Goal: Information Seeking & Learning: Learn about a topic

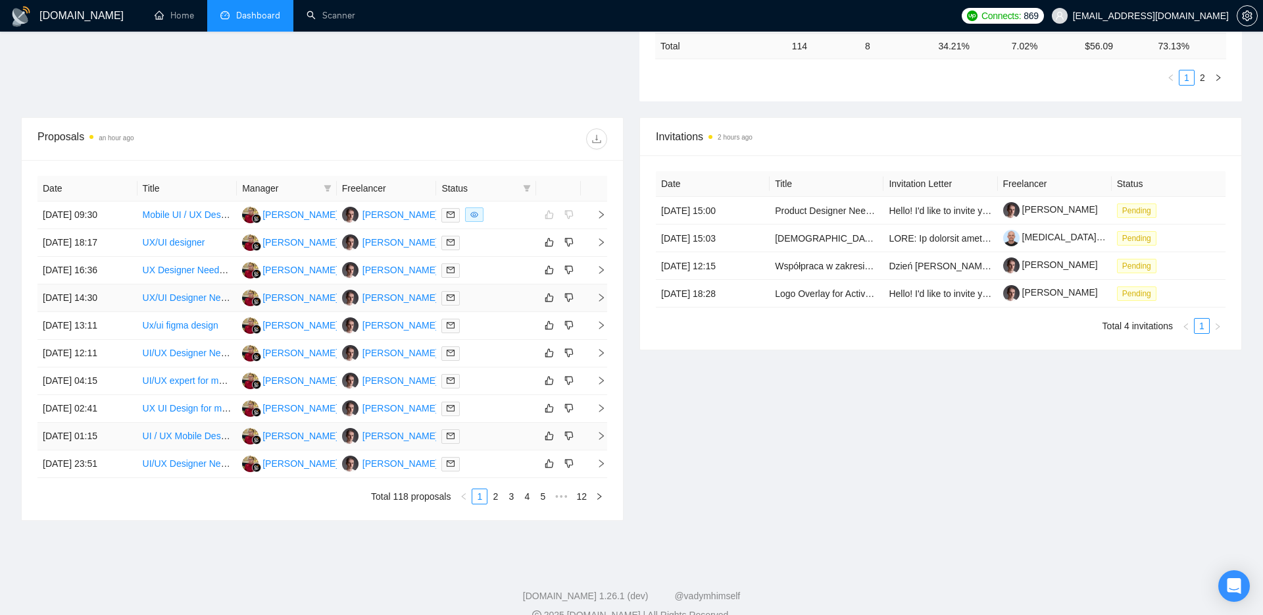
scroll to position [411, 0]
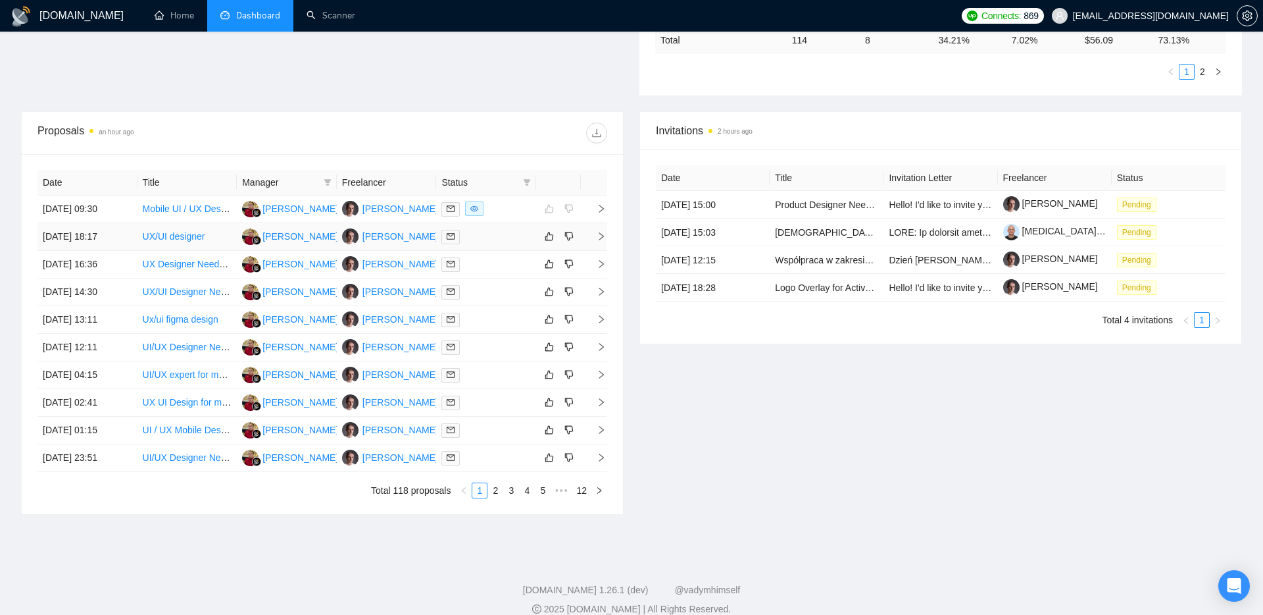
click at [599, 241] on td at bounding box center [594, 237] width 26 height 28
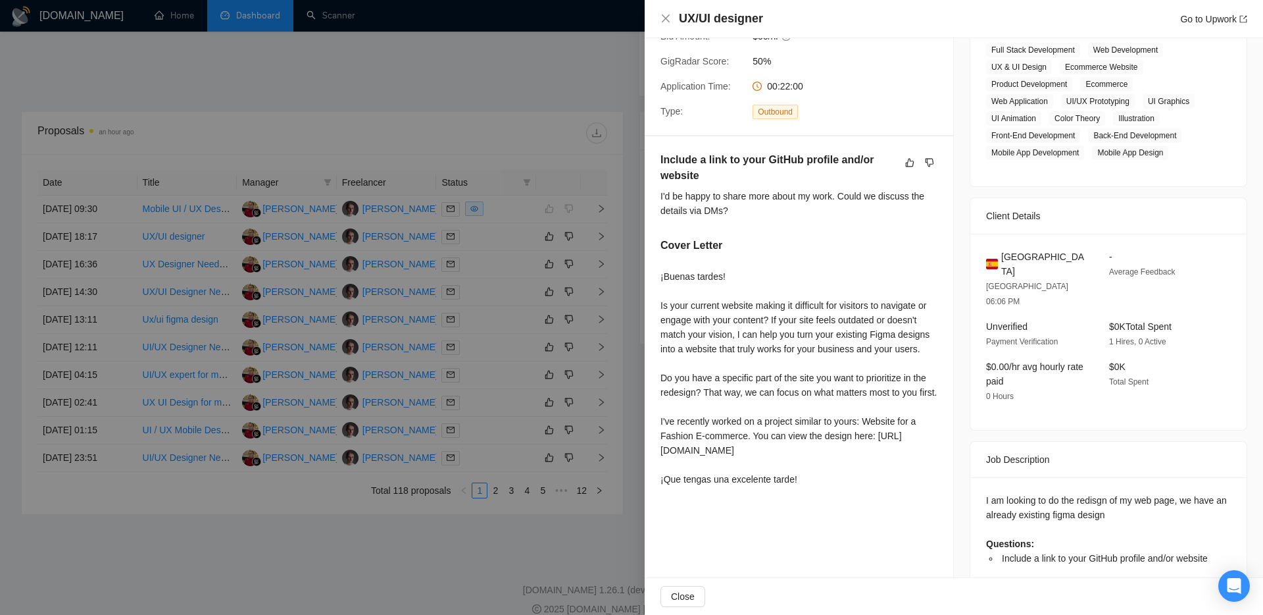
scroll to position [428, 0]
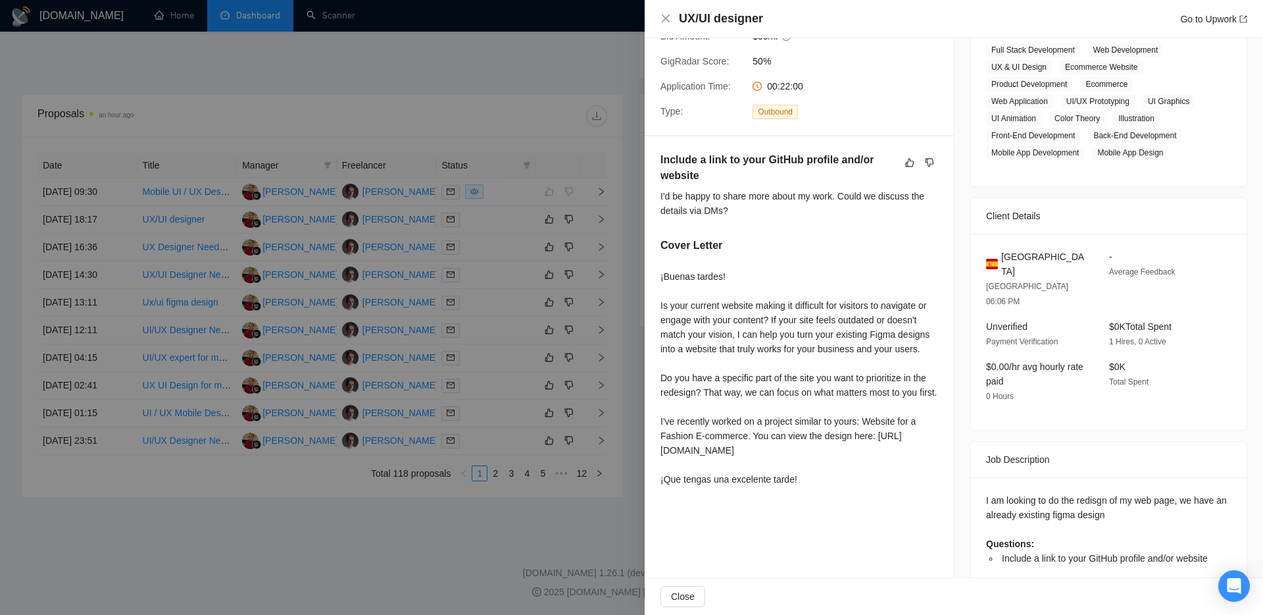
click at [529, 379] on div at bounding box center [631, 307] width 1263 height 615
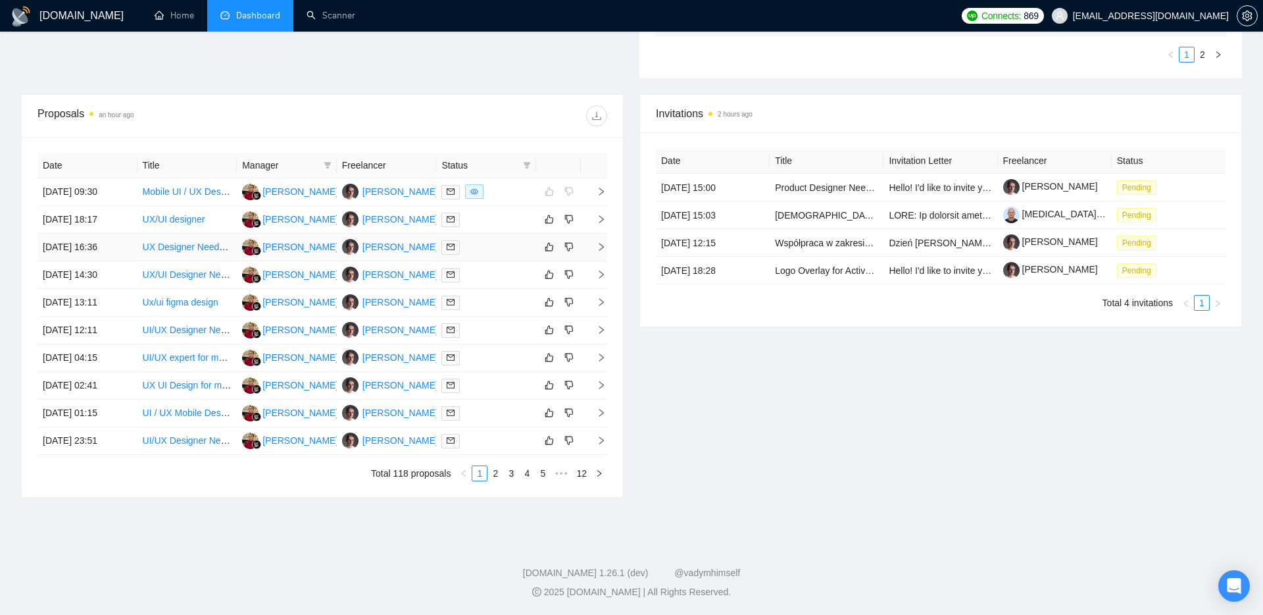
click at [601, 248] on icon "right" at bounding box center [601, 247] width 5 height 8
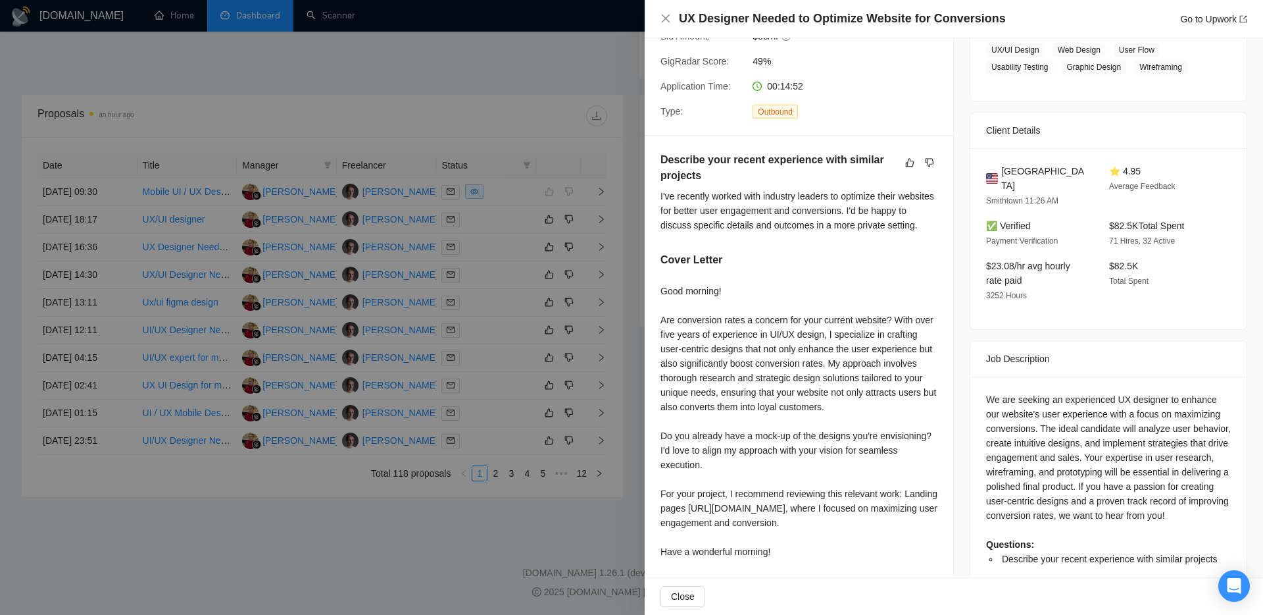
scroll to position [264, 0]
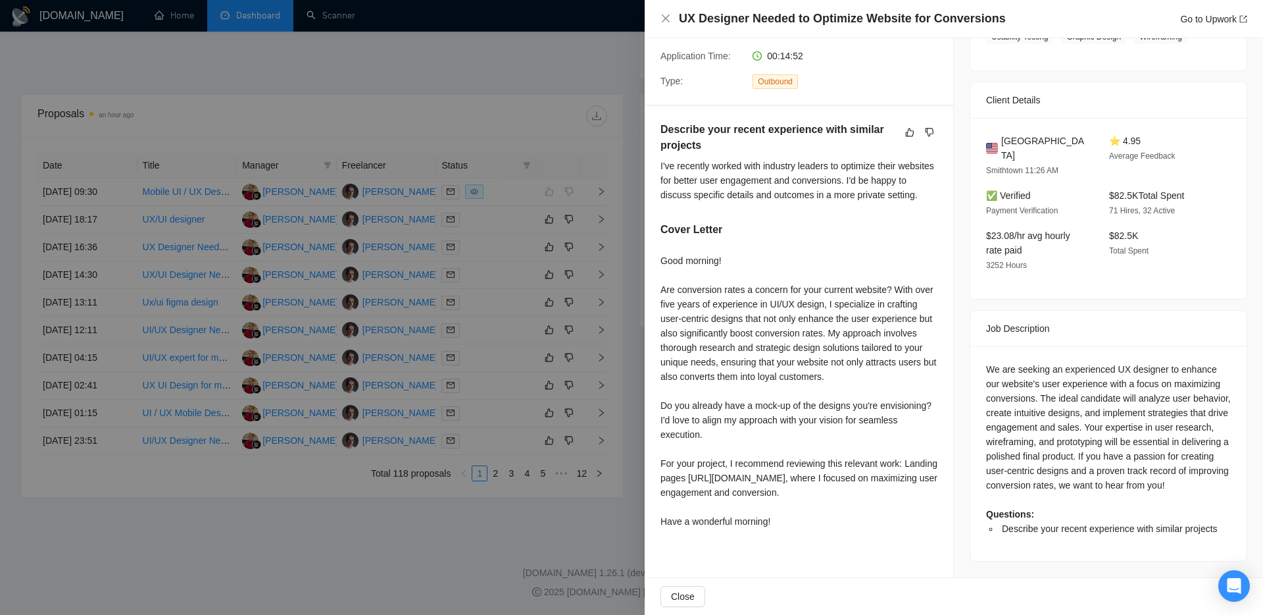
click at [567, 515] on div at bounding box center [631, 307] width 1263 height 615
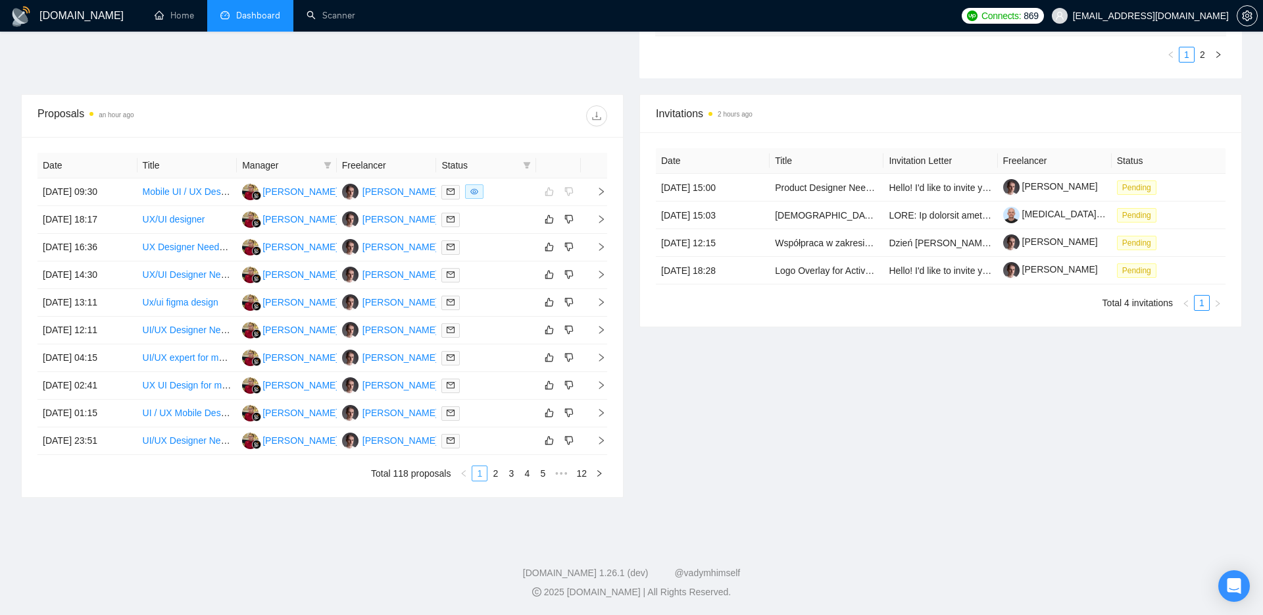
click at [486, 476] on ul "Total 118 proposals 1 2 3 4 5 ••• 12" at bounding box center [323, 473] width 570 height 16
click at [501, 472] on link "2" at bounding box center [495, 473] width 14 height 14
click at [602, 301] on icon "right" at bounding box center [601, 302] width 5 height 8
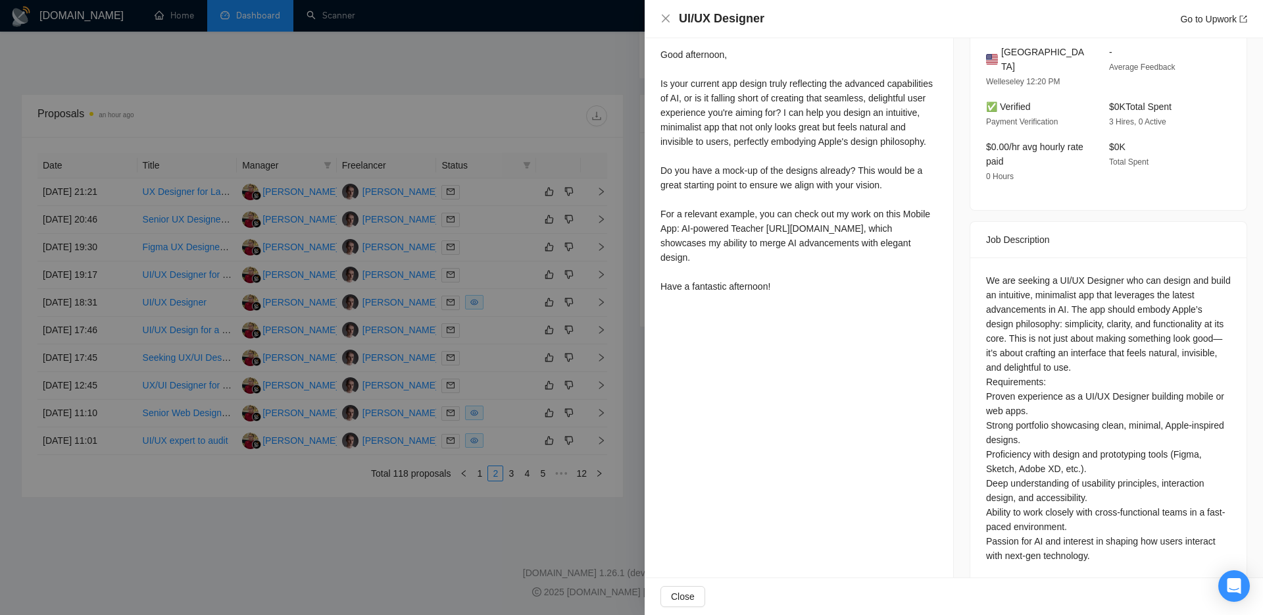
scroll to position [377, 0]
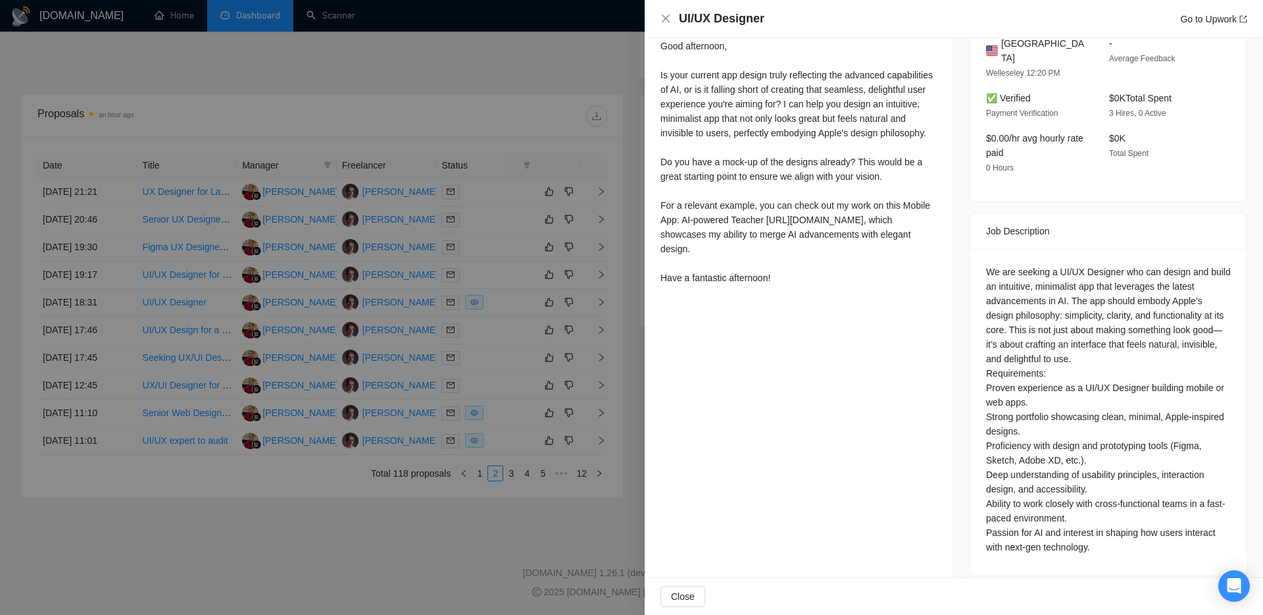
click at [482, 317] on div at bounding box center [631, 307] width 1263 height 615
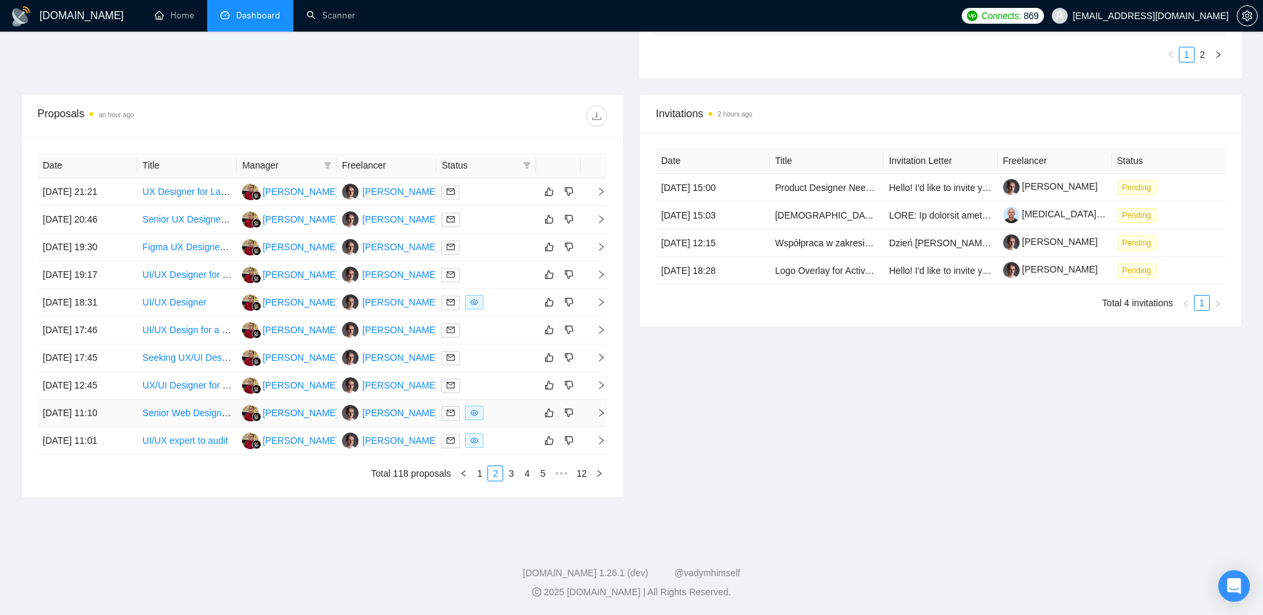
click at [605, 410] on icon "right" at bounding box center [601, 412] width 9 height 9
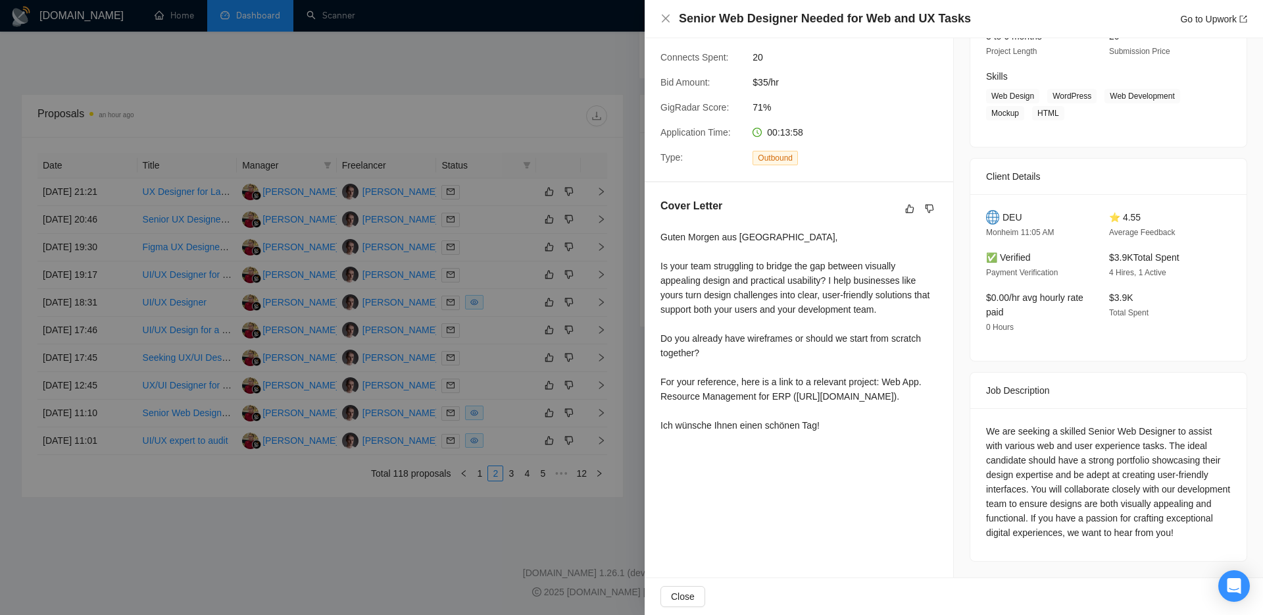
click at [509, 347] on div at bounding box center [631, 307] width 1263 height 615
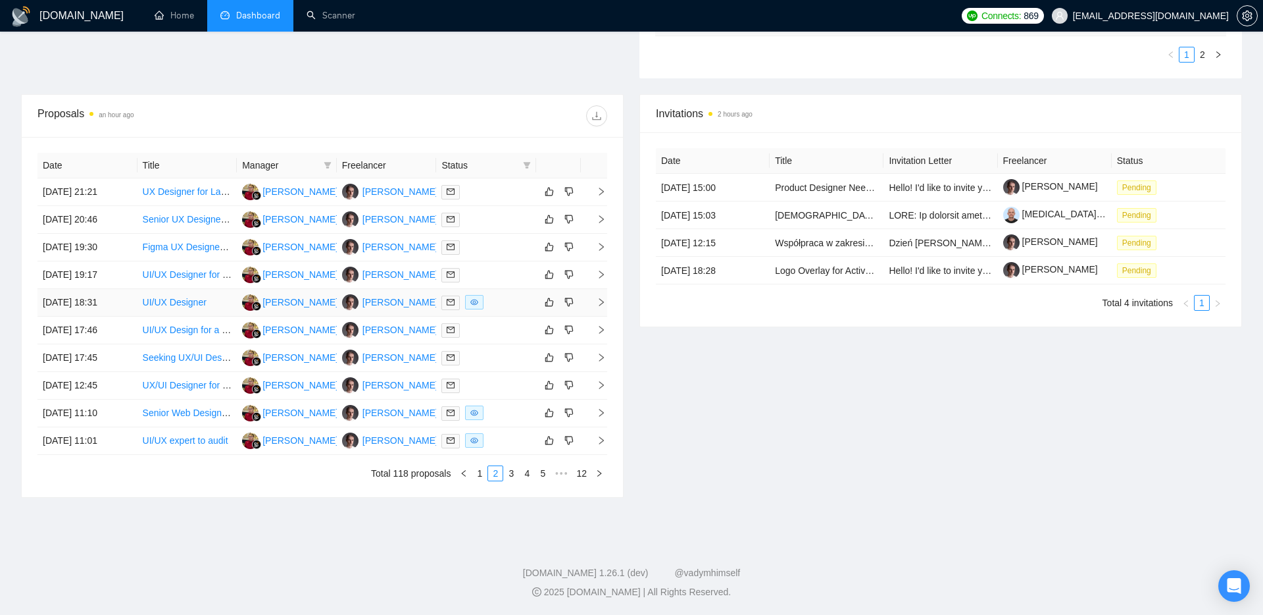
click at [605, 299] on icon "right" at bounding box center [601, 301] width 9 height 9
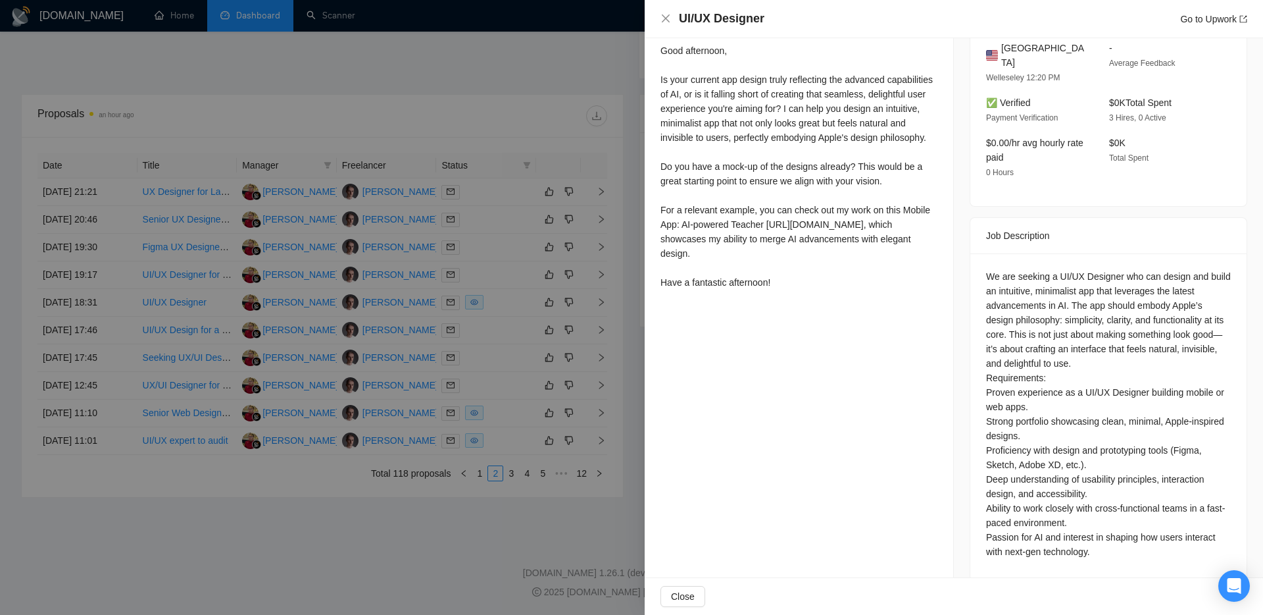
scroll to position [377, 0]
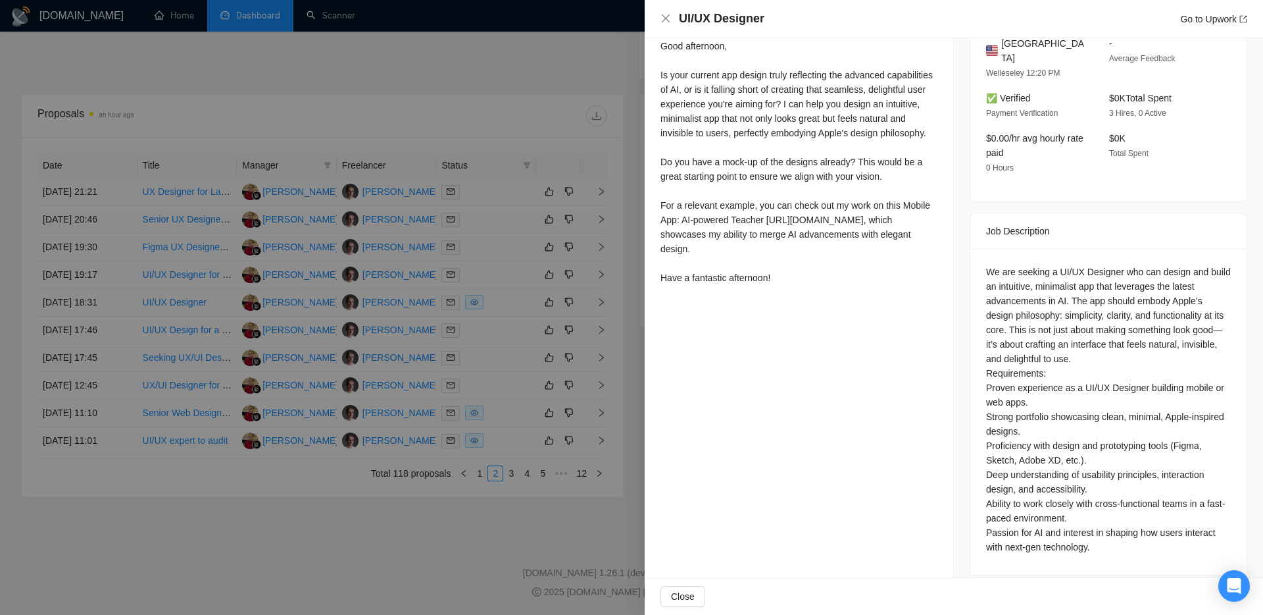
click at [461, 505] on div at bounding box center [631, 307] width 1263 height 615
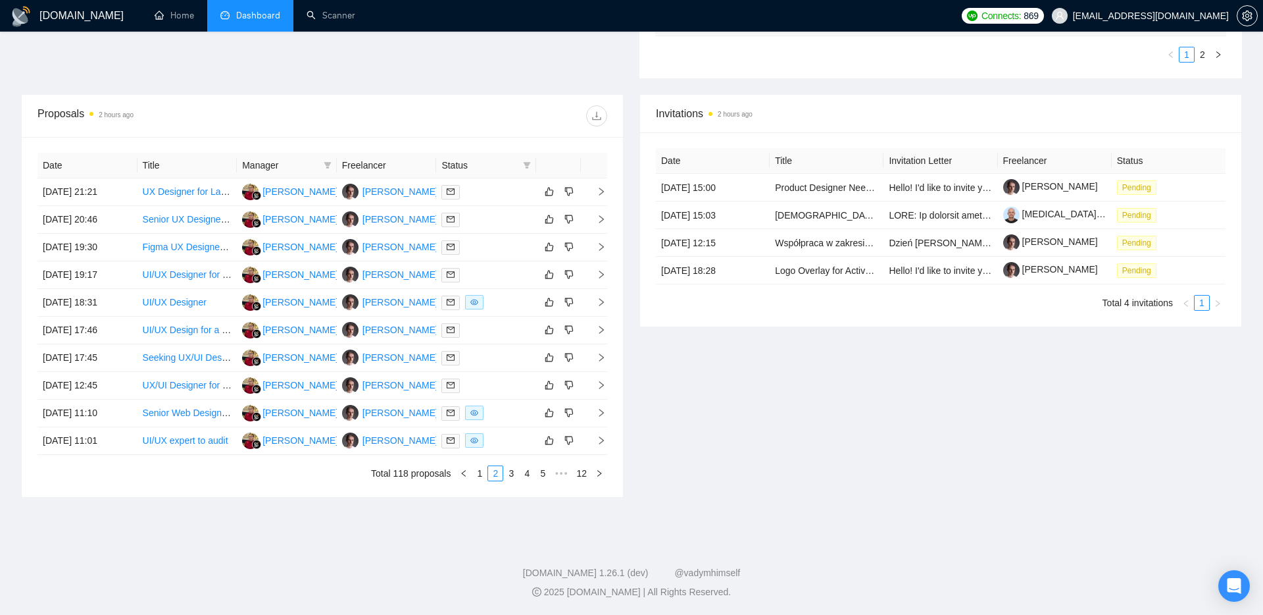
click at [642, 224] on div "Date Title Invitation Letter Freelancer Status 04 Sep, 2025 15:00 Product Desig…" at bounding box center [940, 229] width 601 height 194
click at [607, 301] on td at bounding box center [594, 303] width 26 height 28
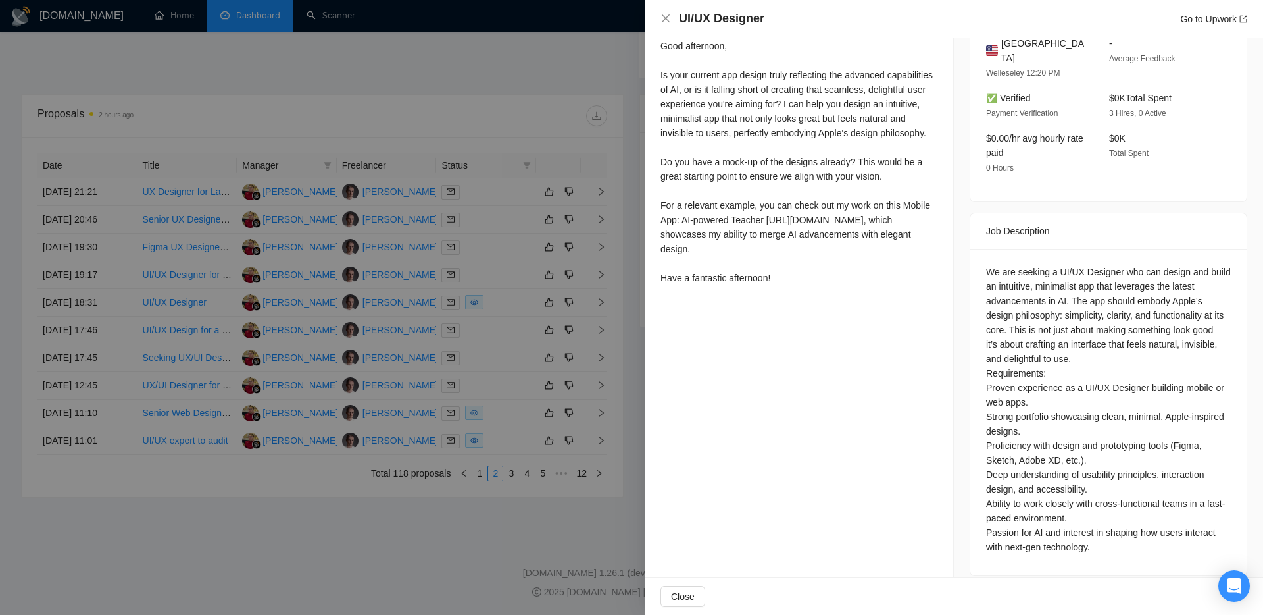
click at [629, 138] on div at bounding box center [631, 307] width 1263 height 615
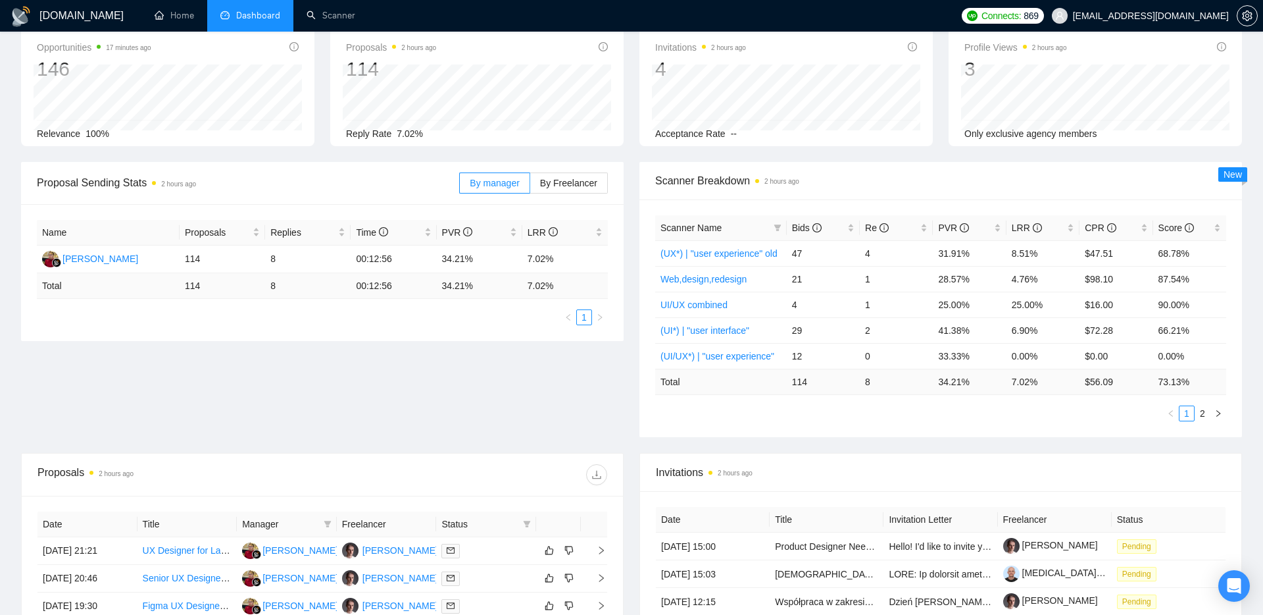
scroll to position [0, 0]
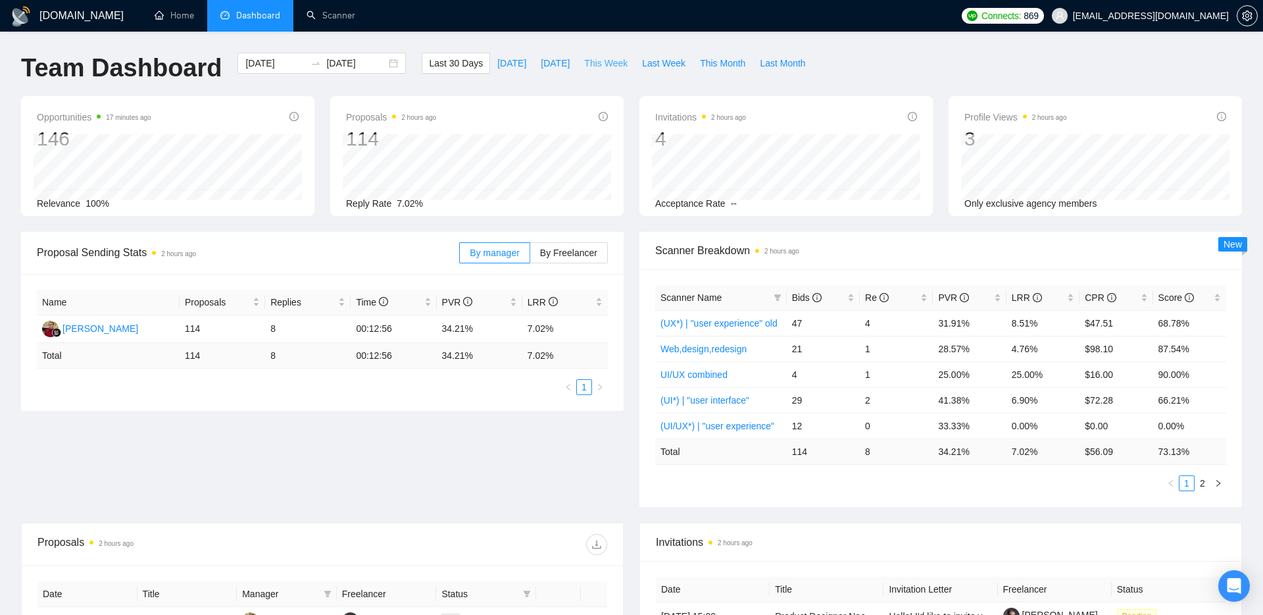
click at [600, 59] on span "This Week" at bounding box center [605, 63] width 43 height 14
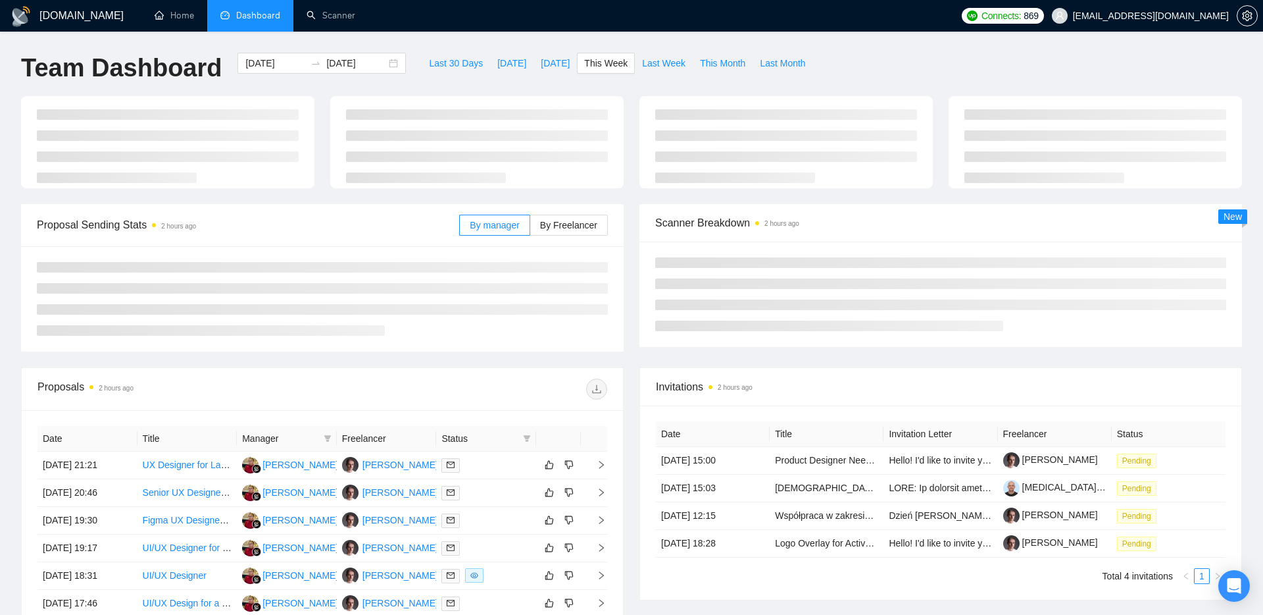
type input "2025-09-15"
type input "2025-09-21"
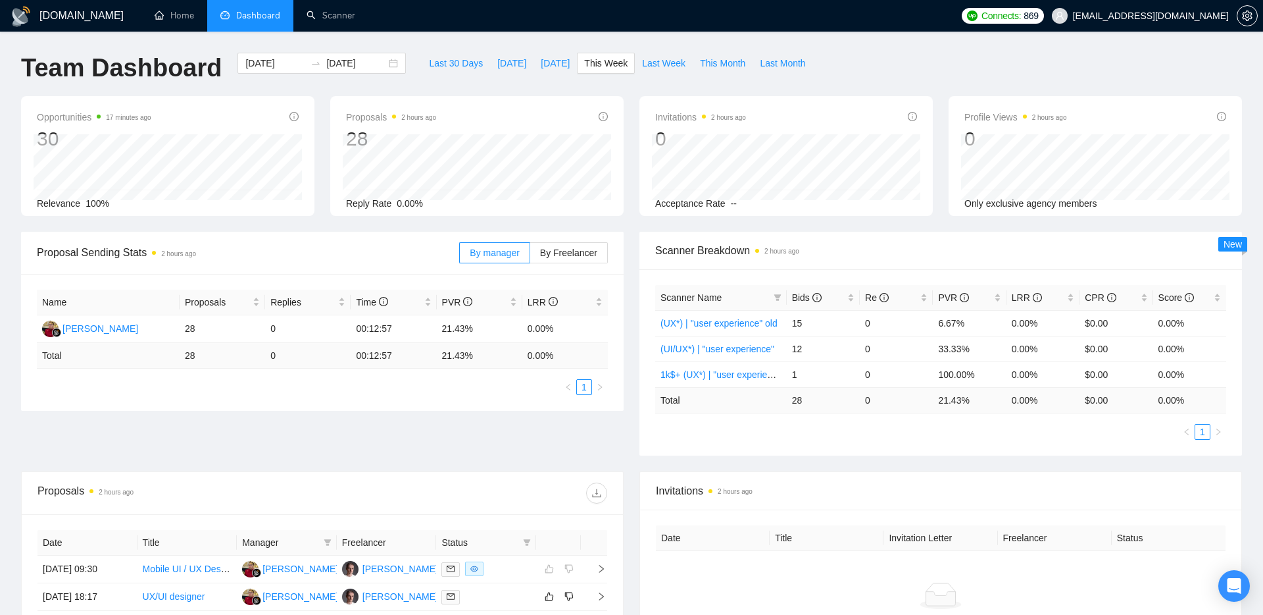
click at [41, 19] on h1 "[DOMAIN_NAME]" at bounding box center [81, 16] width 84 height 32
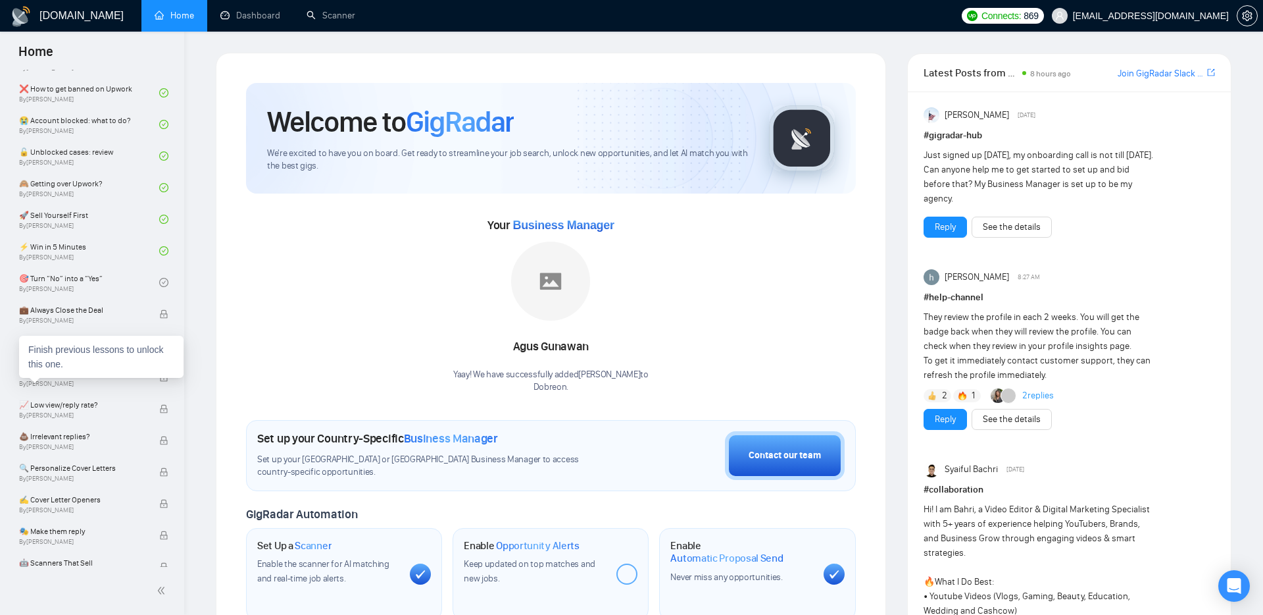
scroll to position [447, 0]
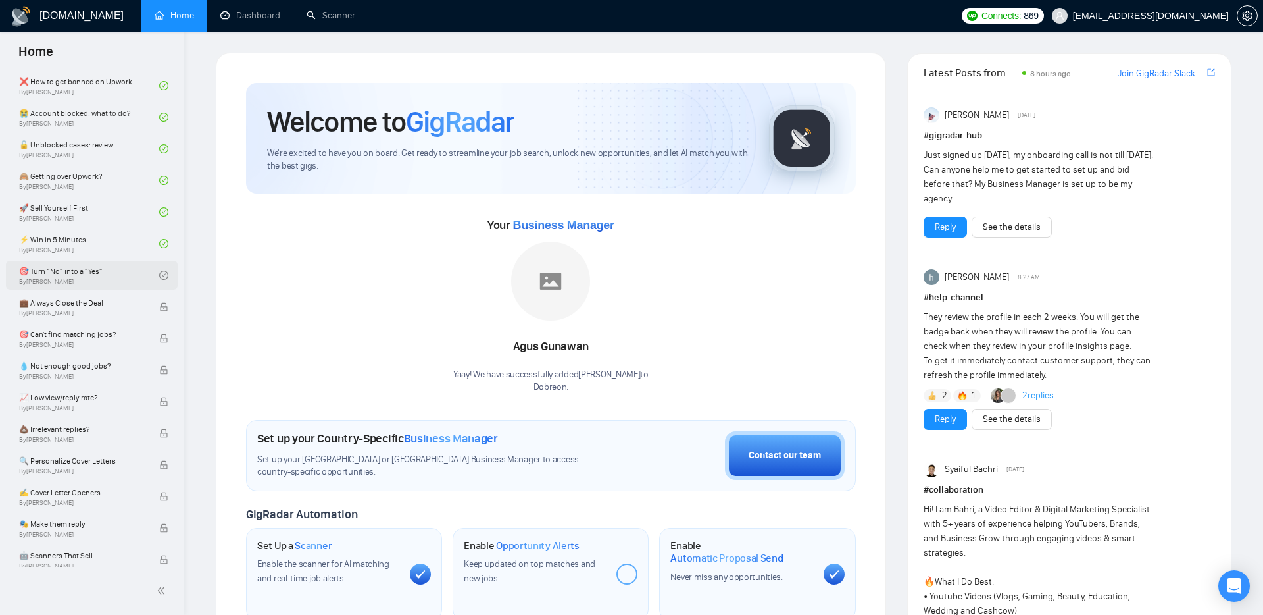
click at [63, 273] on link "🎯 Turn “No” into a “Yes” By Vlad Timinsky" at bounding box center [89, 275] width 140 height 29
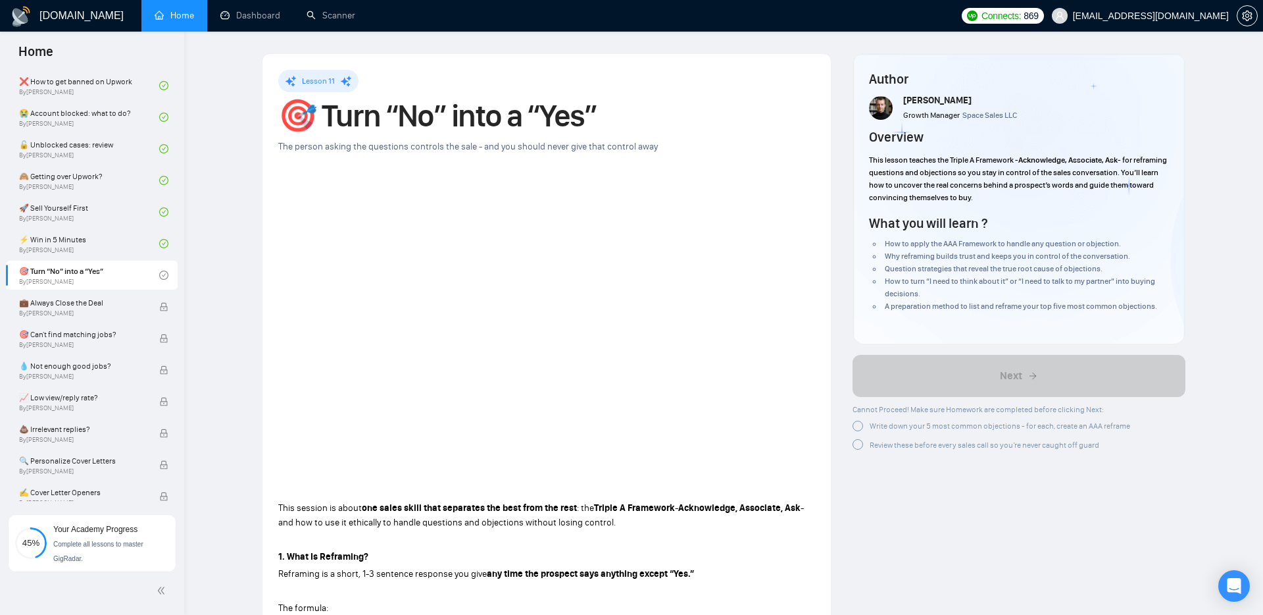
click at [861, 428] on div at bounding box center [858, 425] width 11 height 11
click at [861, 444] on div at bounding box center [858, 442] width 11 height 11
click at [859, 441] on div at bounding box center [858, 444] width 11 height 11
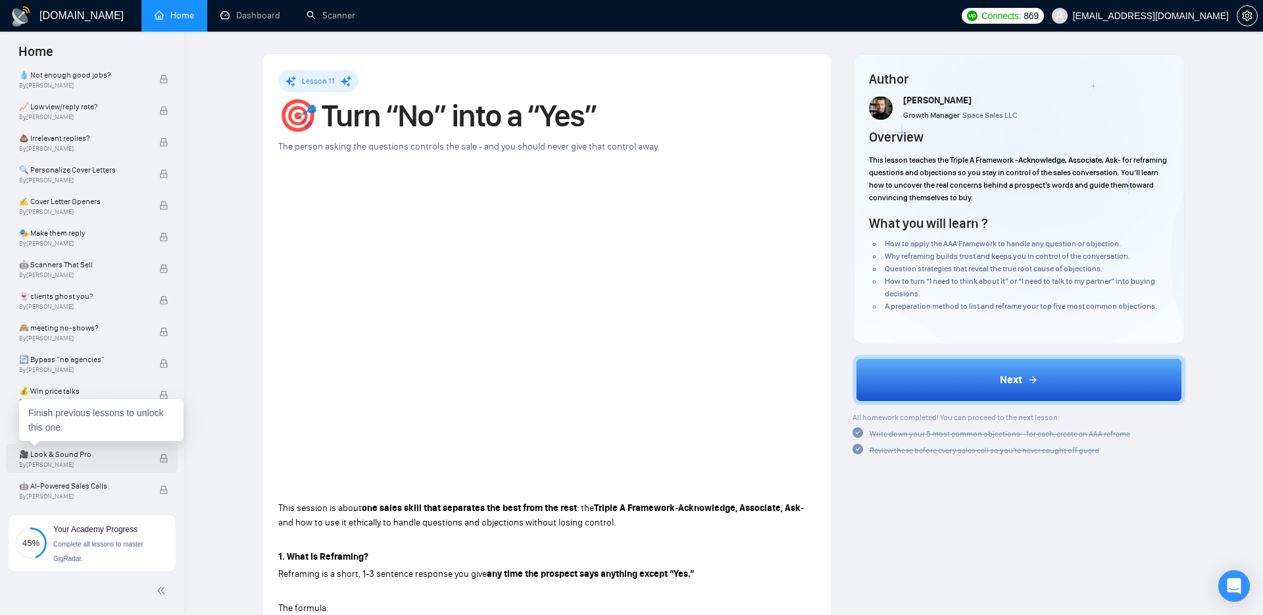
scroll to position [744, 0]
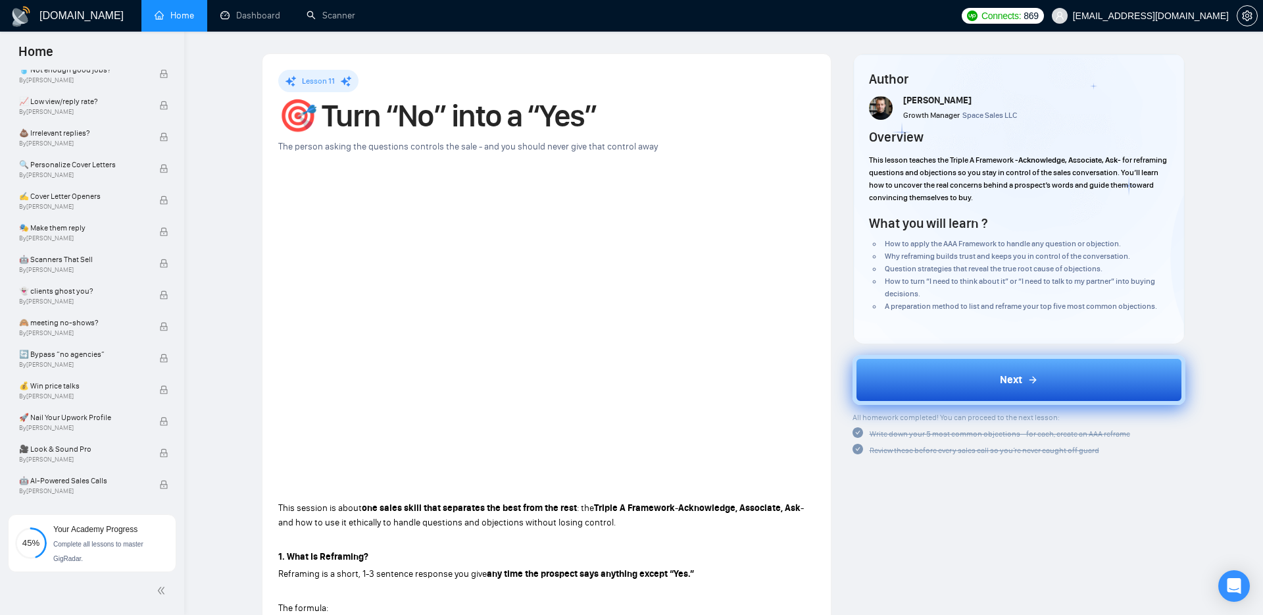
click at [944, 378] on button "Next" at bounding box center [1020, 380] width 334 height 50
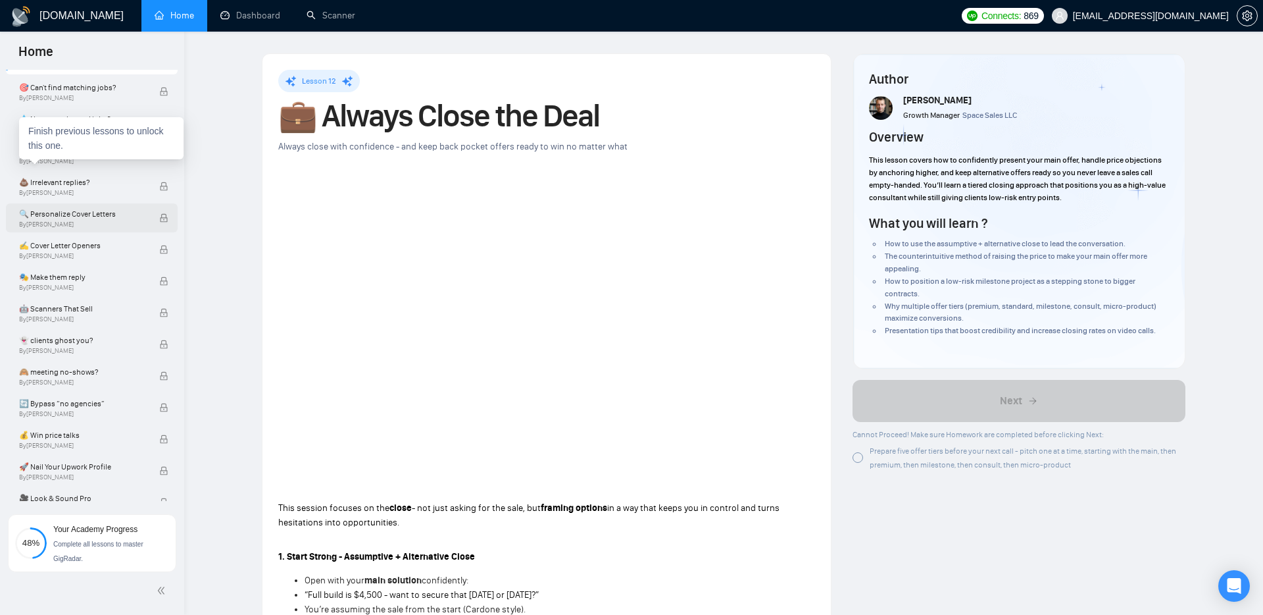
scroll to position [684, 0]
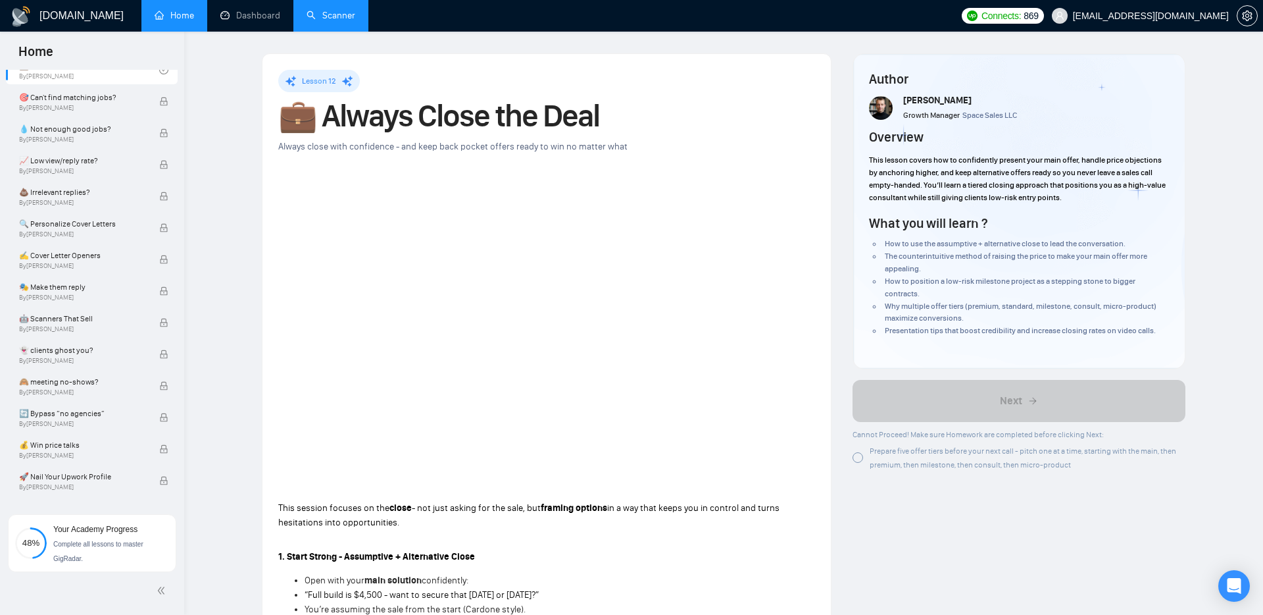
click at [328, 20] on link "Scanner" at bounding box center [331, 15] width 49 height 11
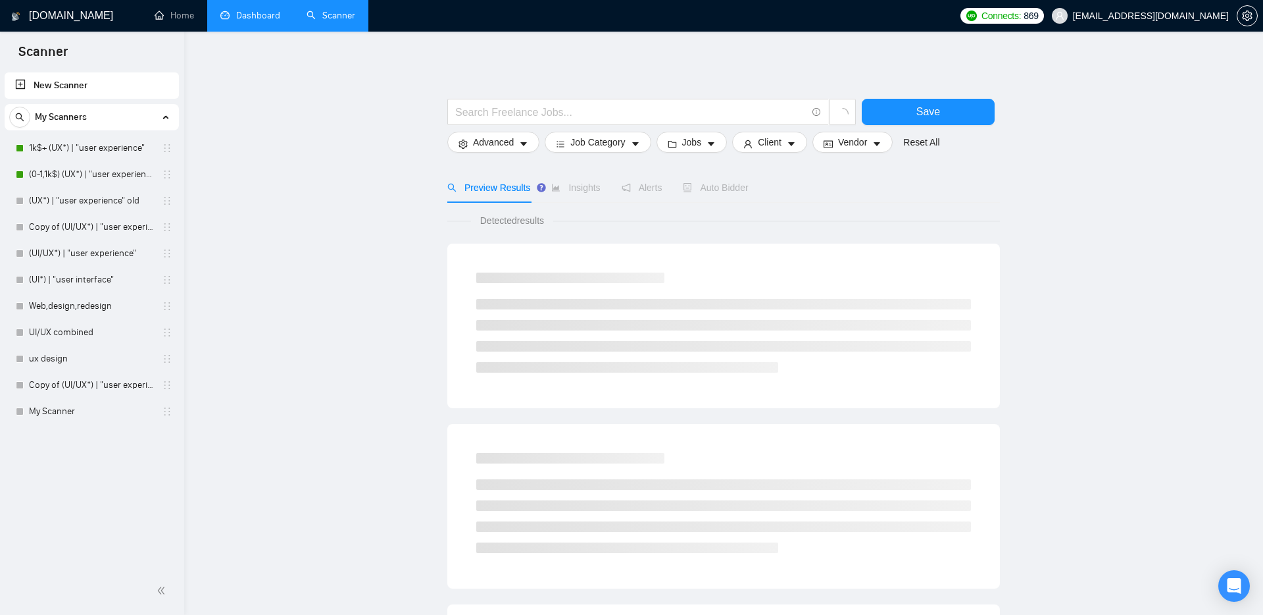
click at [251, 16] on link "Dashboard" at bounding box center [250, 15] width 60 height 11
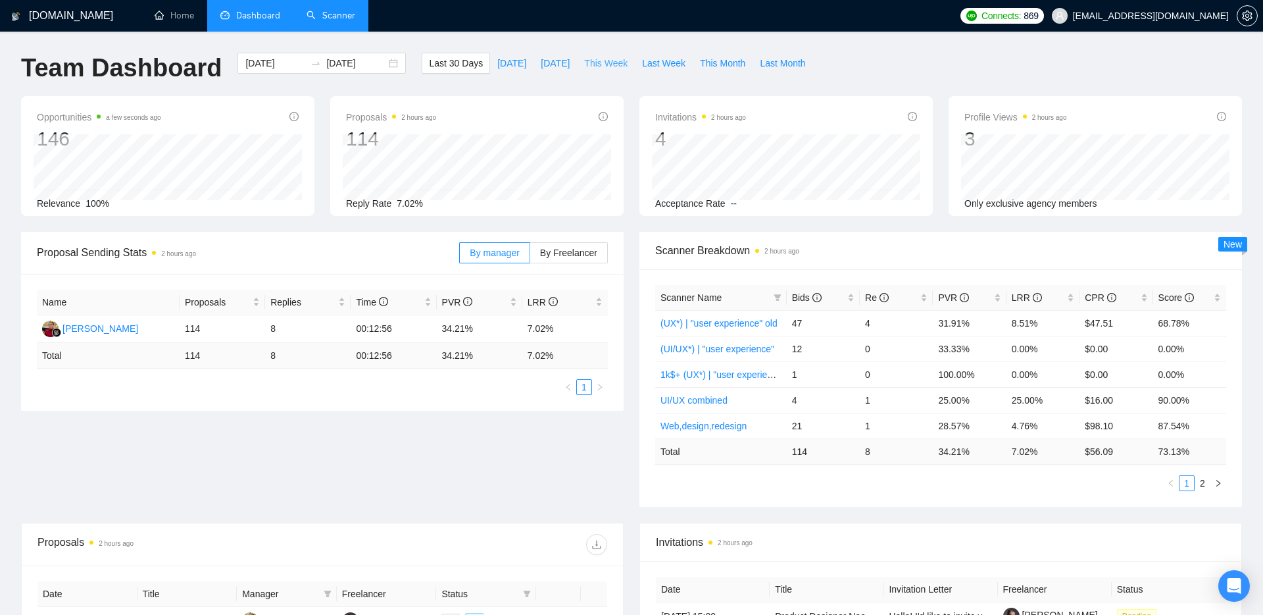
click at [612, 53] on button "This Week" at bounding box center [606, 63] width 58 height 21
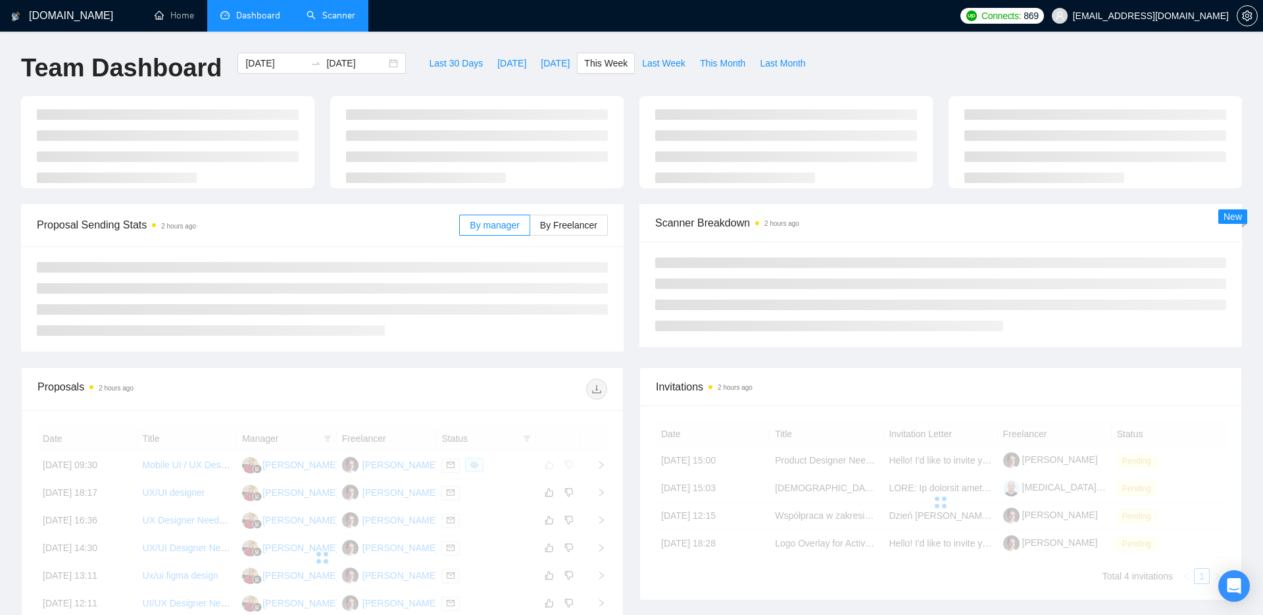
type input "[DATE]"
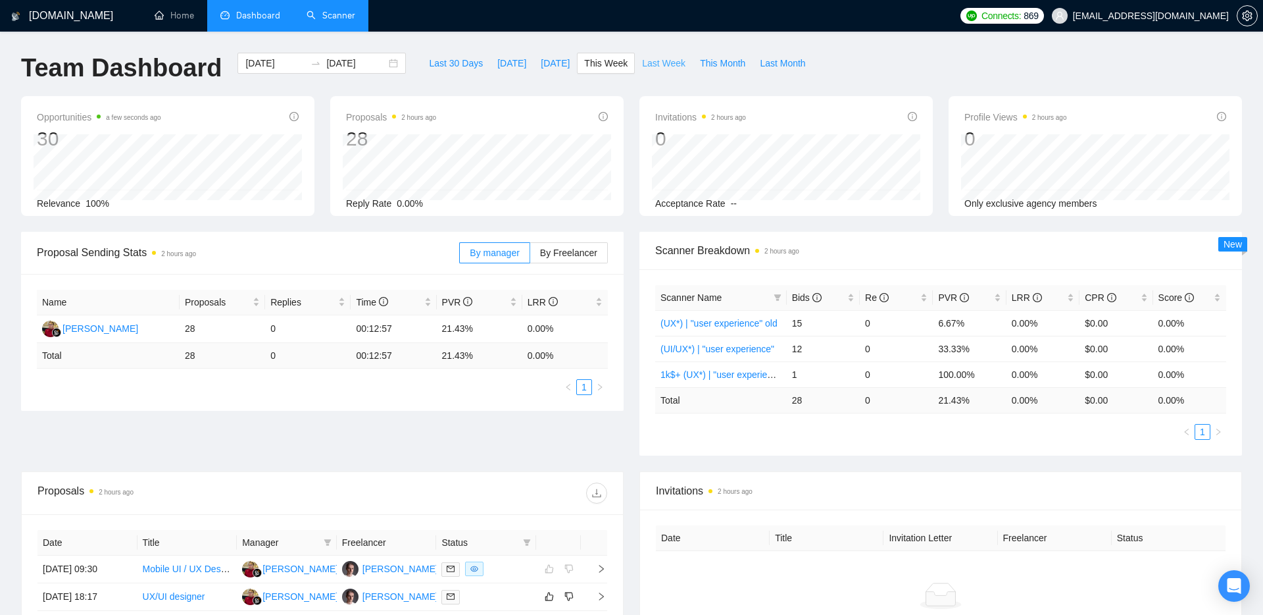
click at [667, 63] on span "Last Week" at bounding box center [663, 63] width 43 height 14
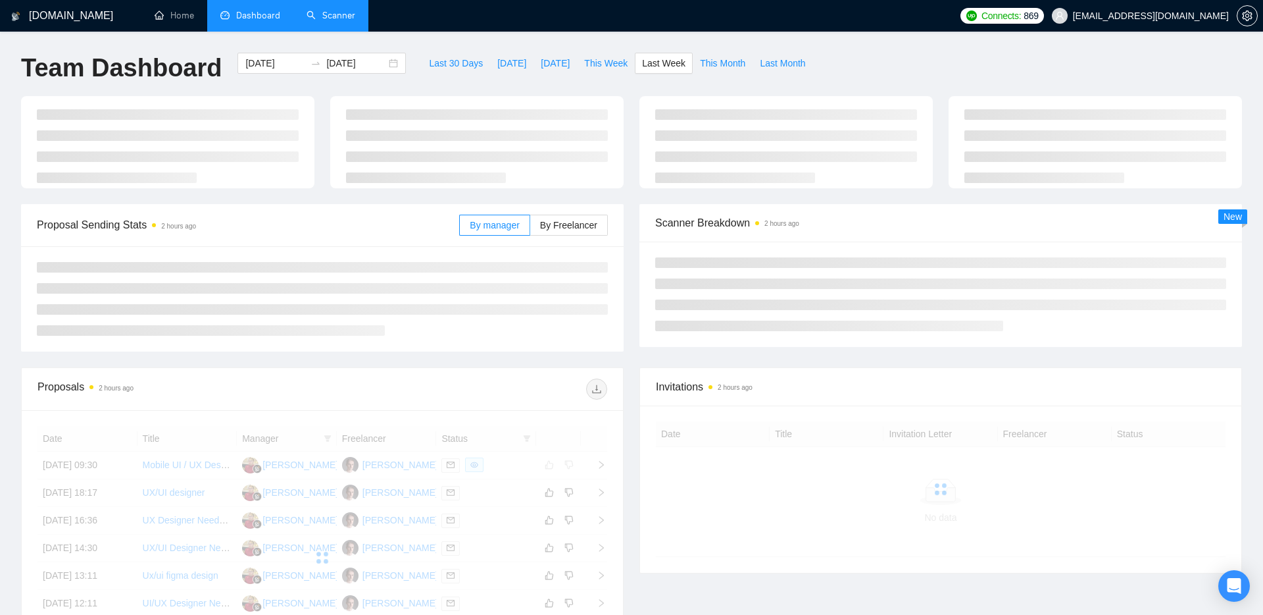
type input "2025-09-08"
type input "2025-09-14"
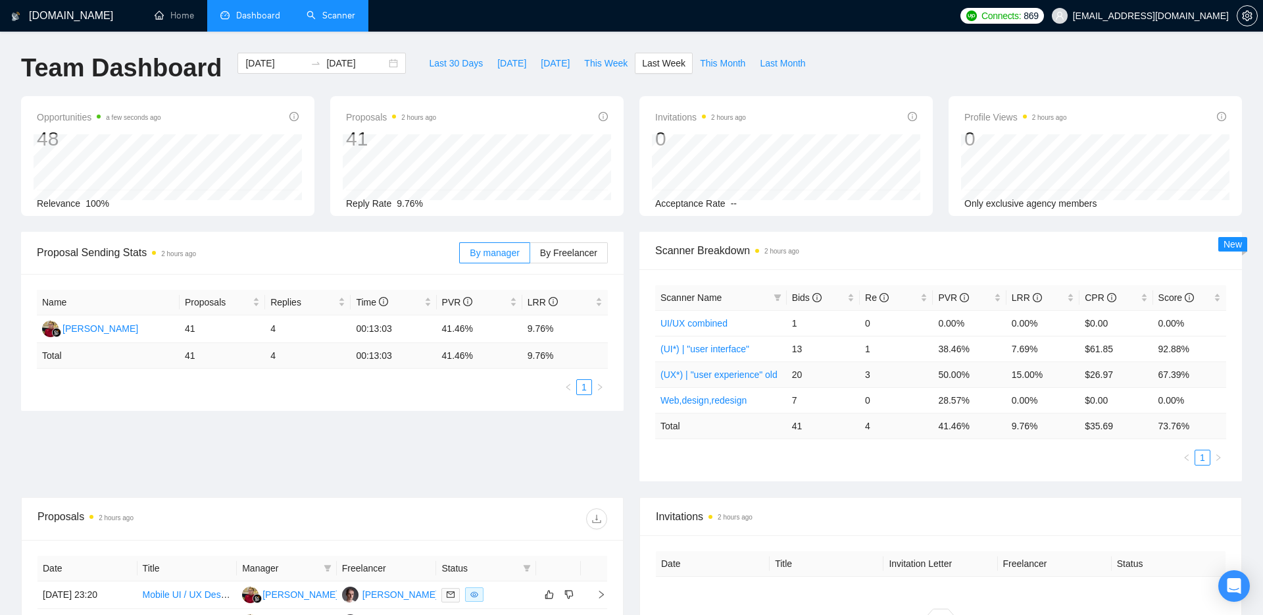
click at [721, 375] on link "(UX*) | "user experience" old" at bounding box center [719, 374] width 117 height 11
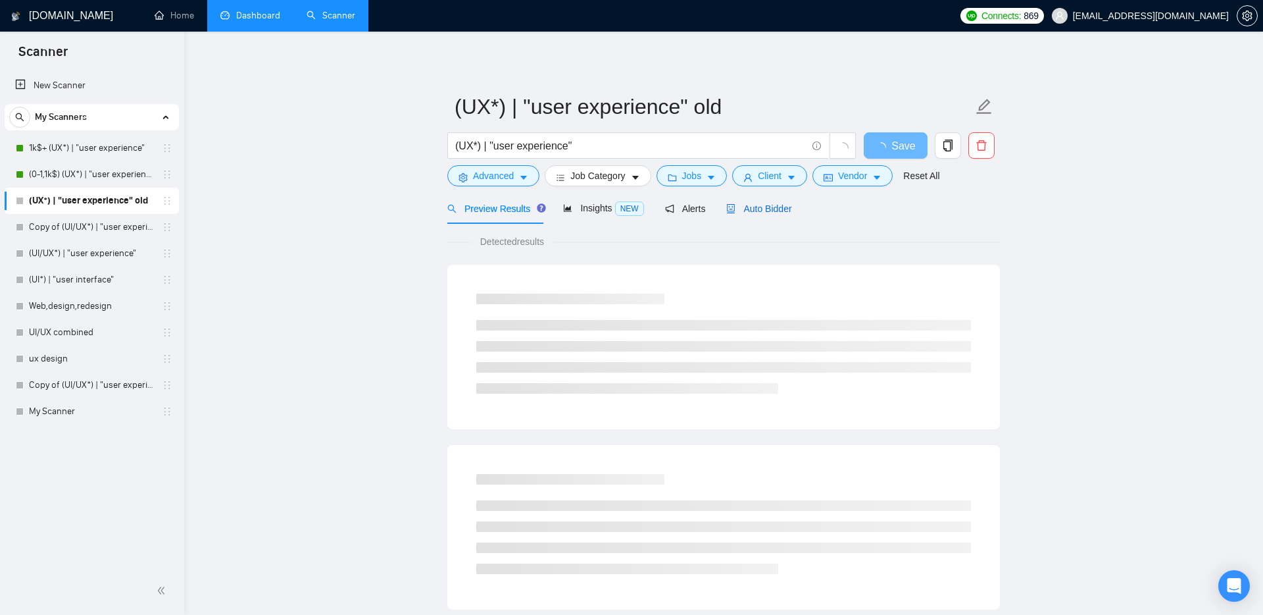
click at [767, 211] on span "Auto Bidder" at bounding box center [758, 208] width 65 height 11
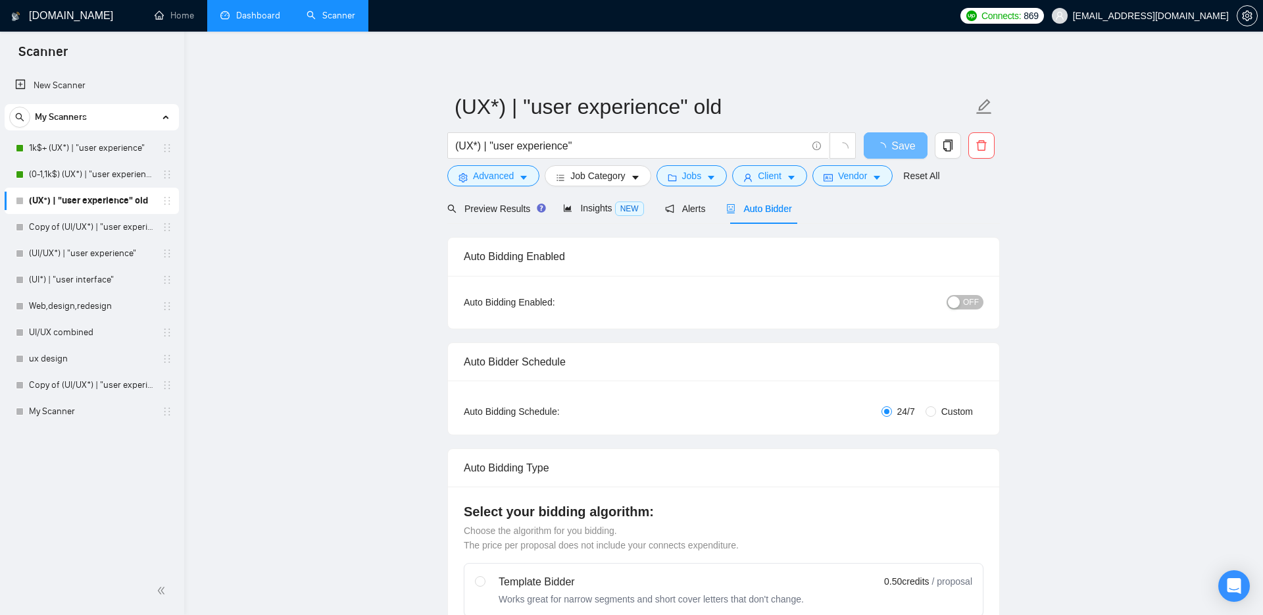
checkbox input "true"
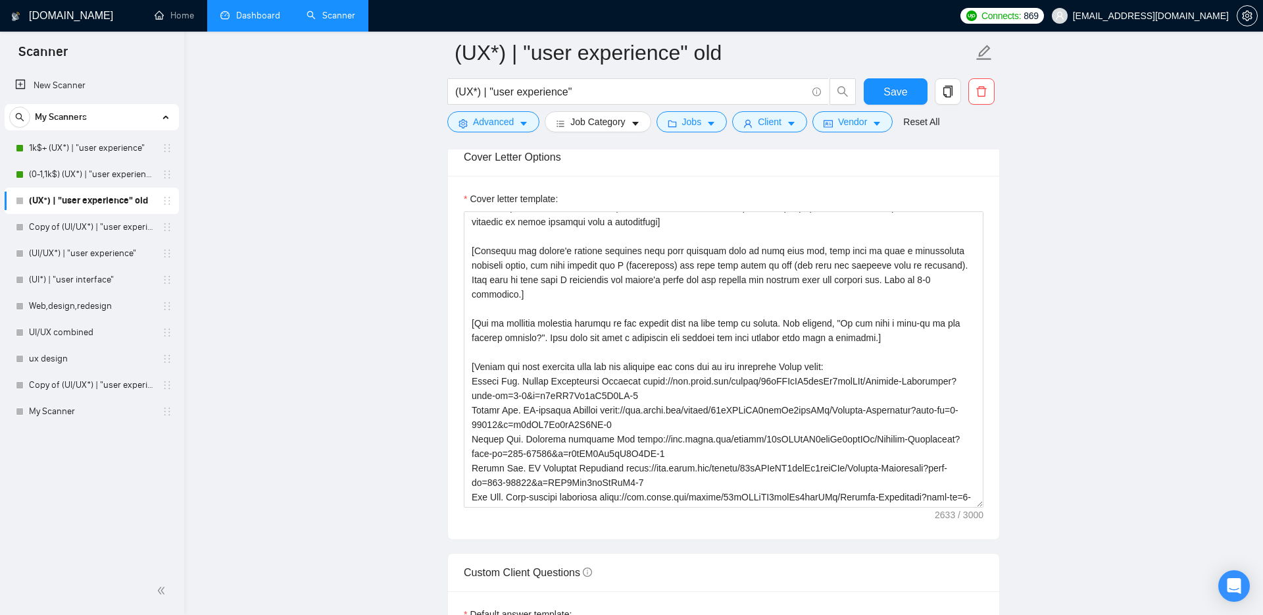
scroll to position [45, 0]
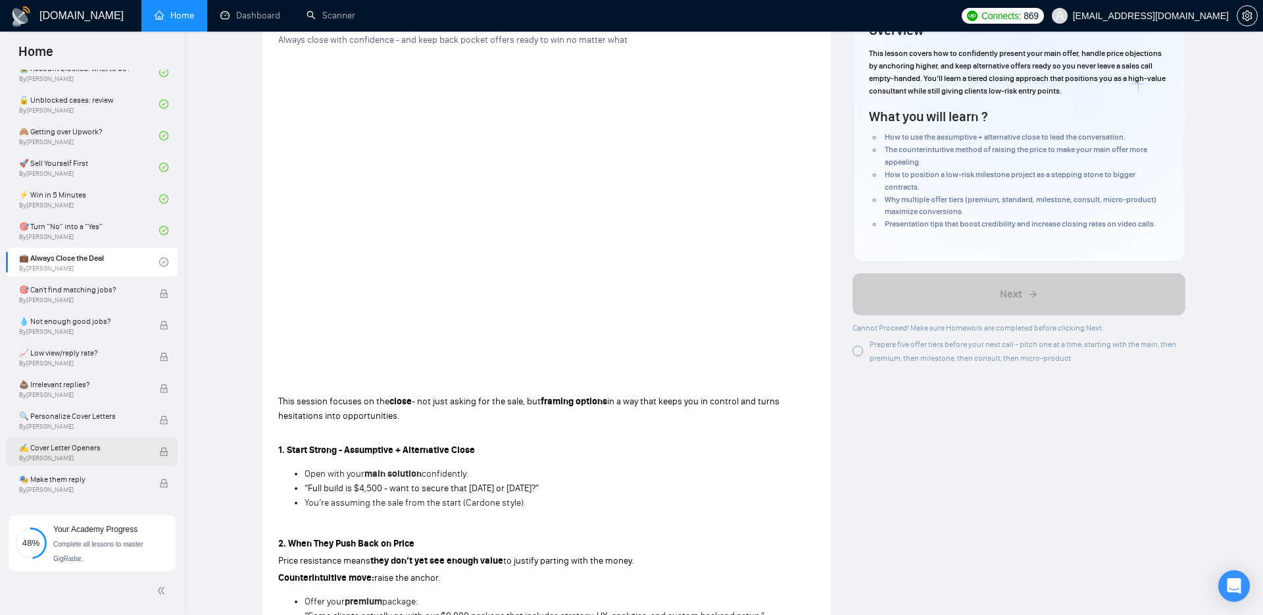
scroll to position [501, 0]
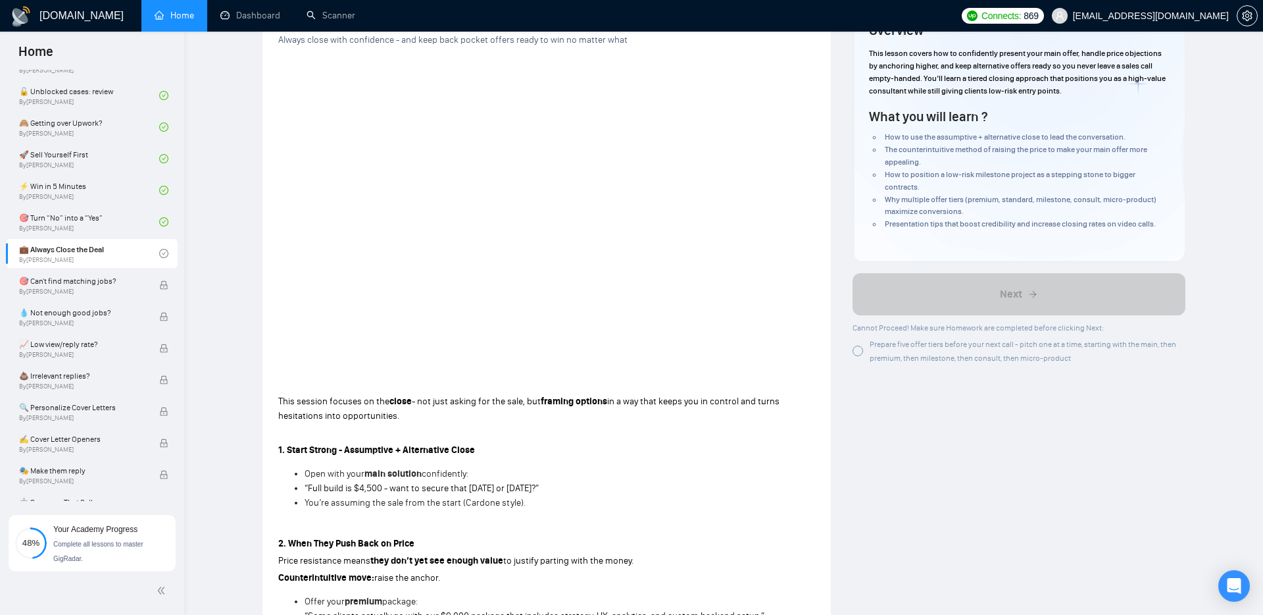
click at [858, 349] on div at bounding box center [858, 350] width 11 height 11
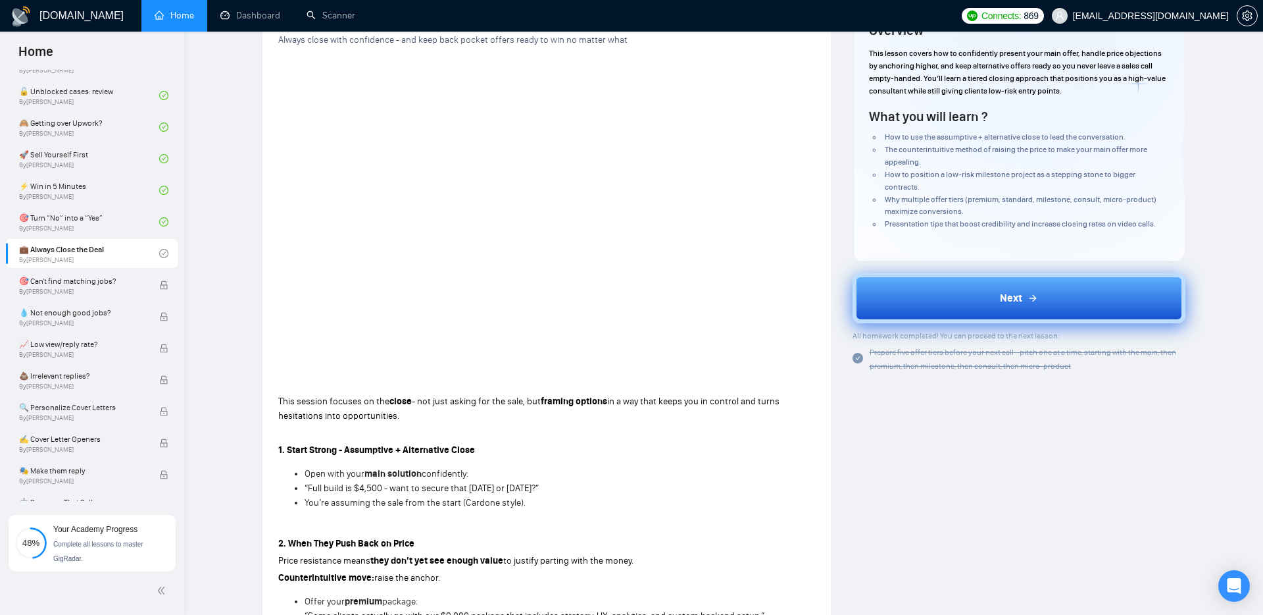
click at [961, 300] on button "Next" at bounding box center [1020, 298] width 334 height 50
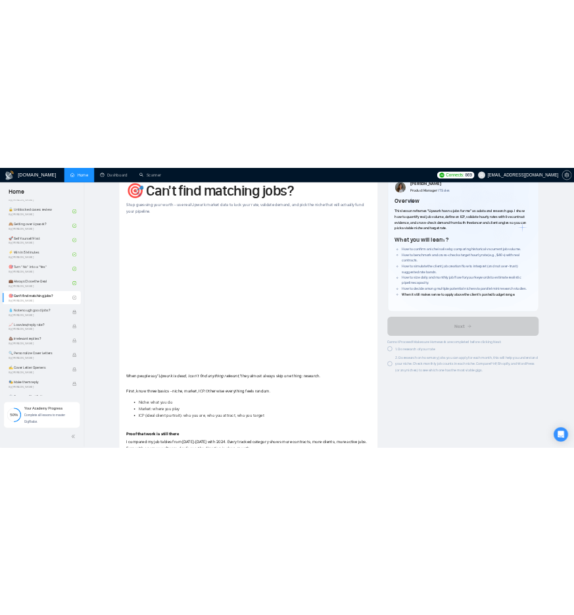
scroll to position [61, 0]
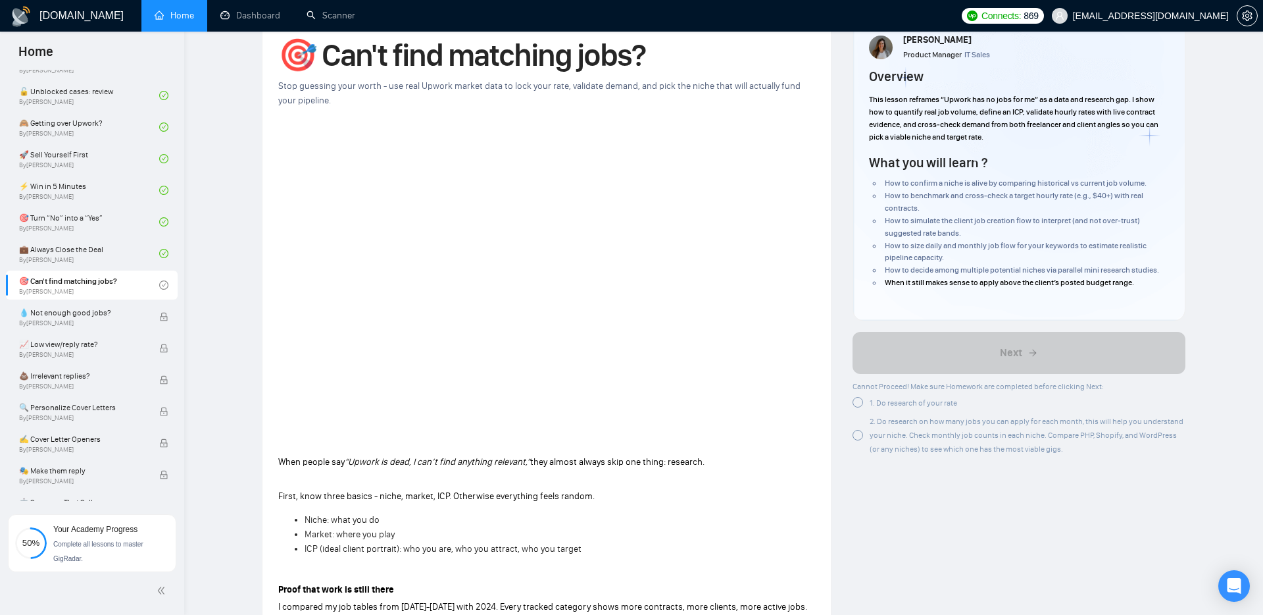
click at [857, 403] on div at bounding box center [858, 402] width 11 height 11
click at [855, 436] on div at bounding box center [858, 432] width 11 height 11
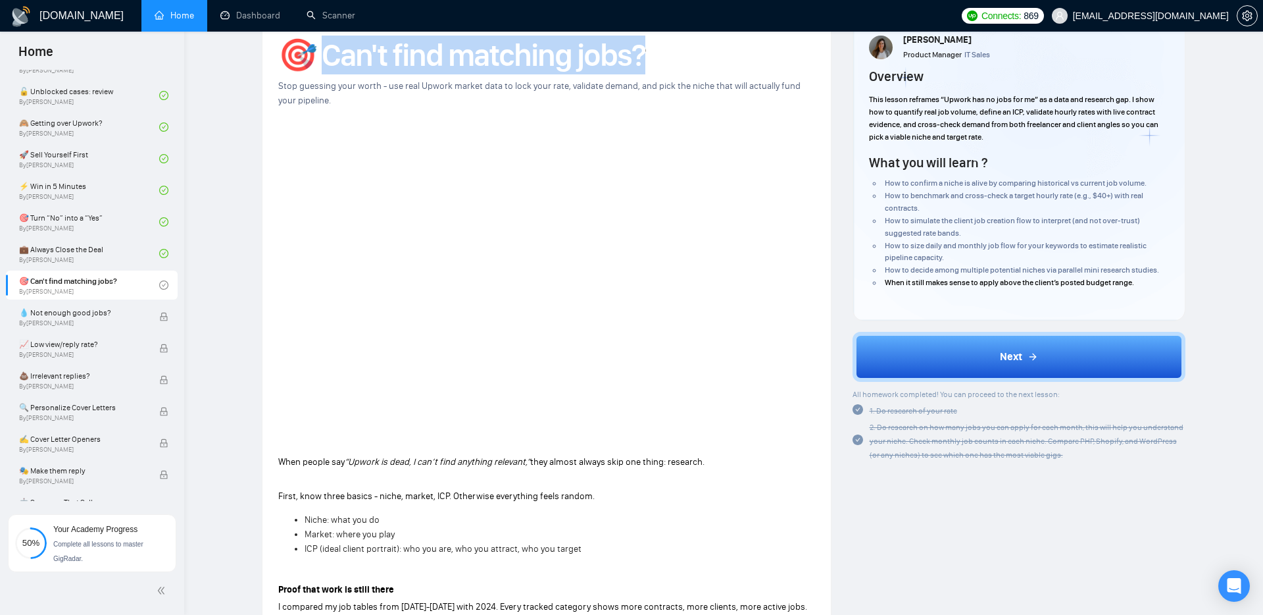
drag, startPoint x: 319, startPoint y: 60, endPoint x: 646, endPoint y: 58, distance: 327.0
click at [647, 58] on h1 "🎯 Can't find matching jobs?" at bounding box center [546, 55] width 537 height 29
click at [646, 58] on h1 "🎯 Can't find matching jobs?" at bounding box center [546, 55] width 537 height 29
drag, startPoint x: 646, startPoint y: 58, endPoint x: 279, endPoint y: 68, distance: 367.3
click at [279, 68] on h1 "🎯 Can't find matching jobs?" at bounding box center [546, 55] width 537 height 29
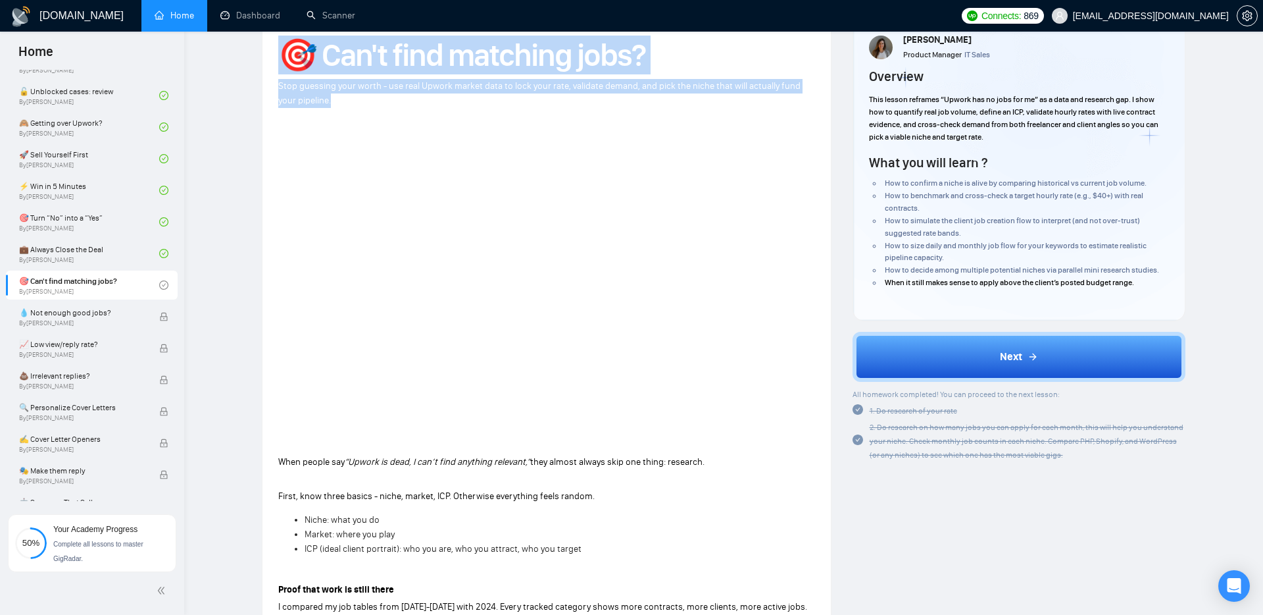
drag, startPoint x: 270, startPoint y: 61, endPoint x: 332, endPoint y: 107, distance: 76.7
click at [332, 107] on div "Stop guessing your worth - use real Upwork market data to lock your rate, valid…" at bounding box center [546, 93] width 537 height 29
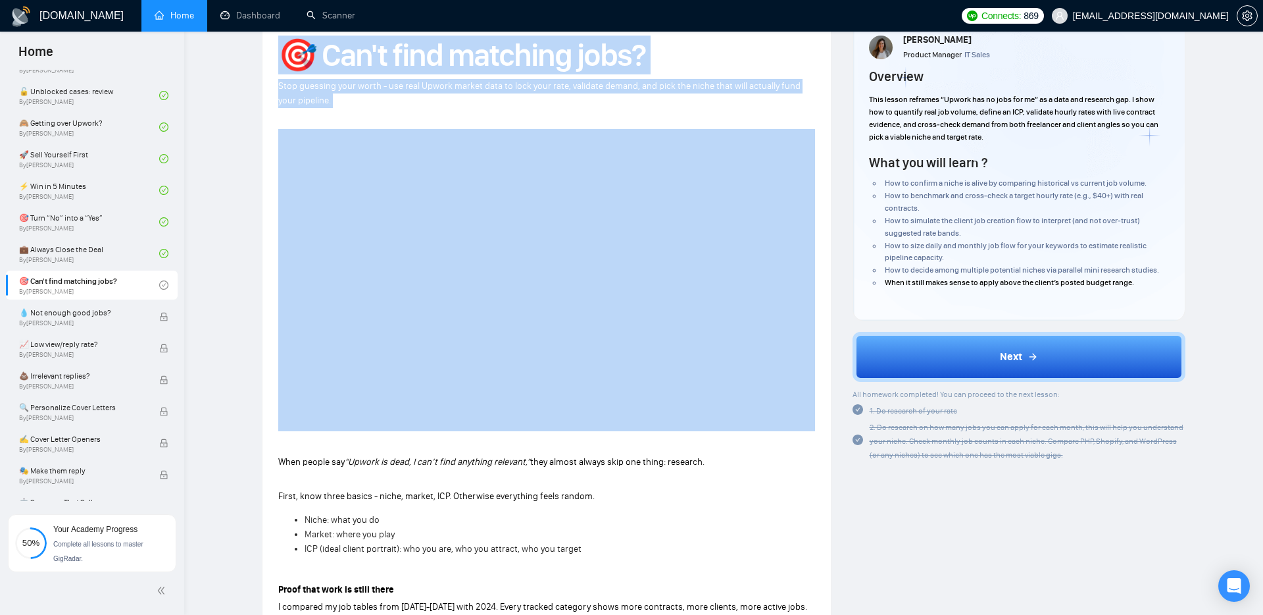
drag, startPoint x: 332, startPoint y: 107, endPoint x: 264, endPoint y: 64, distance: 80.4
drag, startPoint x: 264, startPoint y: 64, endPoint x: 322, endPoint y: 98, distance: 67.5
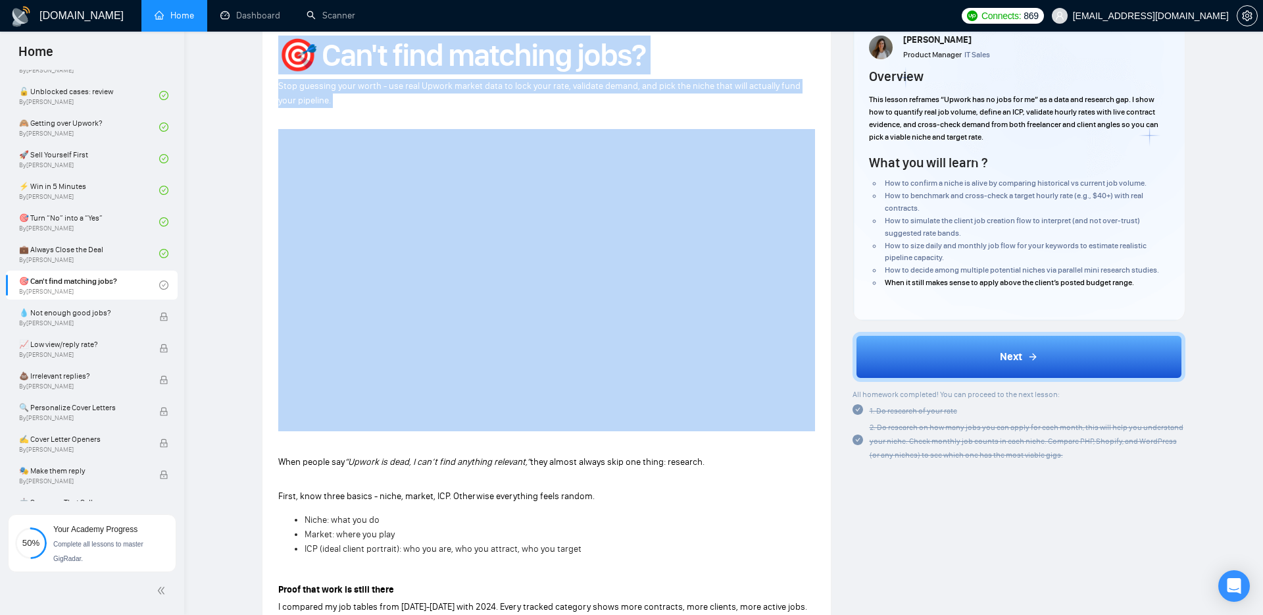
click at [322, 98] on div "Stop guessing your worth - use real Upwork market data to lock your rate, valid…" at bounding box center [546, 93] width 537 height 29
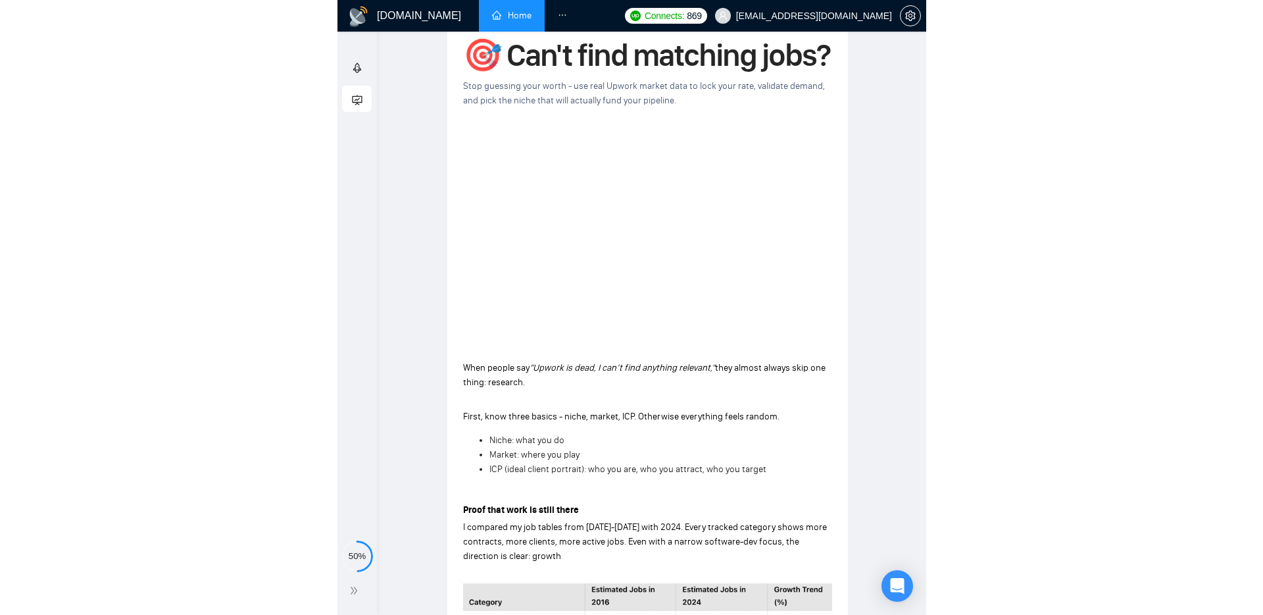
scroll to position [0, 0]
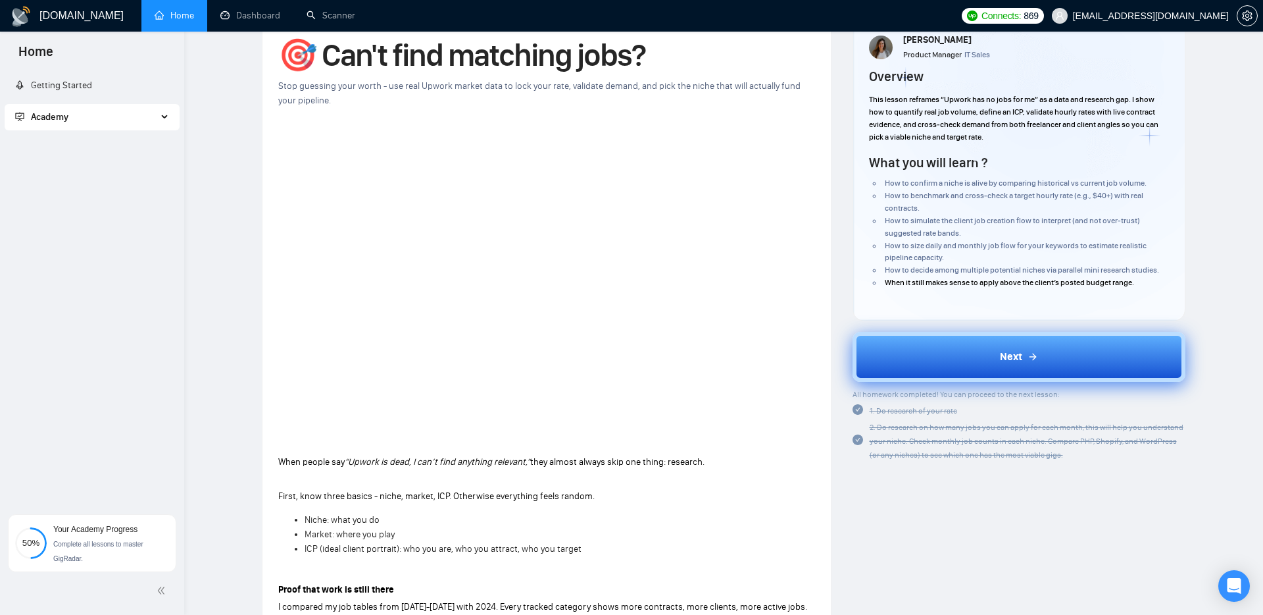
click at [973, 361] on button "Next" at bounding box center [1020, 357] width 334 height 50
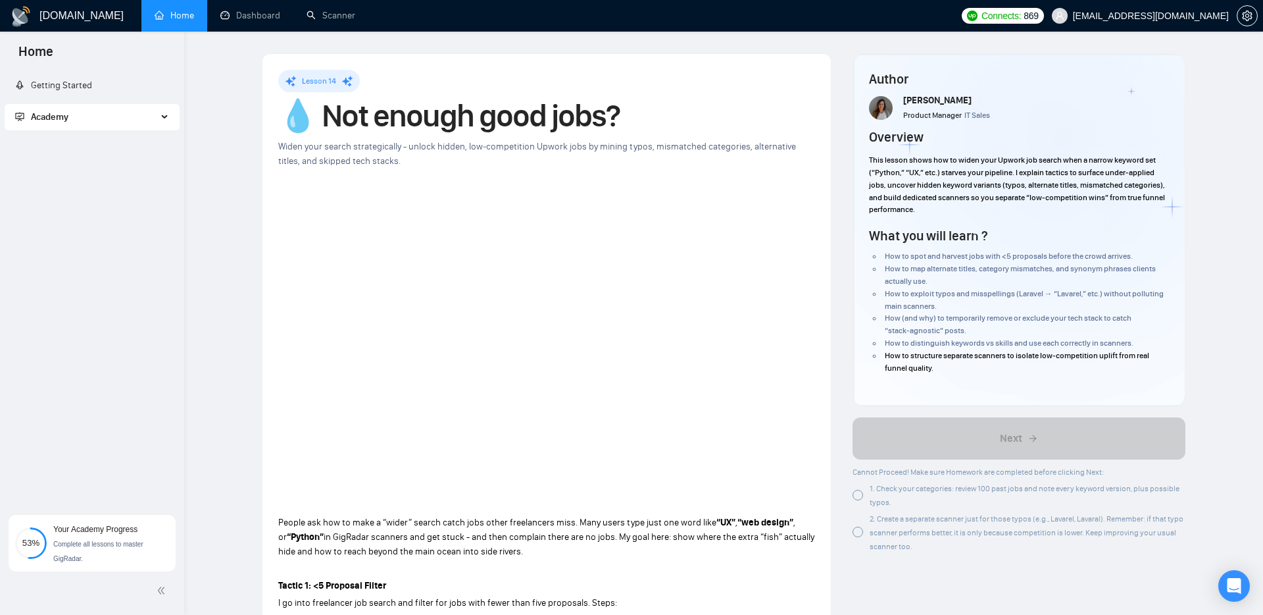
click at [858, 497] on div at bounding box center [858, 495] width 11 height 11
click at [861, 535] on div at bounding box center [858, 531] width 11 height 11
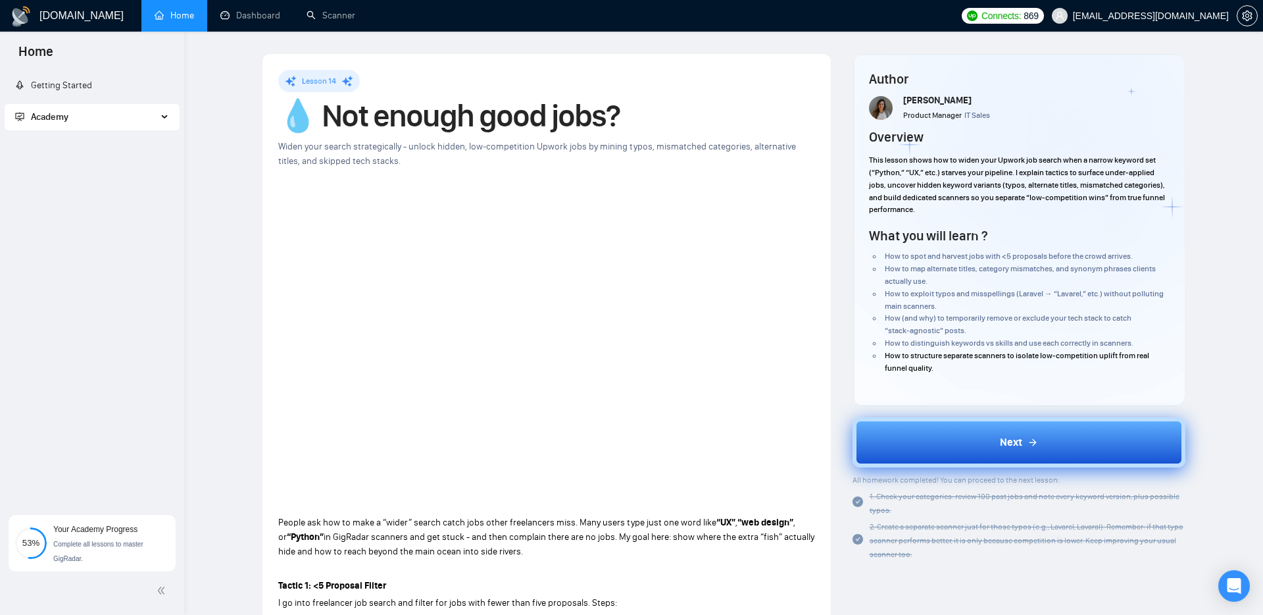
click at [959, 439] on button "Next" at bounding box center [1020, 442] width 334 height 50
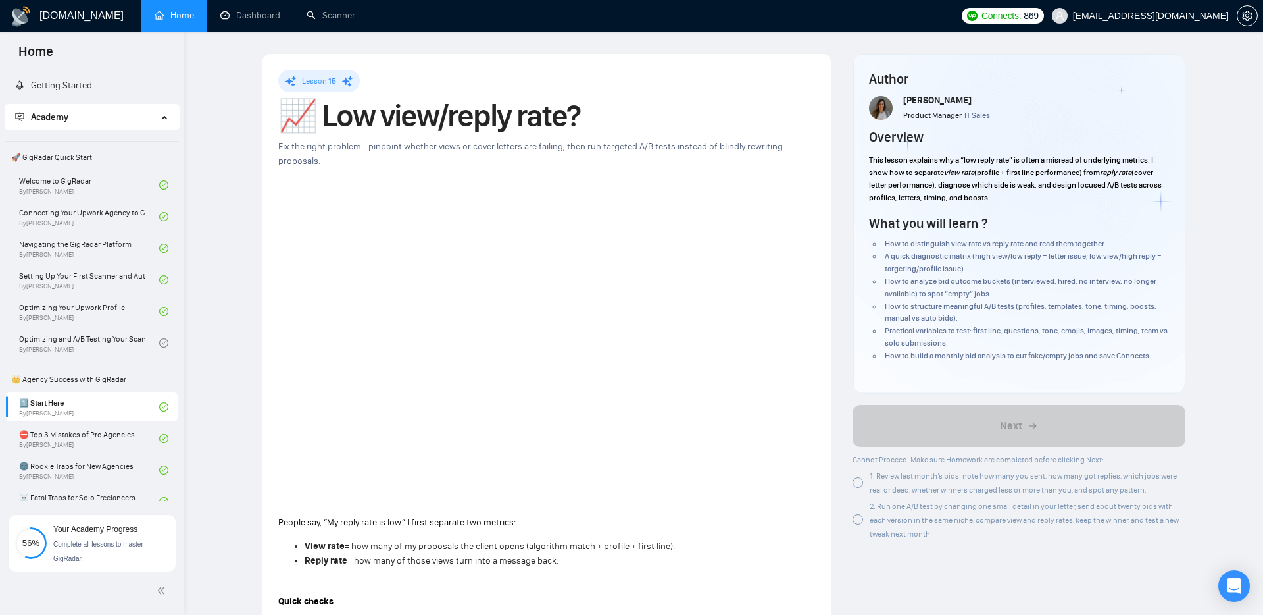
click at [860, 484] on div at bounding box center [858, 482] width 11 height 11
click at [859, 521] on div at bounding box center [858, 519] width 11 height 11
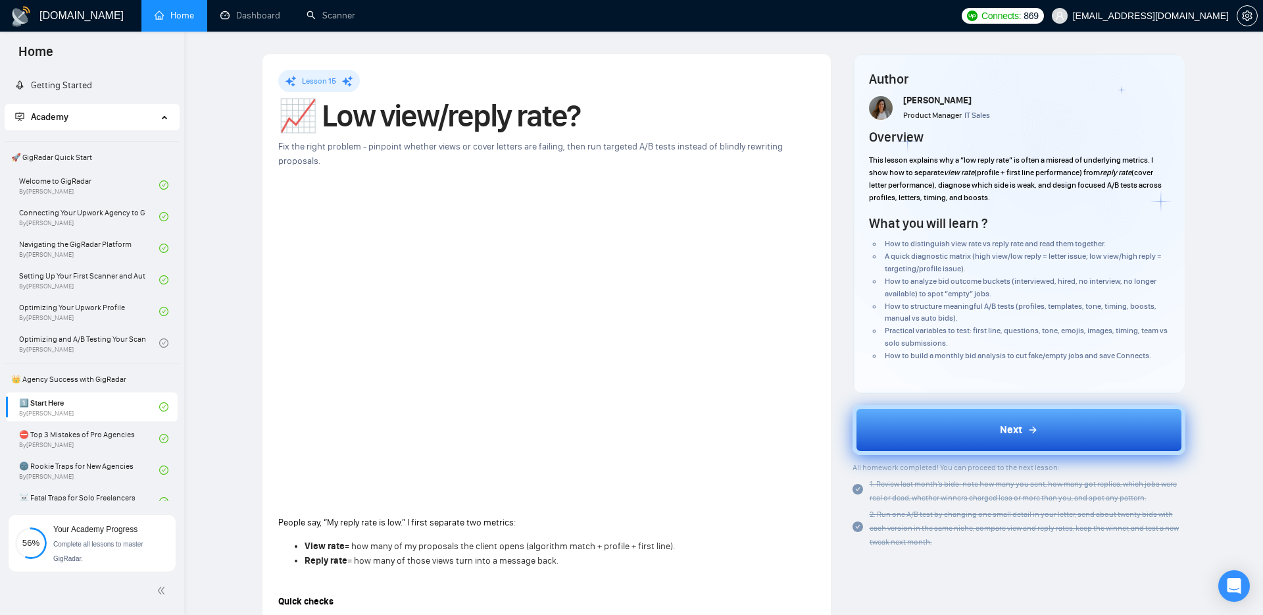
click at [948, 428] on button "Next" at bounding box center [1020, 430] width 334 height 50
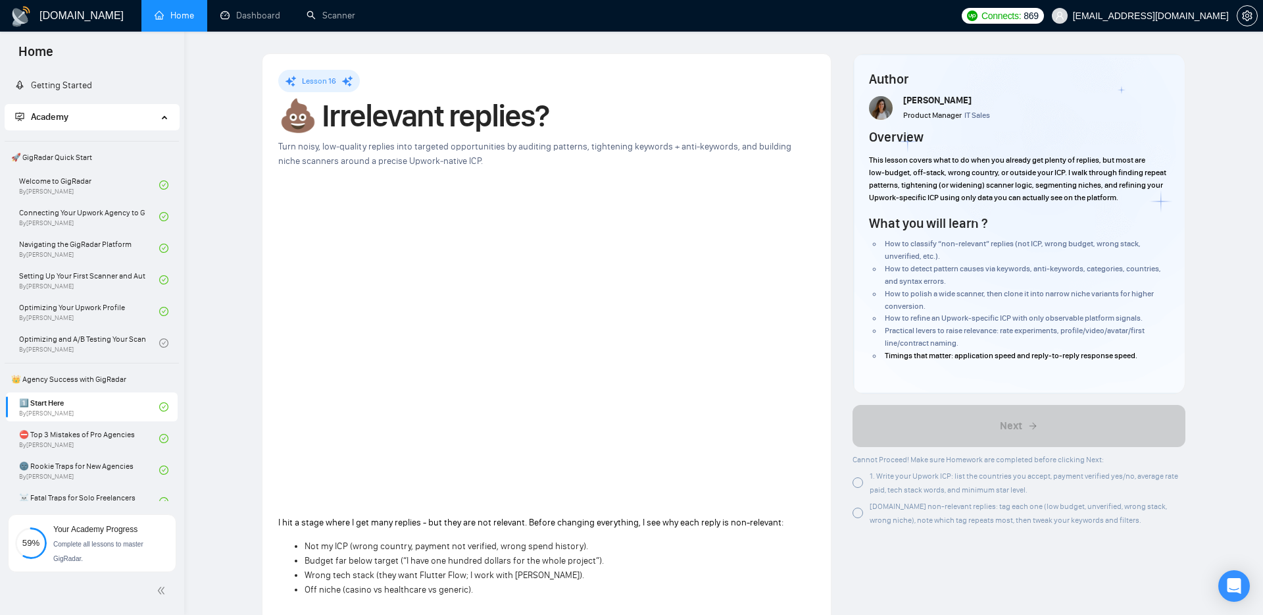
click at [856, 488] on div "1. Write your Upwork ICP: list the countries you accept, payment verified yes/n…" at bounding box center [1020, 483] width 334 height 28
click at [863, 518] on div "2.Review non-relevant replies: tag each one (low budget, unverified, wrong stac…" at bounding box center [1020, 513] width 334 height 28
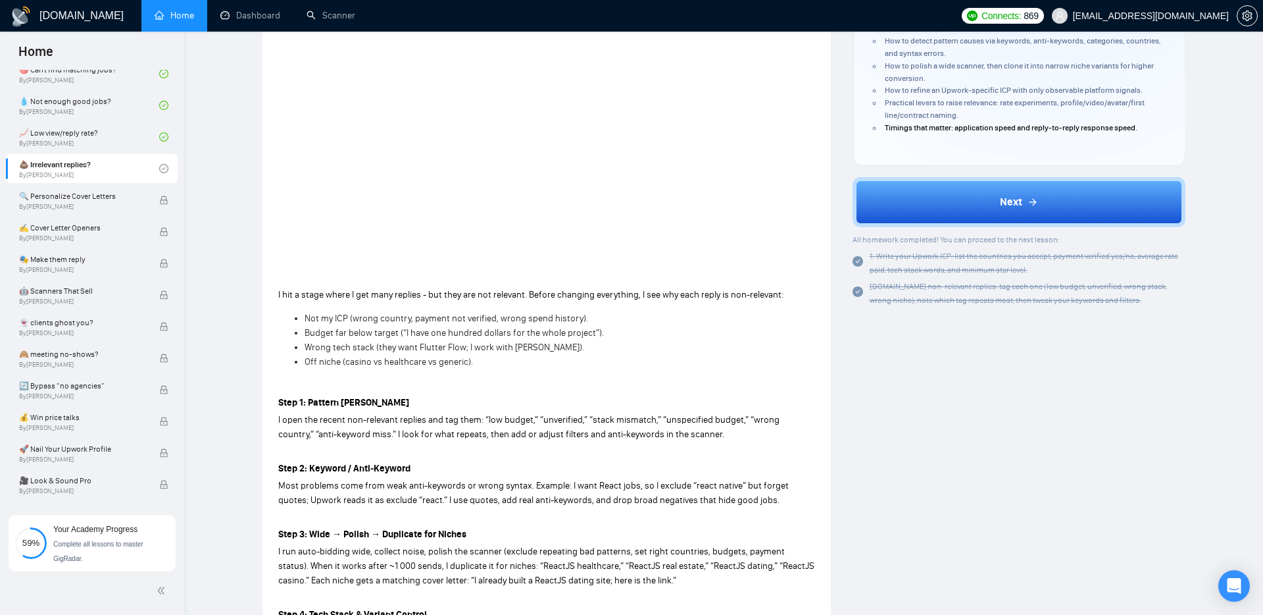
scroll to position [234, 0]
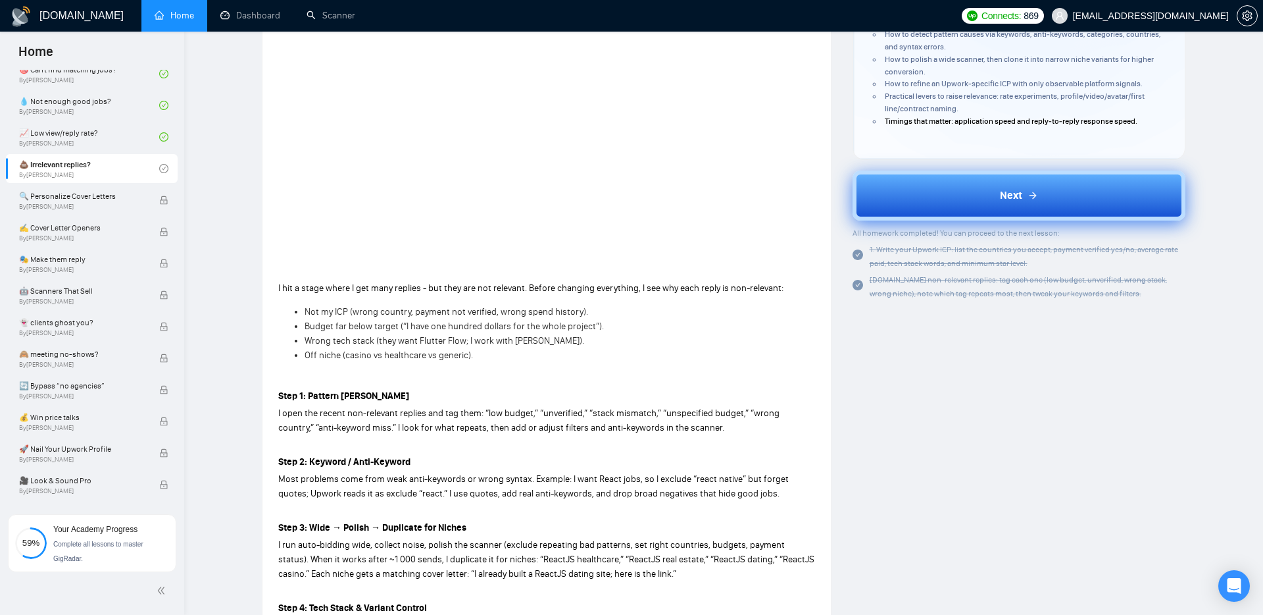
click at [927, 188] on button "Next" at bounding box center [1020, 195] width 334 height 50
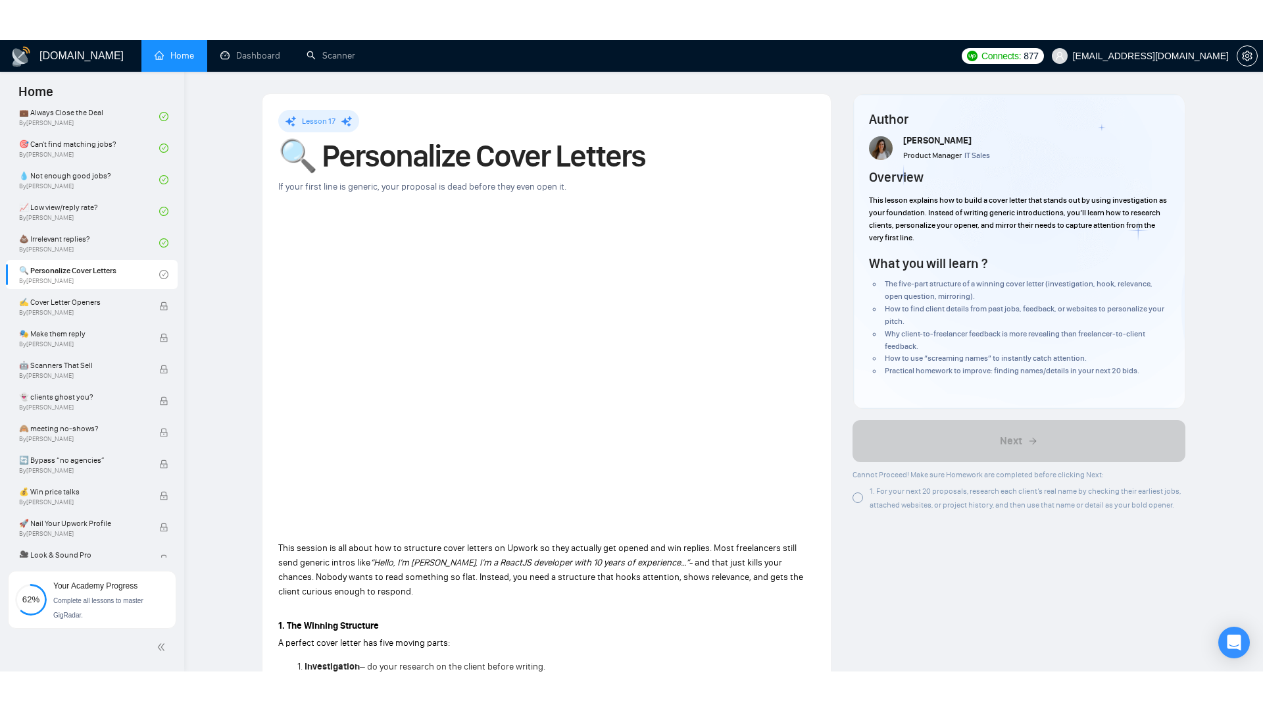
scroll to position [712, 0]
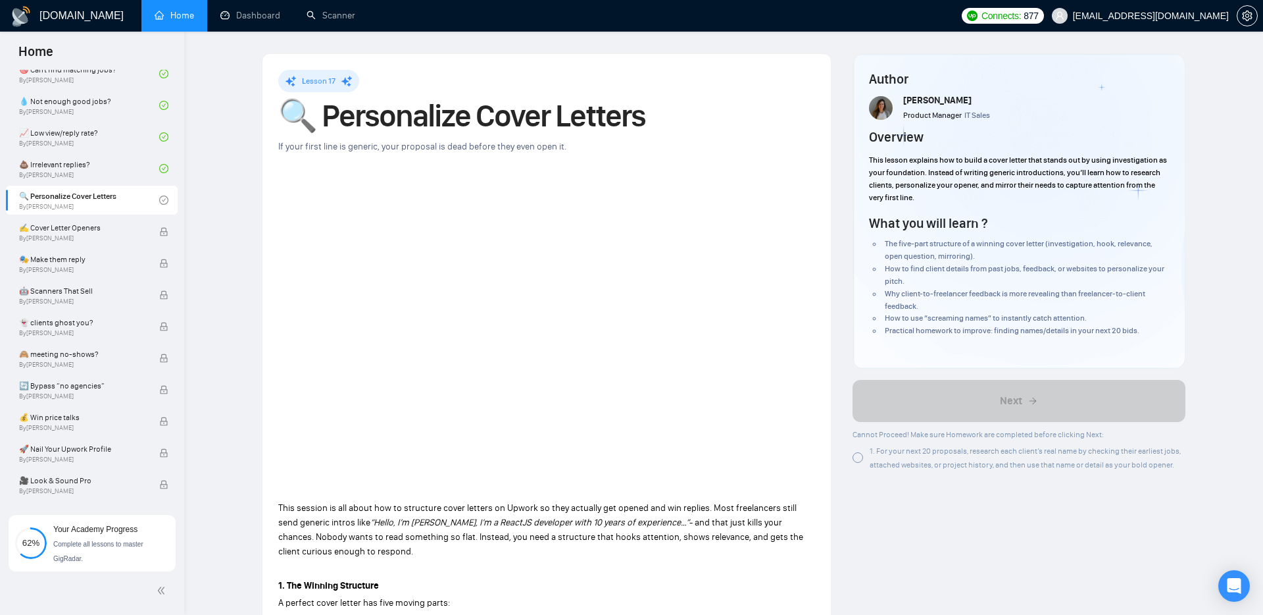
click at [865, 454] on div "1. For your next 20 proposals, research each client’s real name by checking the…" at bounding box center [1020, 458] width 334 height 28
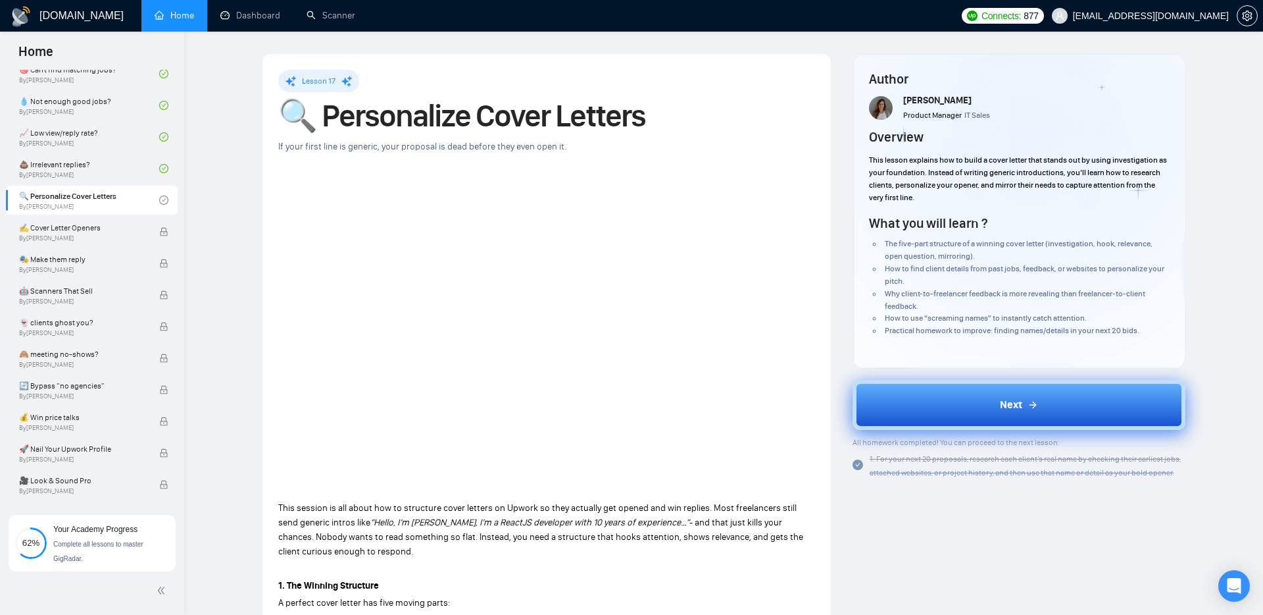
click at [965, 401] on button "Next" at bounding box center [1020, 405] width 334 height 50
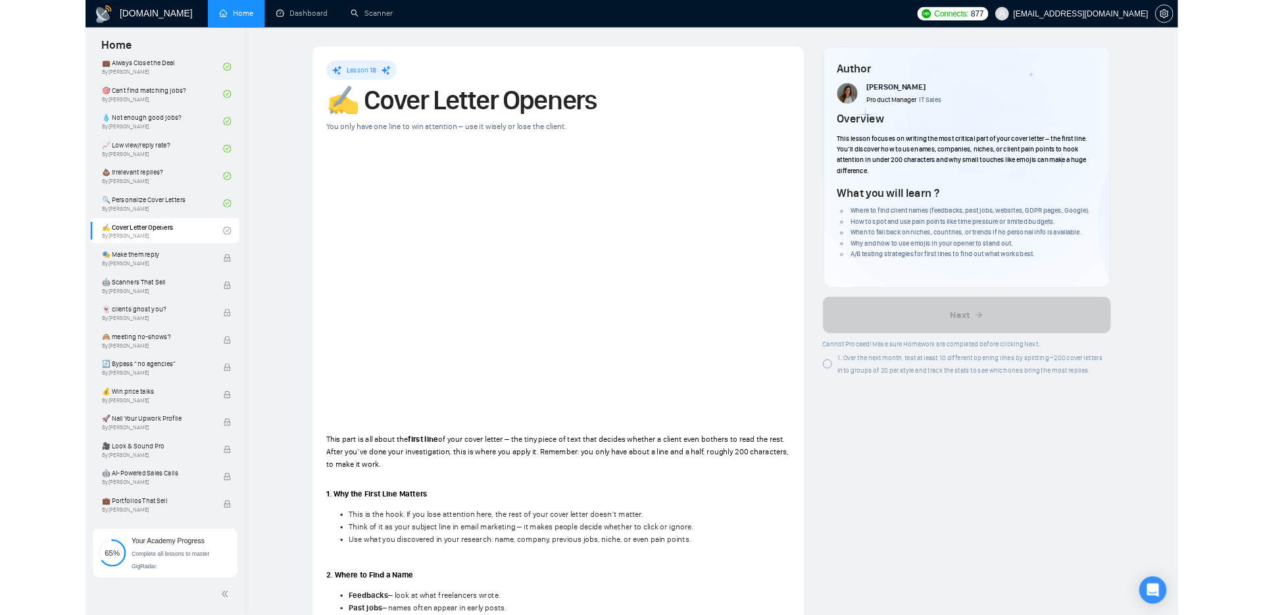
scroll to position [712, 0]
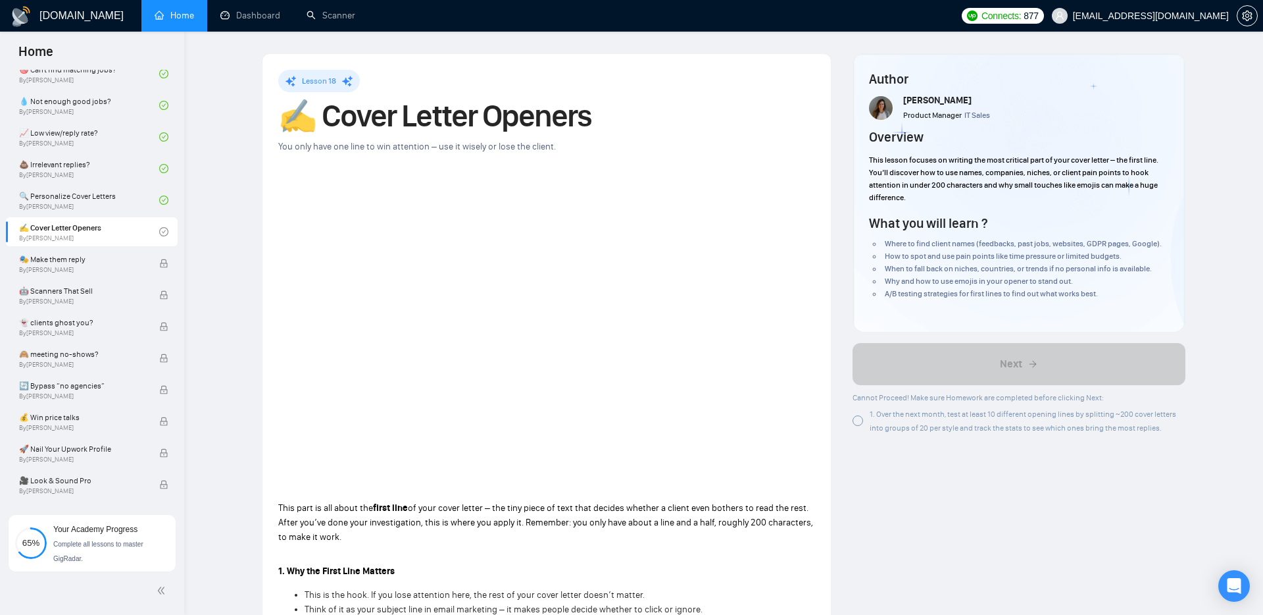
click at [861, 423] on div at bounding box center [858, 420] width 11 height 11
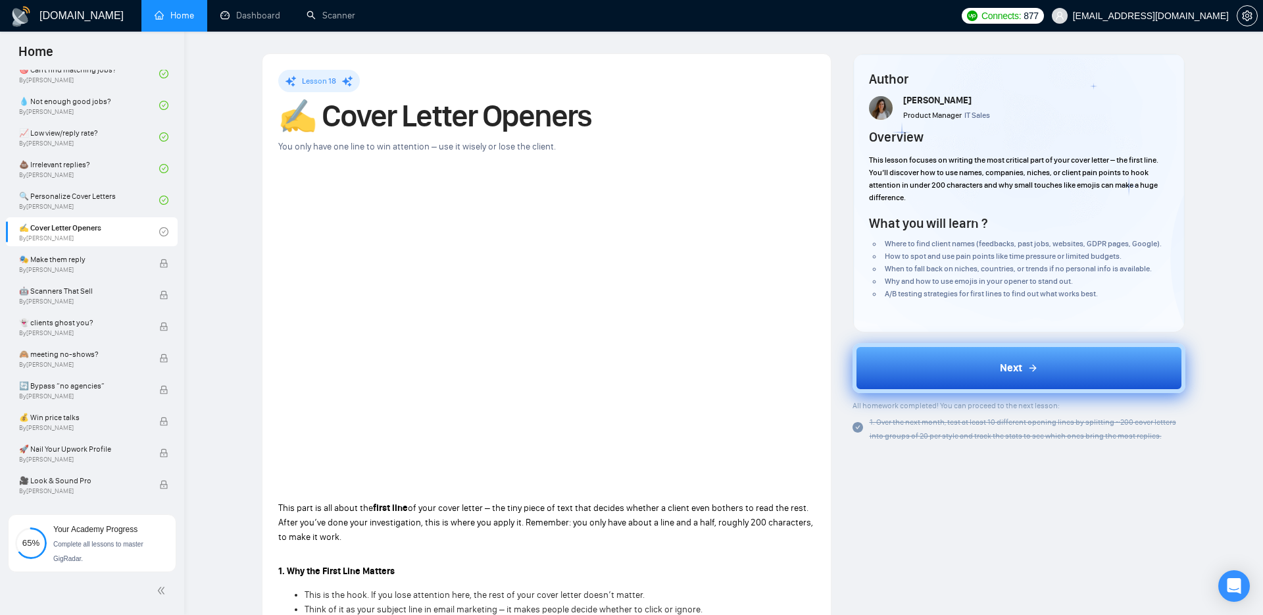
click at [962, 382] on button "Next" at bounding box center [1020, 368] width 334 height 50
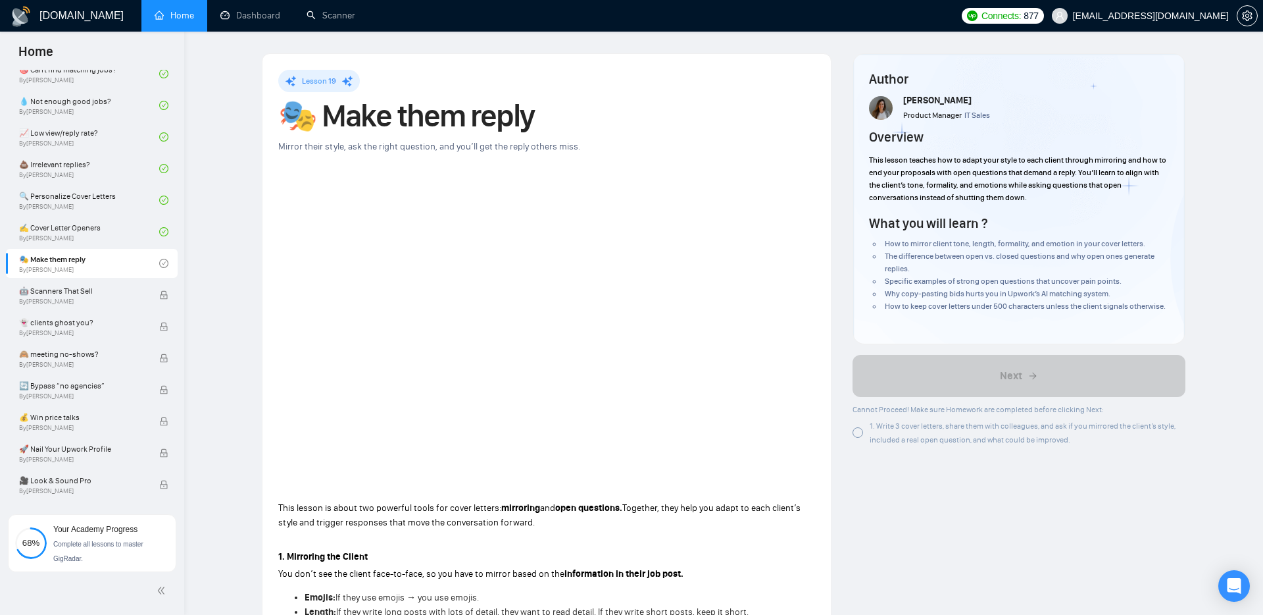
click at [853, 438] on div at bounding box center [858, 432] width 11 height 11
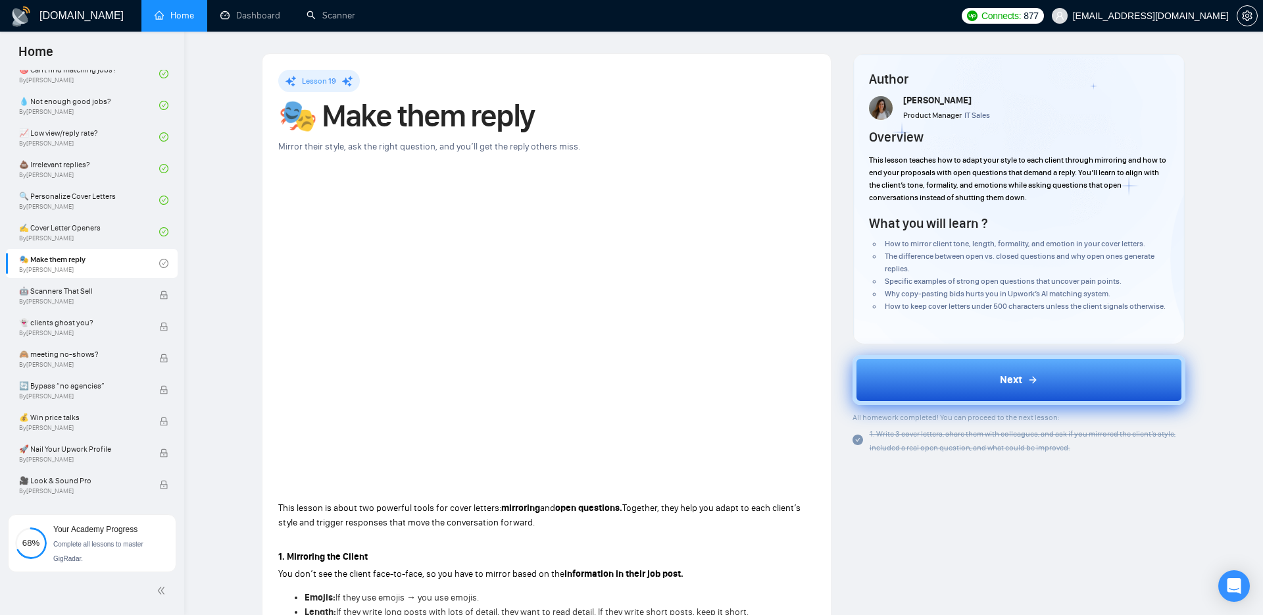
click at [945, 386] on button "Next" at bounding box center [1020, 380] width 334 height 50
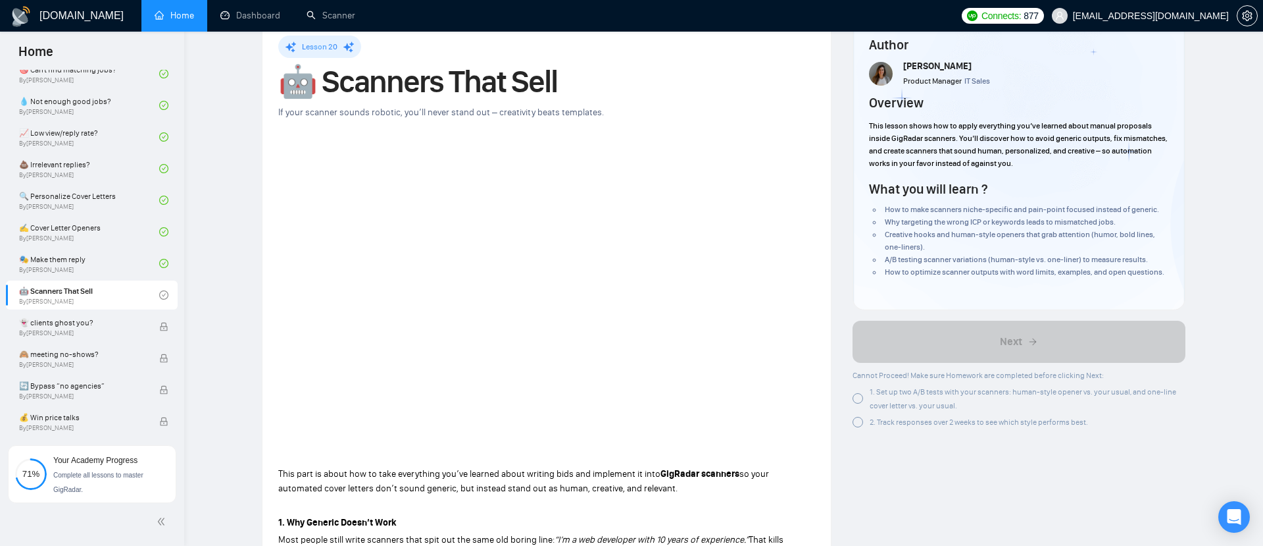
scroll to position [712, 0]
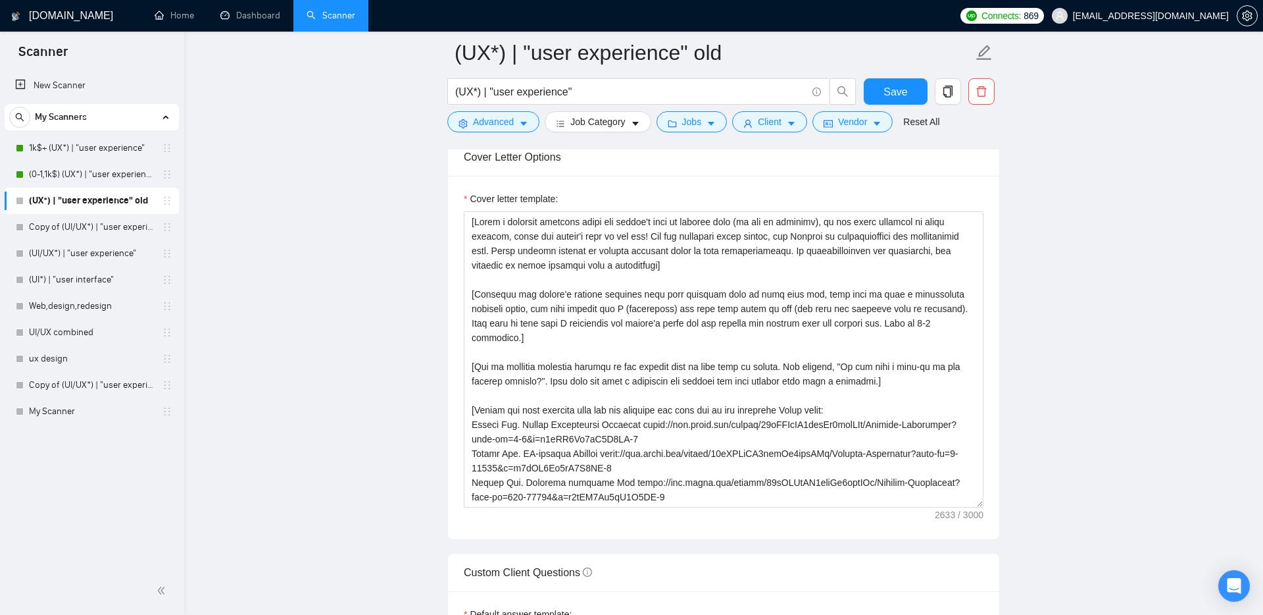
scroll to position [45, 0]
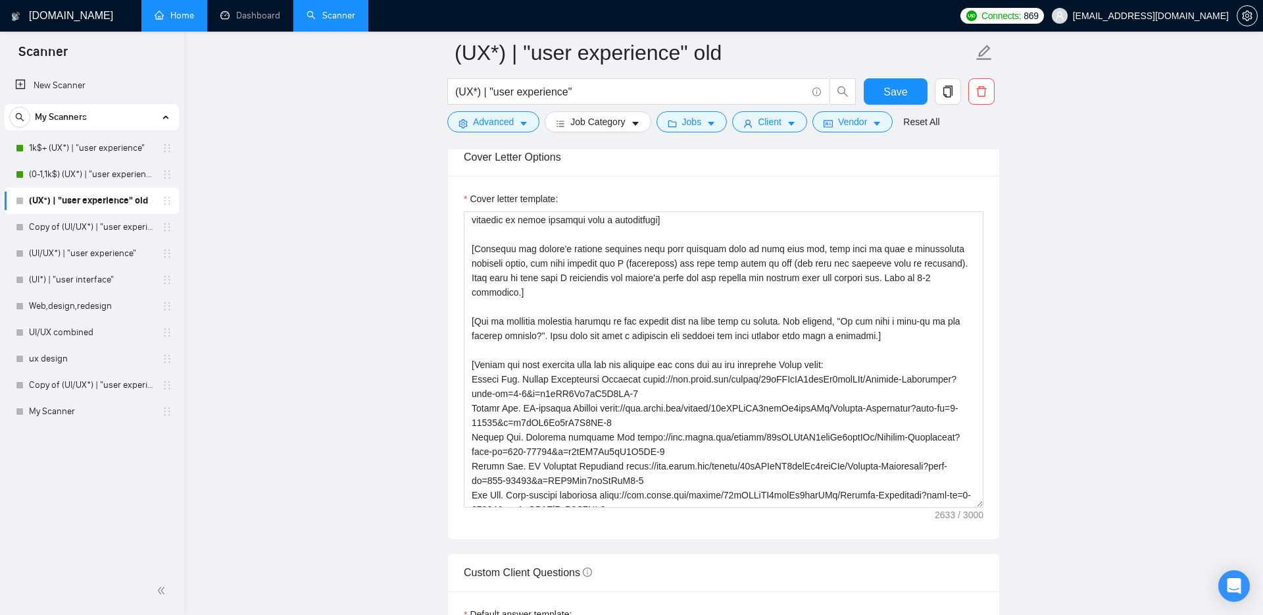
click at [167, 14] on link "Home" at bounding box center [174, 15] width 39 height 11
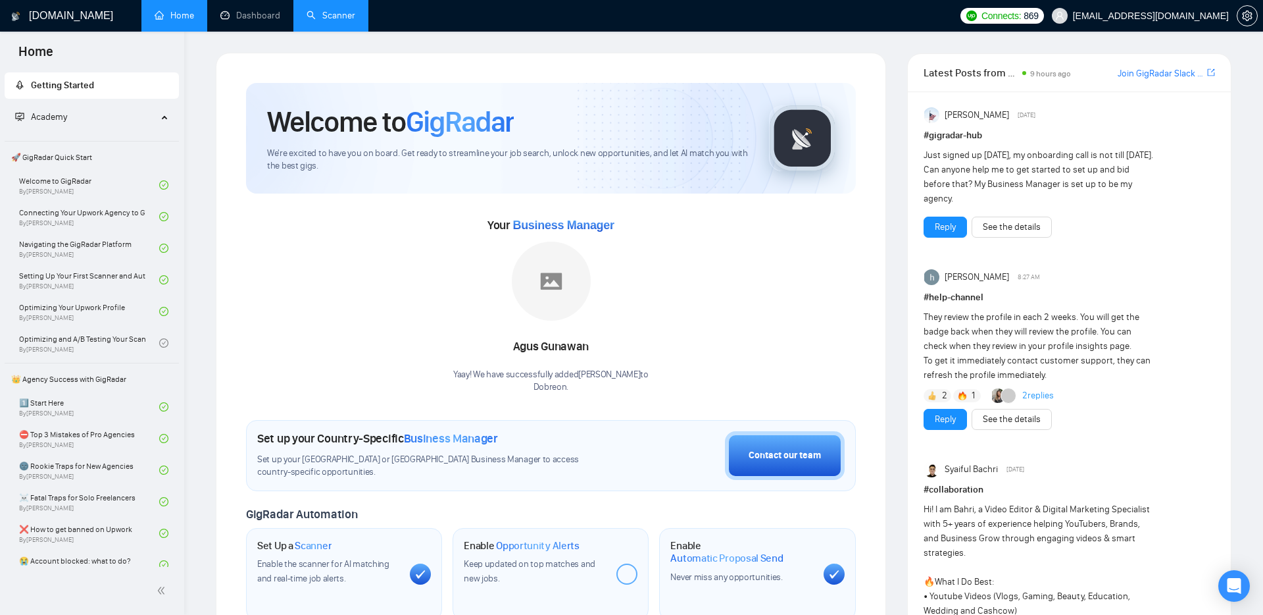
click at [320, 13] on link "Scanner" at bounding box center [331, 15] width 49 height 11
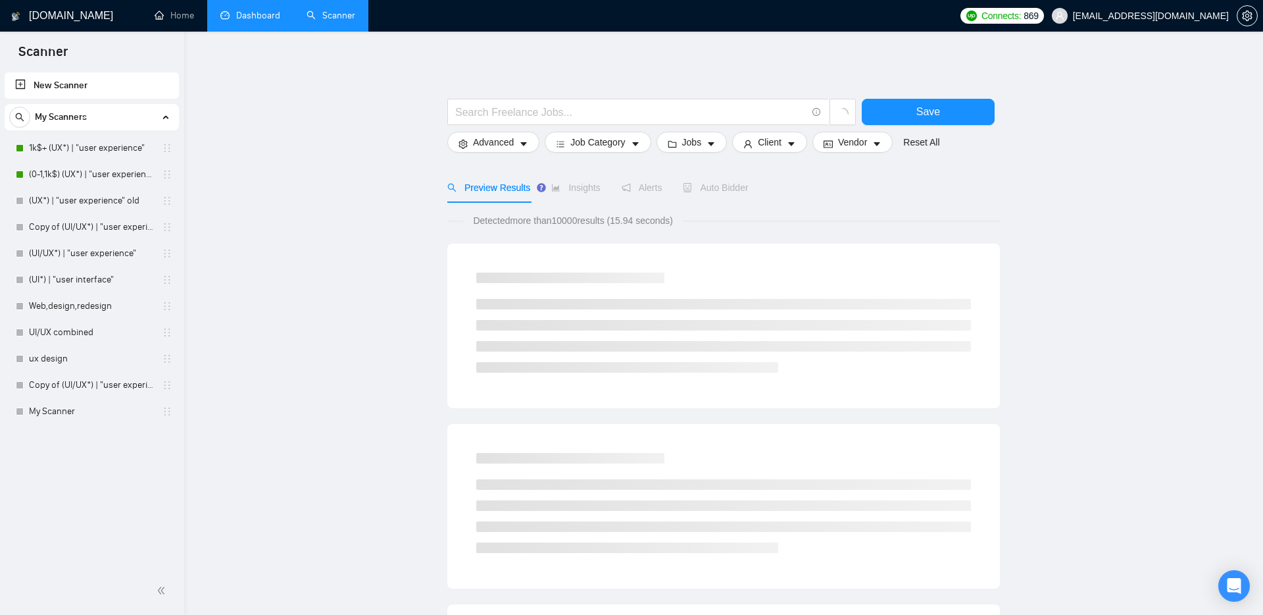
click at [253, 14] on link "Dashboard" at bounding box center [250, 15] width 60 height 11
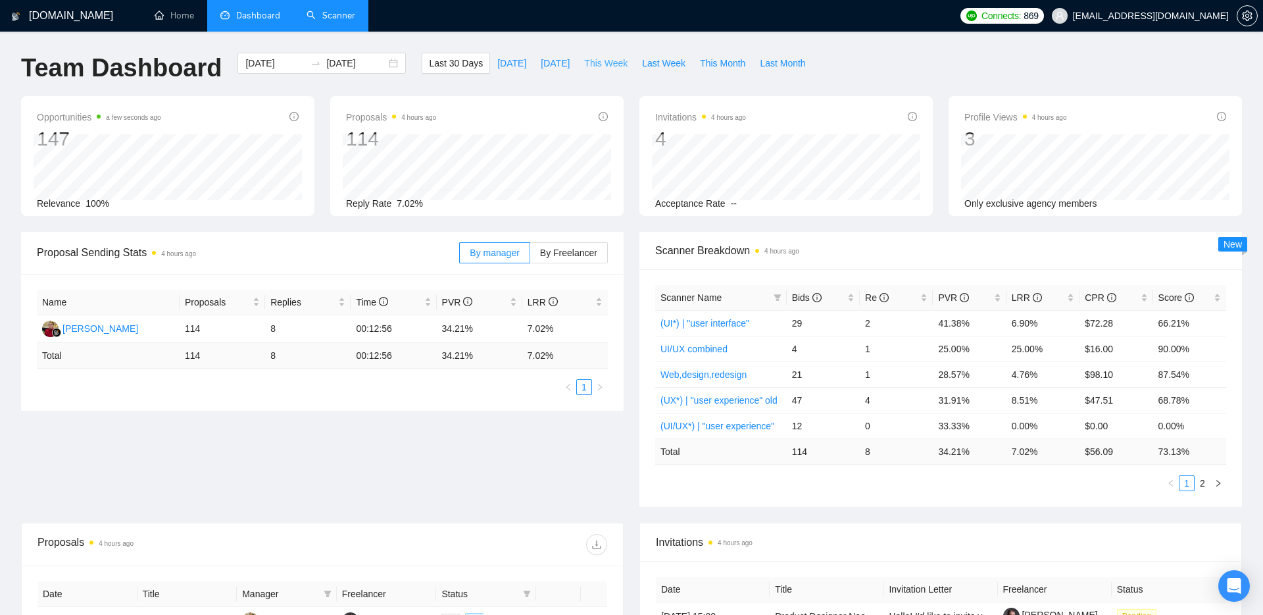
click at [603, 57] on span "This Week" at bounding box center [605, 63] width 43 height 14
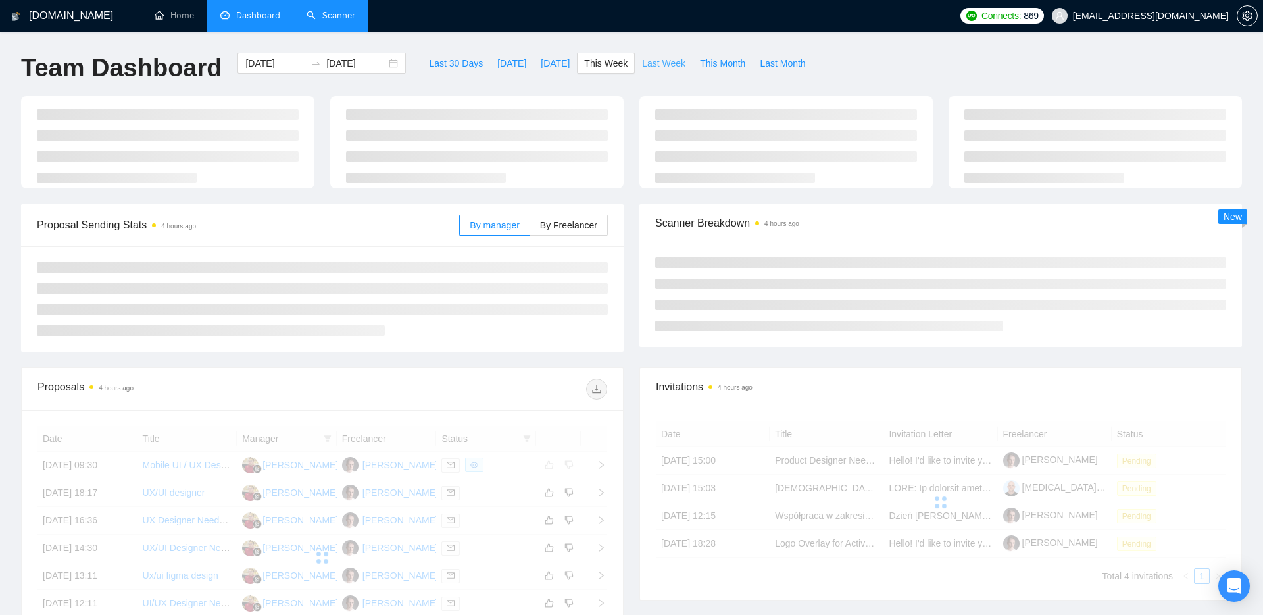
type input "[DATE]"
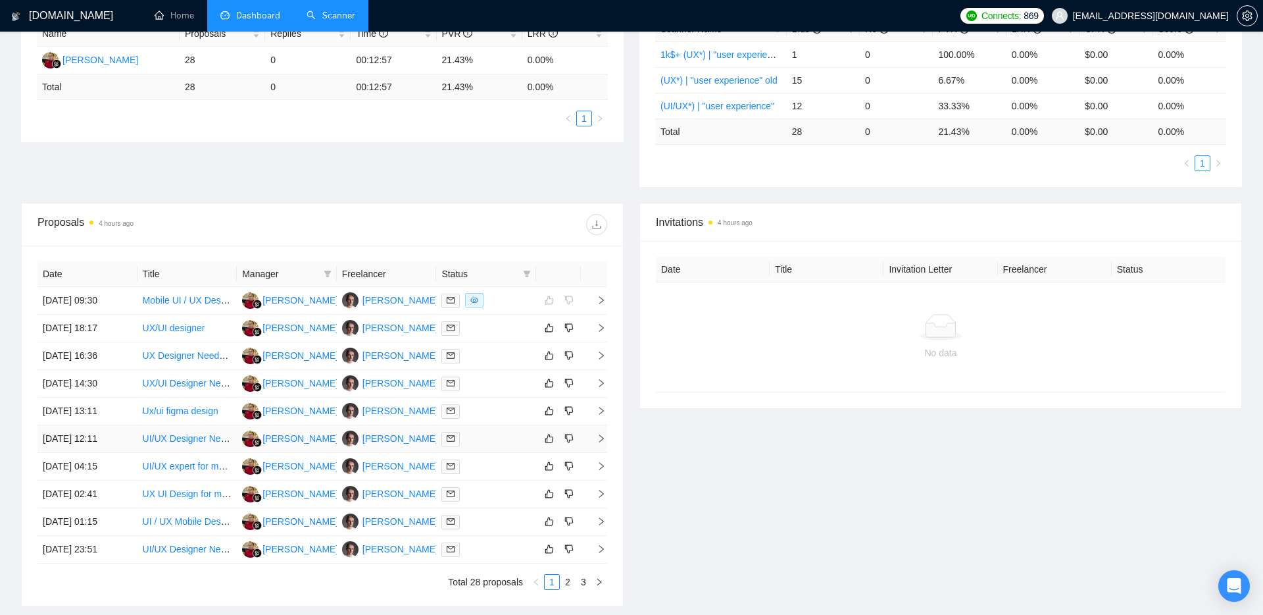
scroll to position [276, 0]
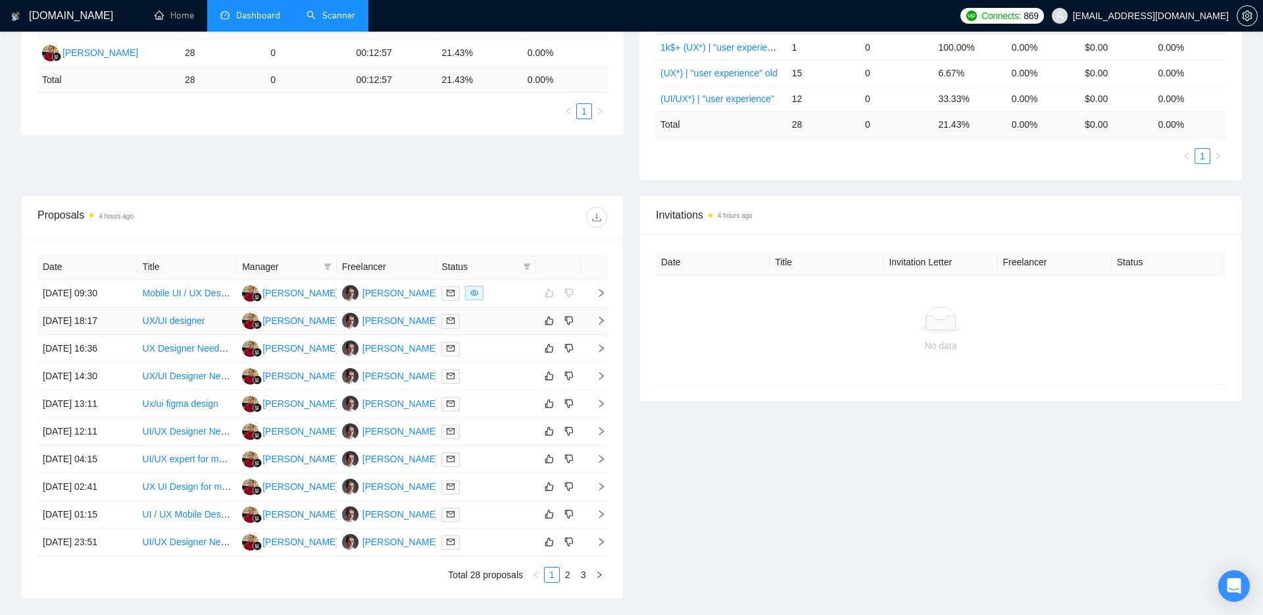
click at [597, 318] on icon "right" at bounding box center [601, 320] width 9 height 9
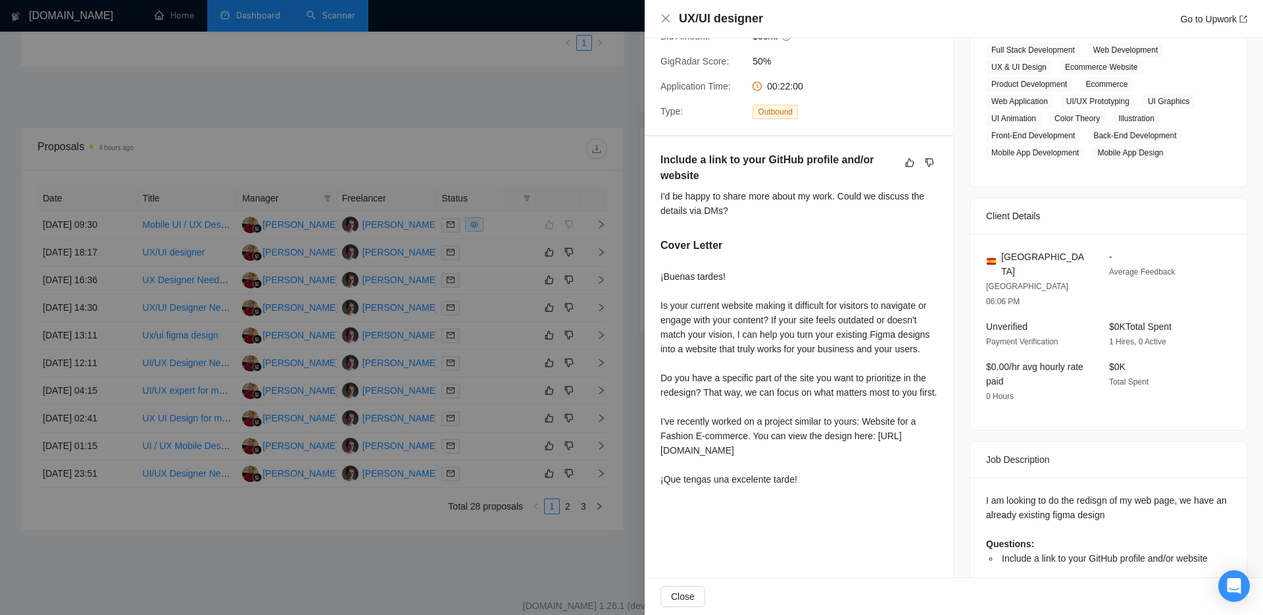
scroll to position [347, 0]
click at [555, 109] on div at bounding box center [631, 307] width 1263 height 615
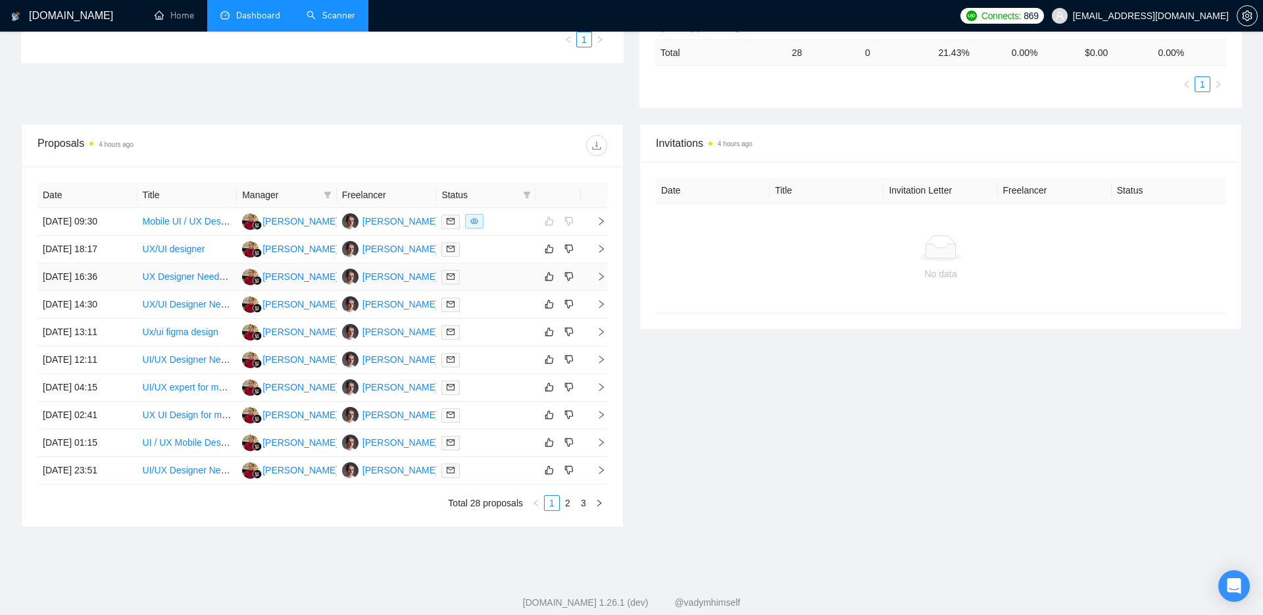
click at [599, 284] on td at bounding box center [594, 277] width 26 height 28
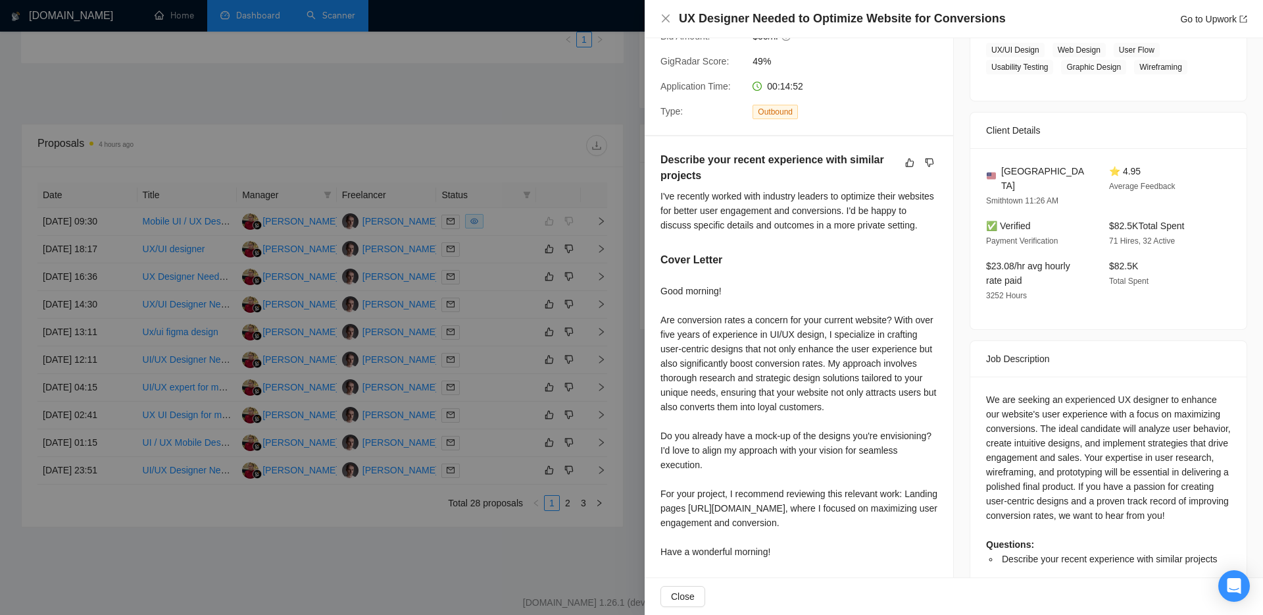
click at [525, 141] on div at bounding box center [631, 307] width 1263 height 615
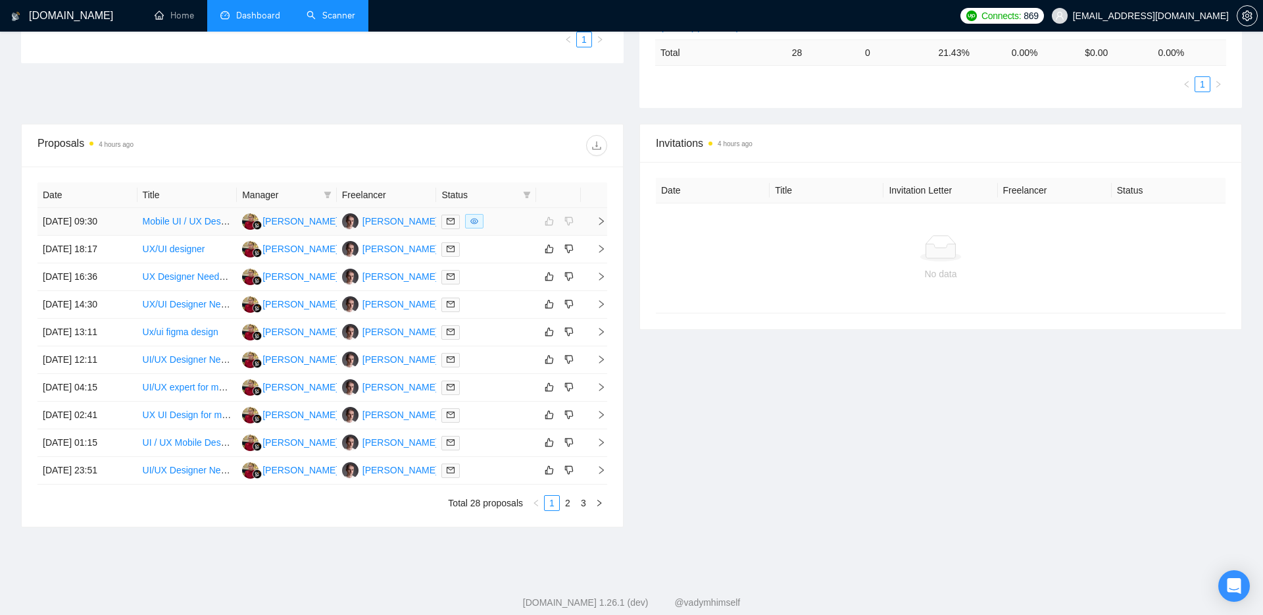
click at [601, 221] on icon "right" at bounding box center [601, 220] width 9 height 9
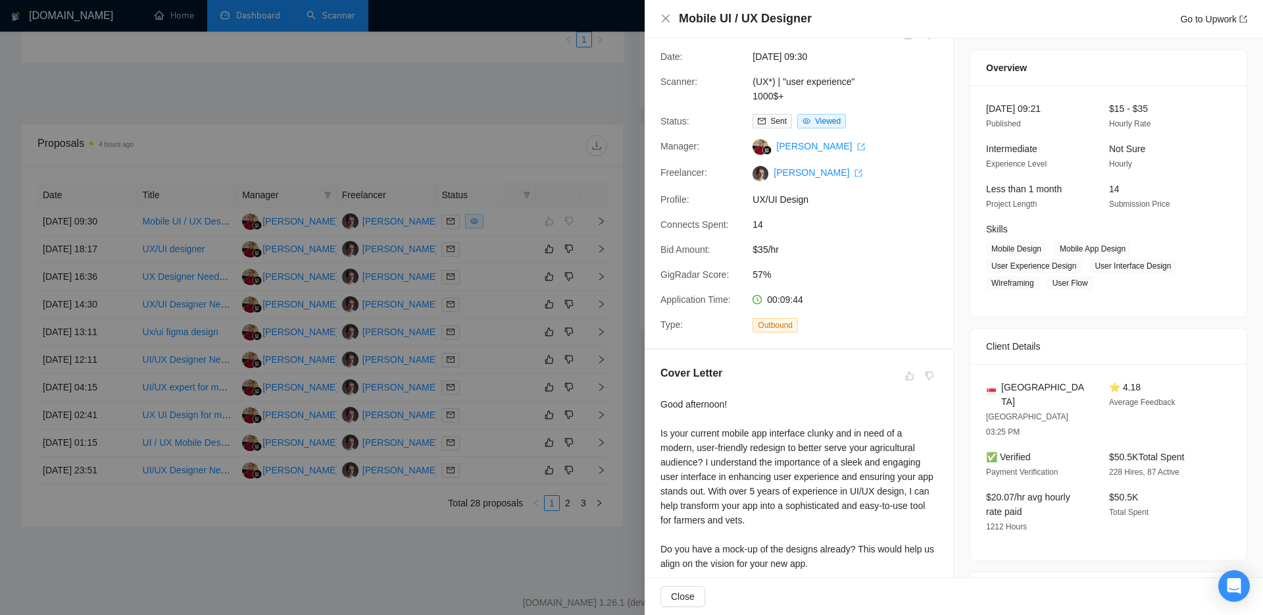
scroll to position [31, 0]
click at [546, 166] on div at bounding box center [631, 307] width 1263 height 615
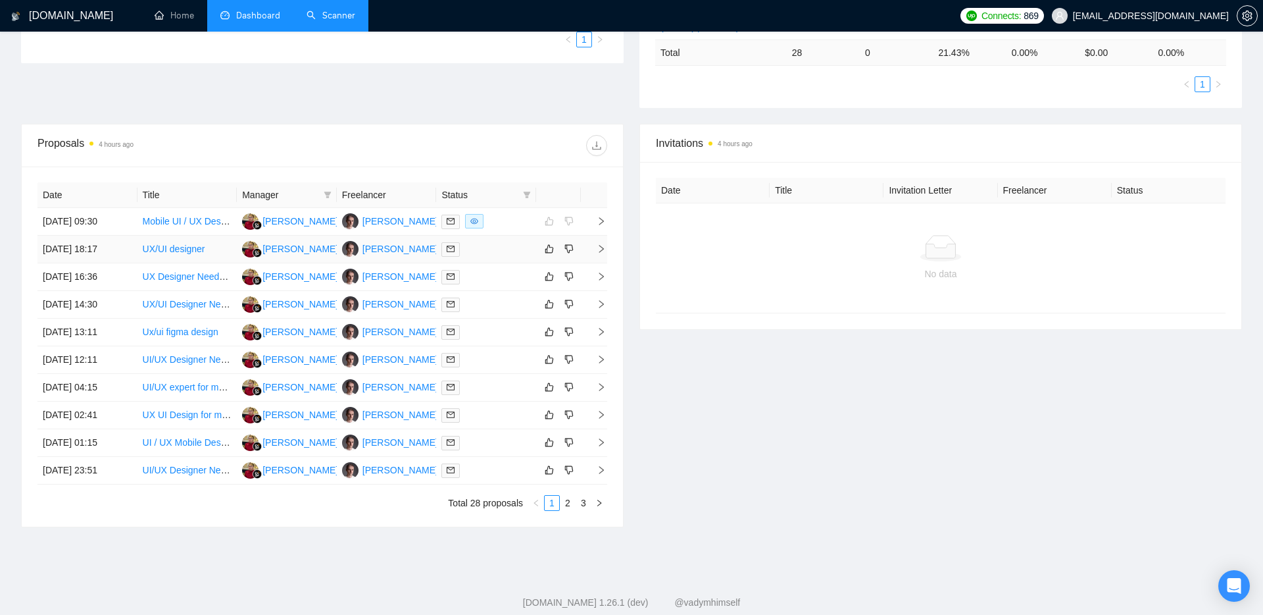
click at [599, 249] on icon "right" at bounding box center [601, 248] width 9 height 9
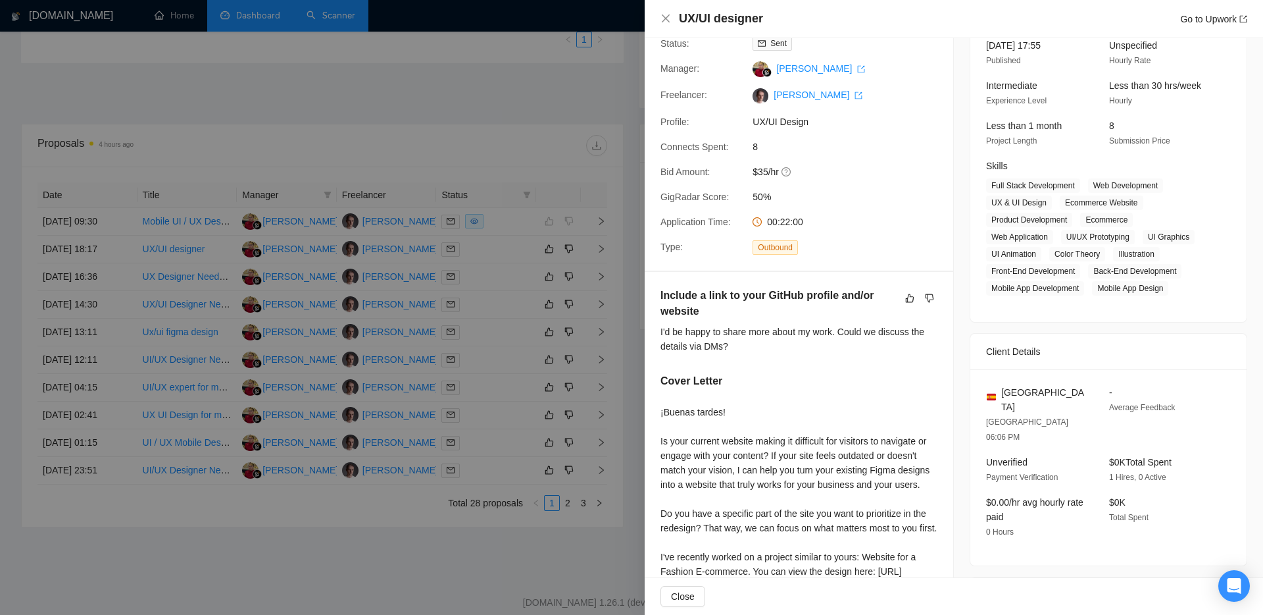
scroll to position [102, 0]
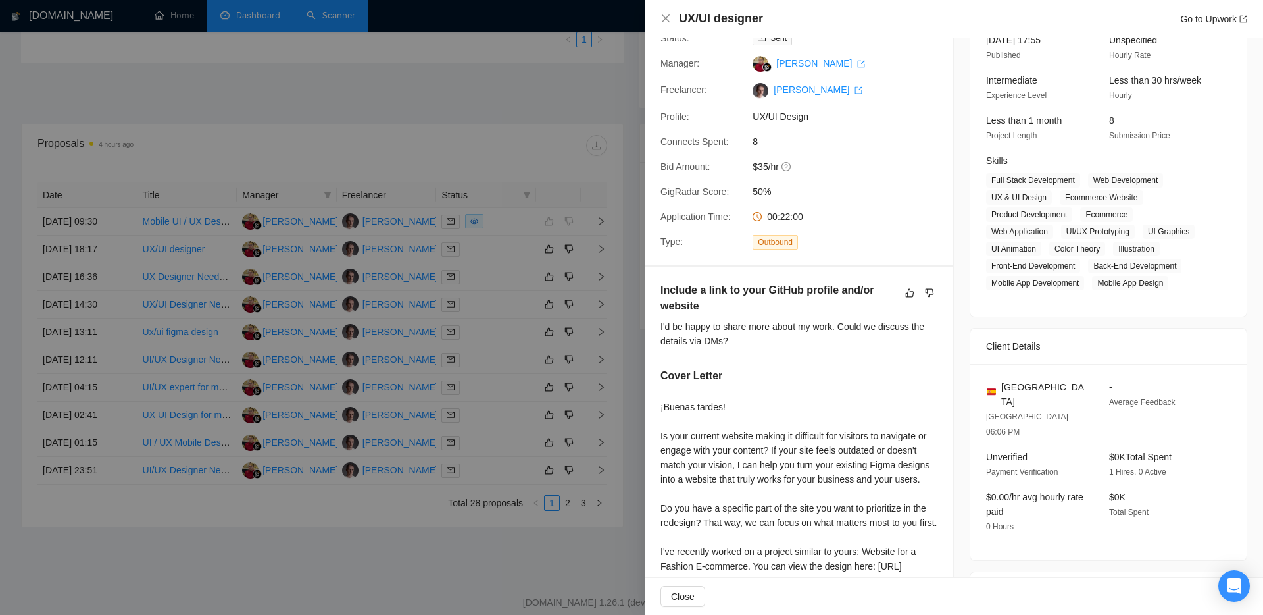
click at [528, 138] on div at bounding box center [631, 307] width 1263 height 615
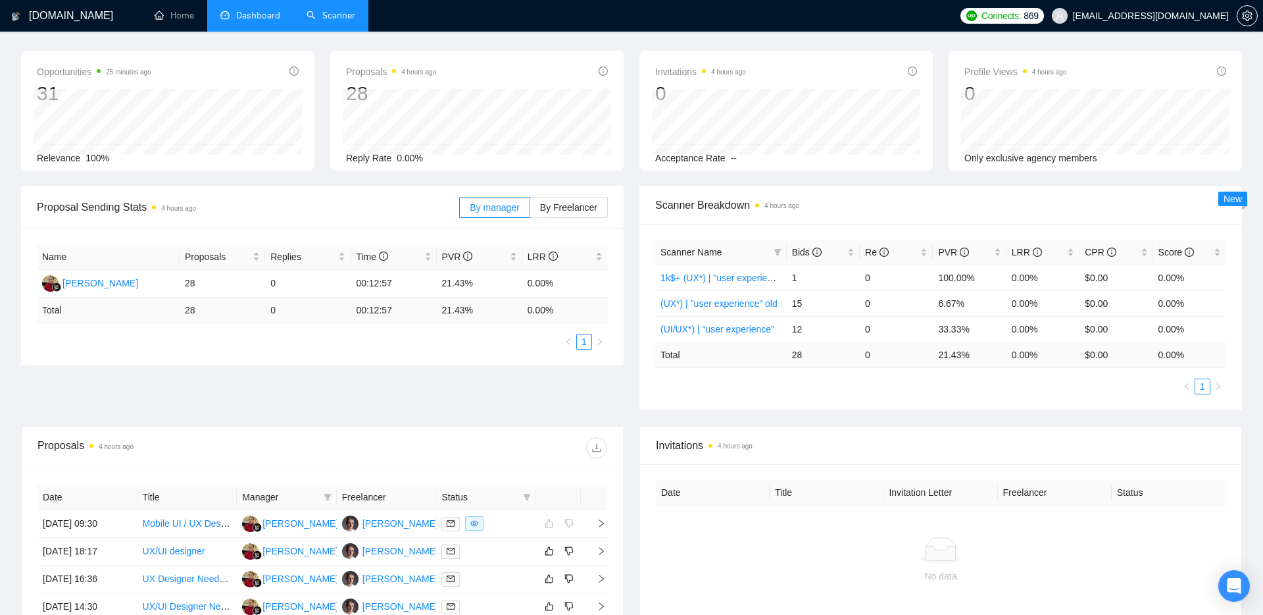
scroll to position [0, 0]
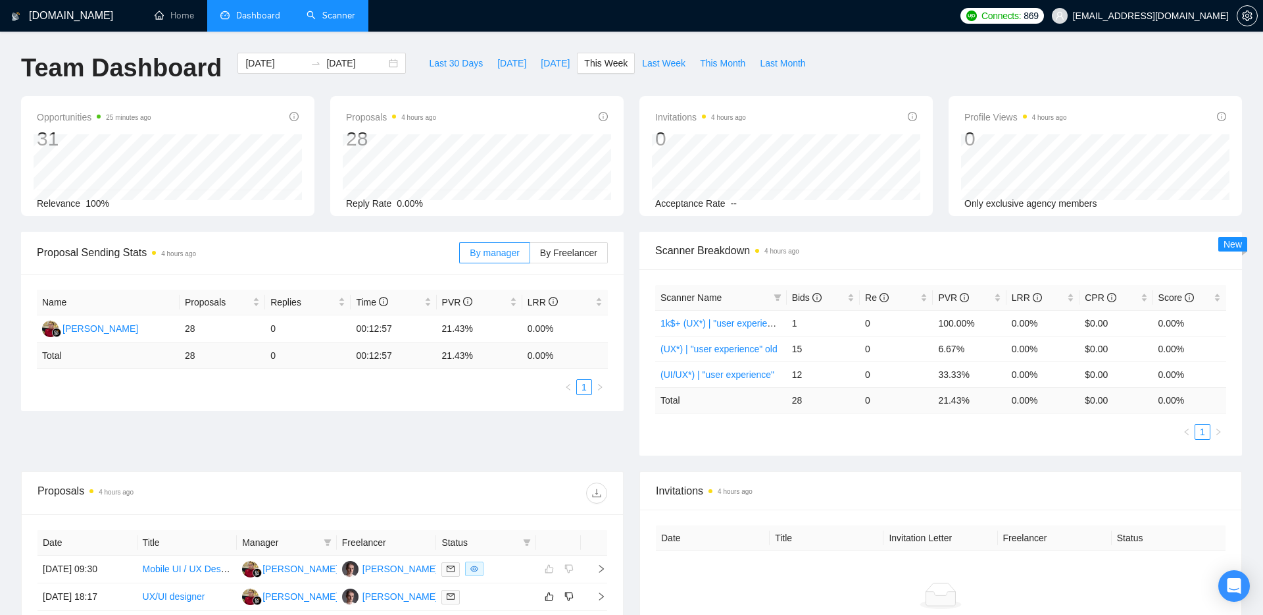
click at [334, 14] on link "Scanner" at bounding box center [331, 15] width 49 height 11
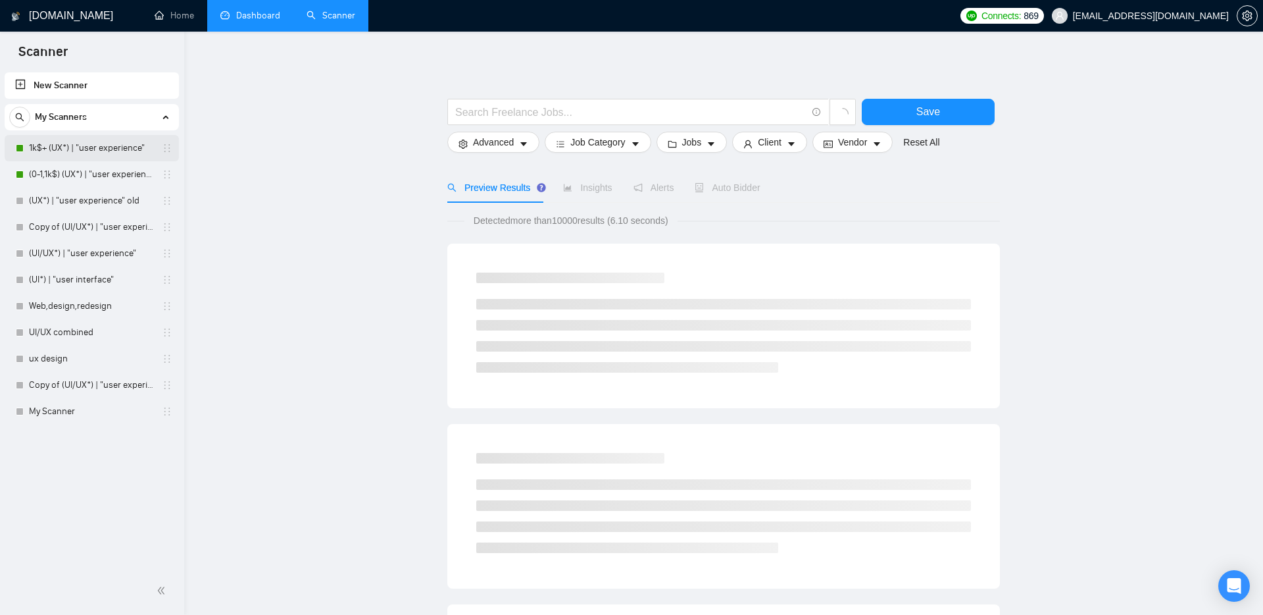
click at [101, 141] on link "1k$+ (UX*) | "user experience"" at bounding box center [91, 148] width 125 height 26
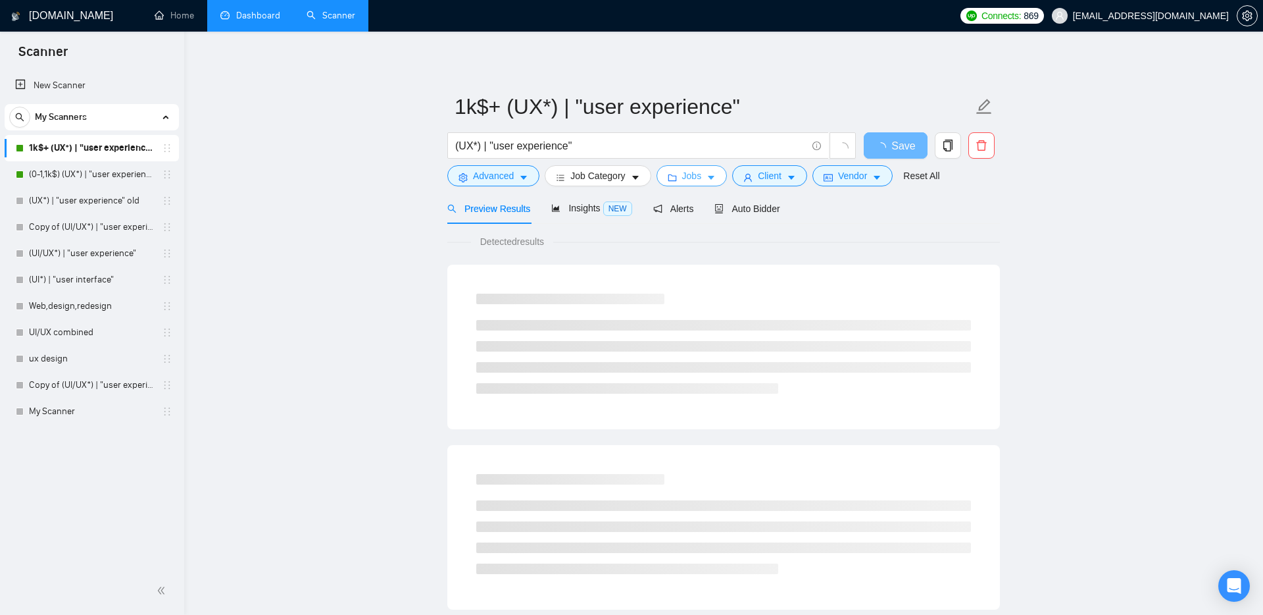
click at [707, 176] on button "Jobs" at bounding box center [692, 175] width 71 height 21
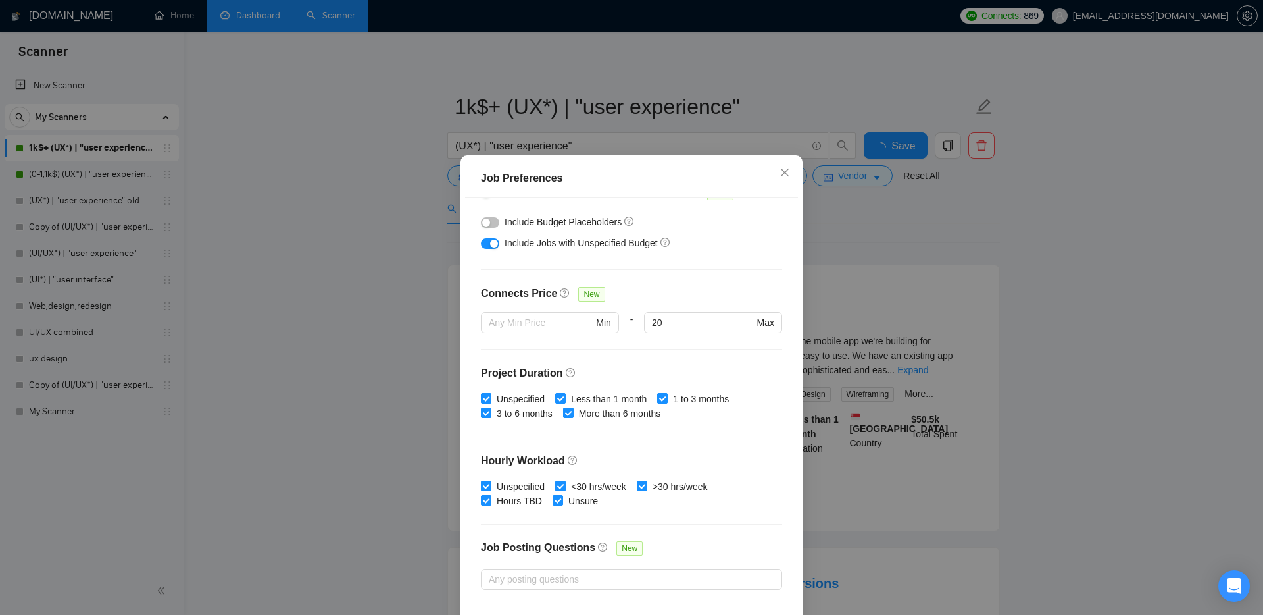
scroll to position [239, 0]
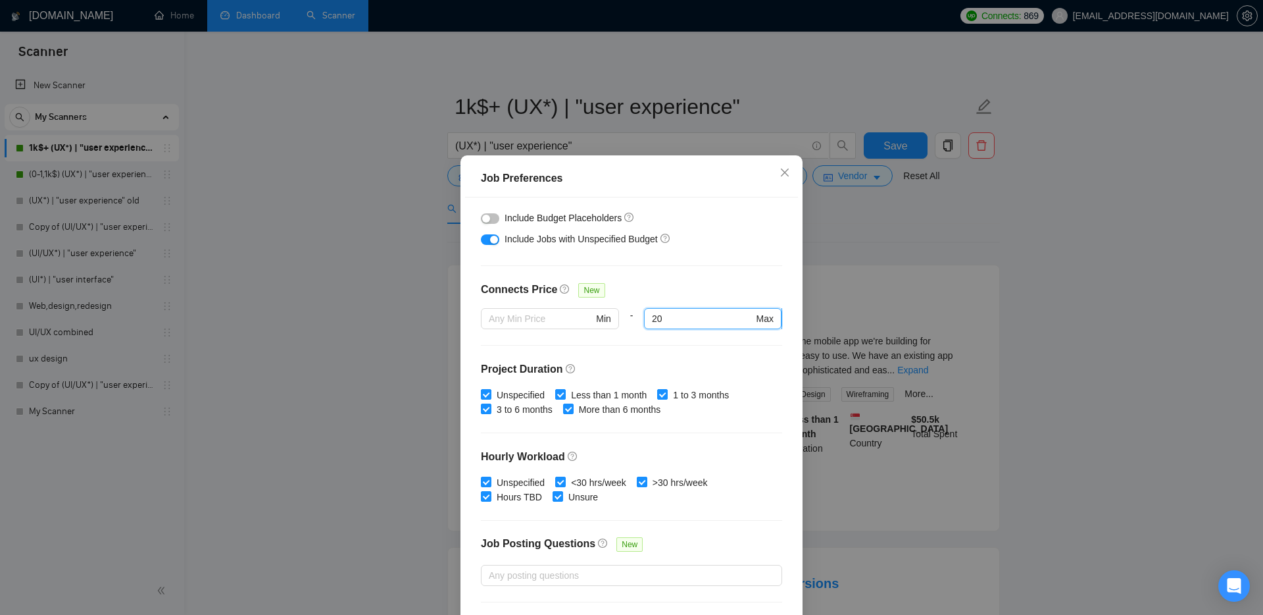
click at [676, 322] on input "20" at bounding box center [702, 318] width 101 height 14
type input "24"
click at [696, 342] on div at bounding box center [713, 337] width 138 height 16
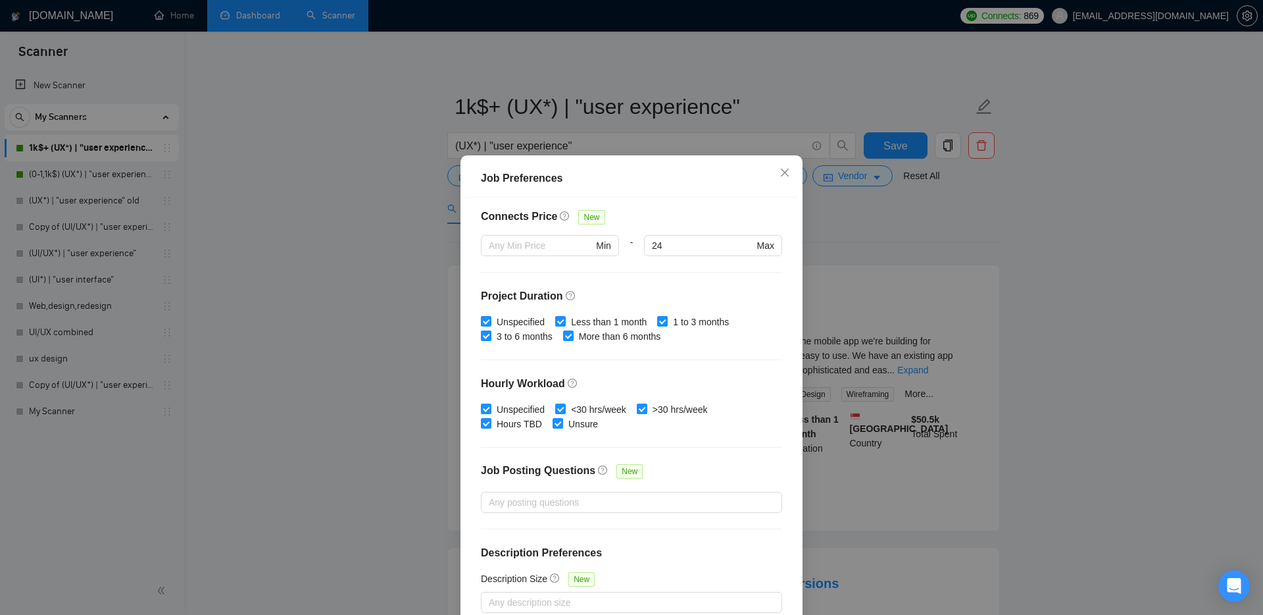
scroll to position [70, 0]
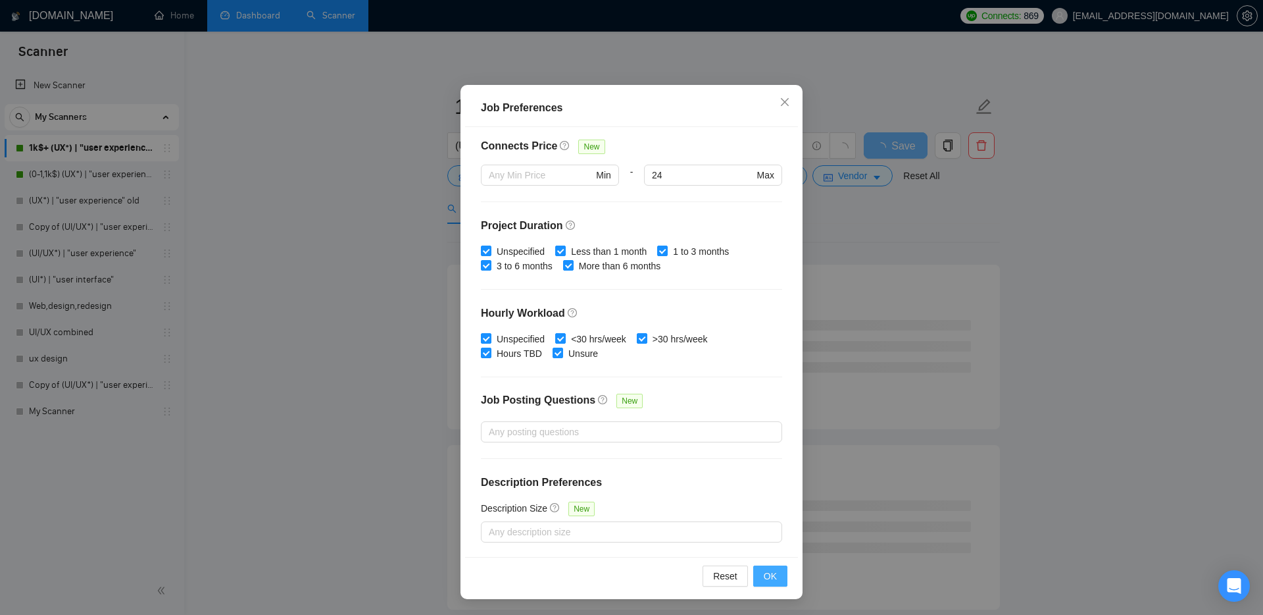
click at [773, 575] on span "OK" at bounding box center [770, 576] width 13 height 14
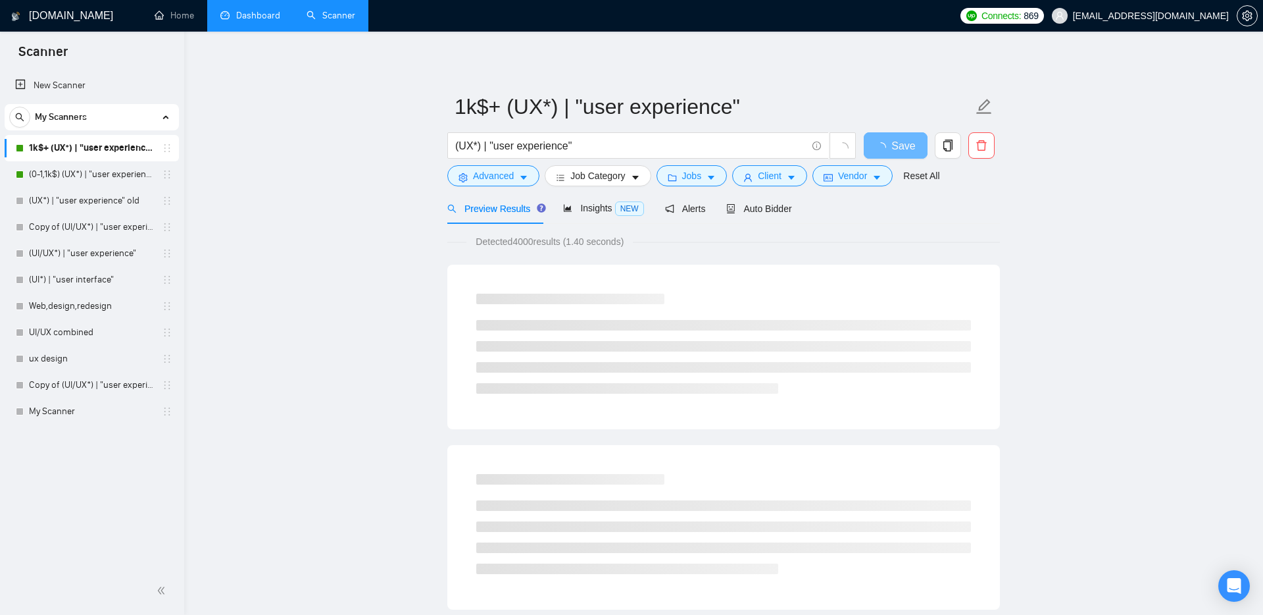
scroll to position [0, 0]
click at [890, 146] on span "loading" at bounding box center [884, 147] width 16 height 11
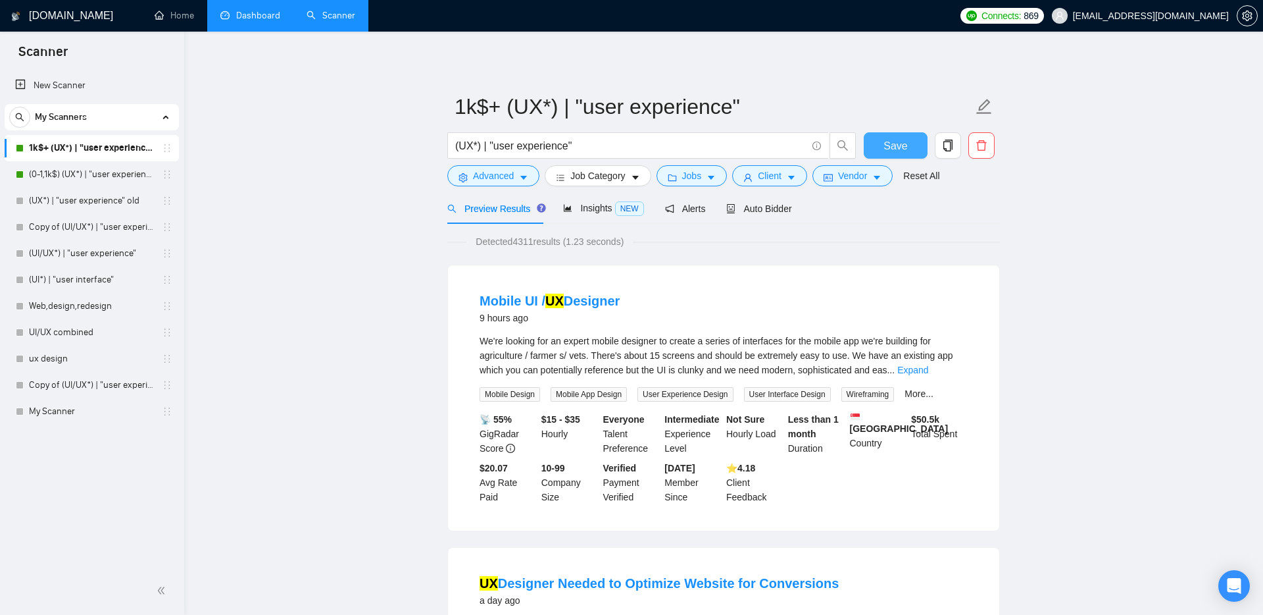
click at [898, 144] on span "Save" at bounding box center [896, 146] width 24 height 16
click at [82, 171] on link "(0-1,1k$) (UX*) | "user experience"" at bounding box center [91, 174] width 125 height 26
click at [885, 145] on span "Save" at bounding box center [896, 146] width 24 height 16
click at [70, 176] on link "(0-1,1k$) (UX*) | "user experience"" at bounding box center [91, 174] width 125 height 26
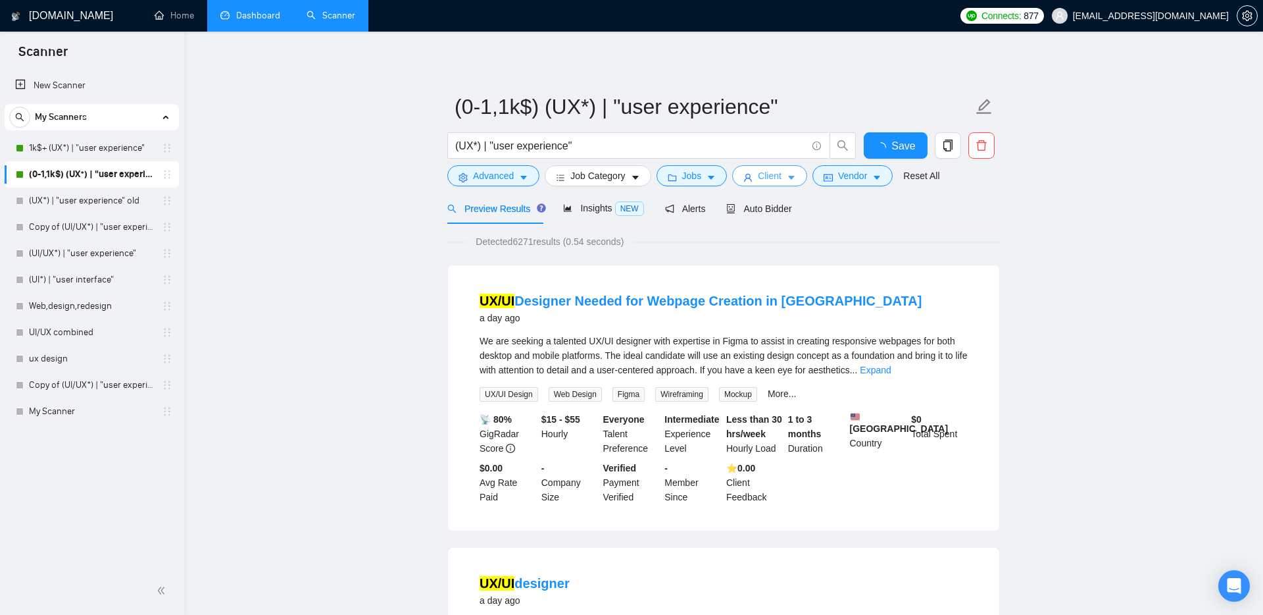
click at [773, 172] on span "Client" at bounding box center [770, 175] width 24 height 14
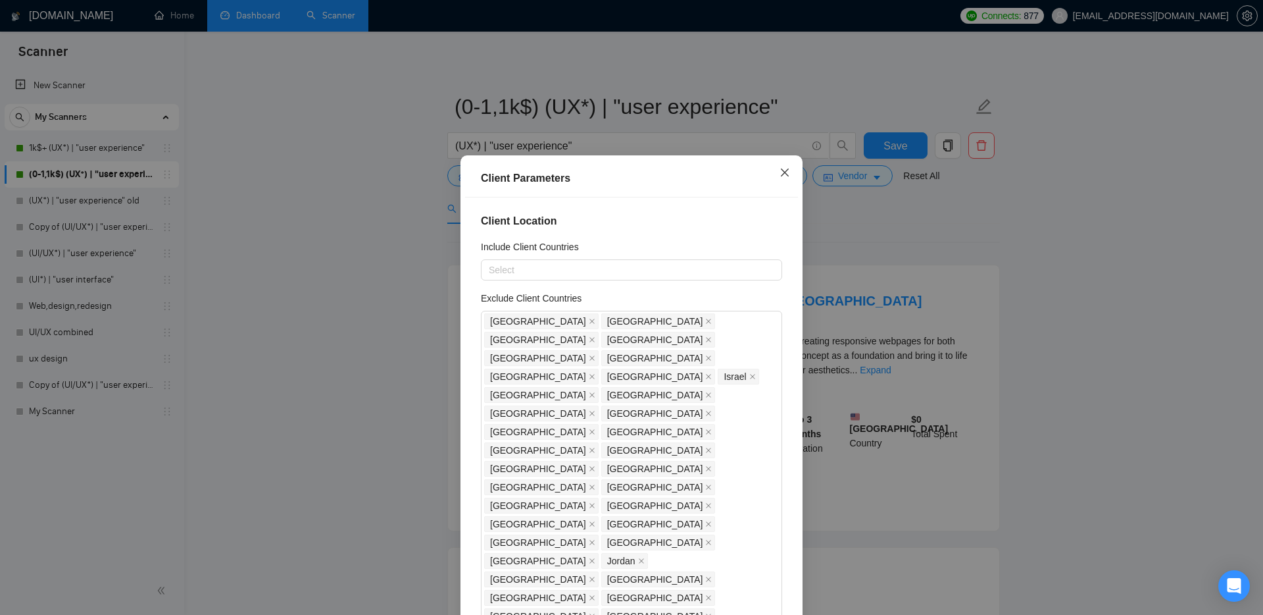
click at [780, 176] on icon "close" at bounding box center [785, 172] width 11 height 11
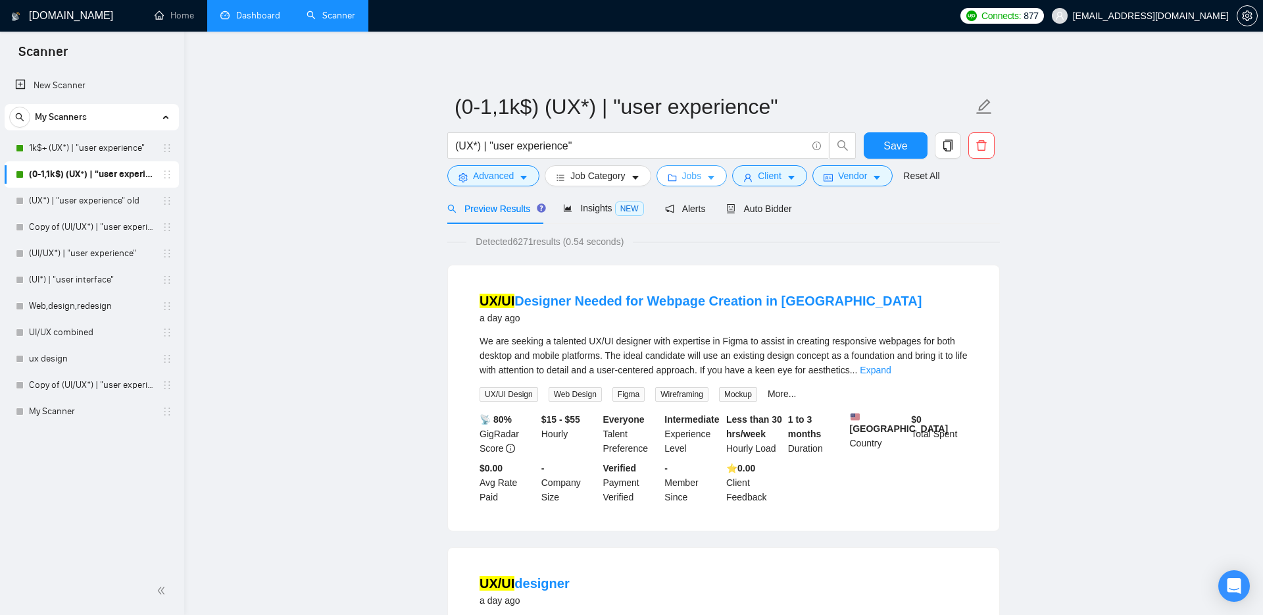
click at [677, 182] on icon "folder" at bounding box center [672, 177] width 9 height 9
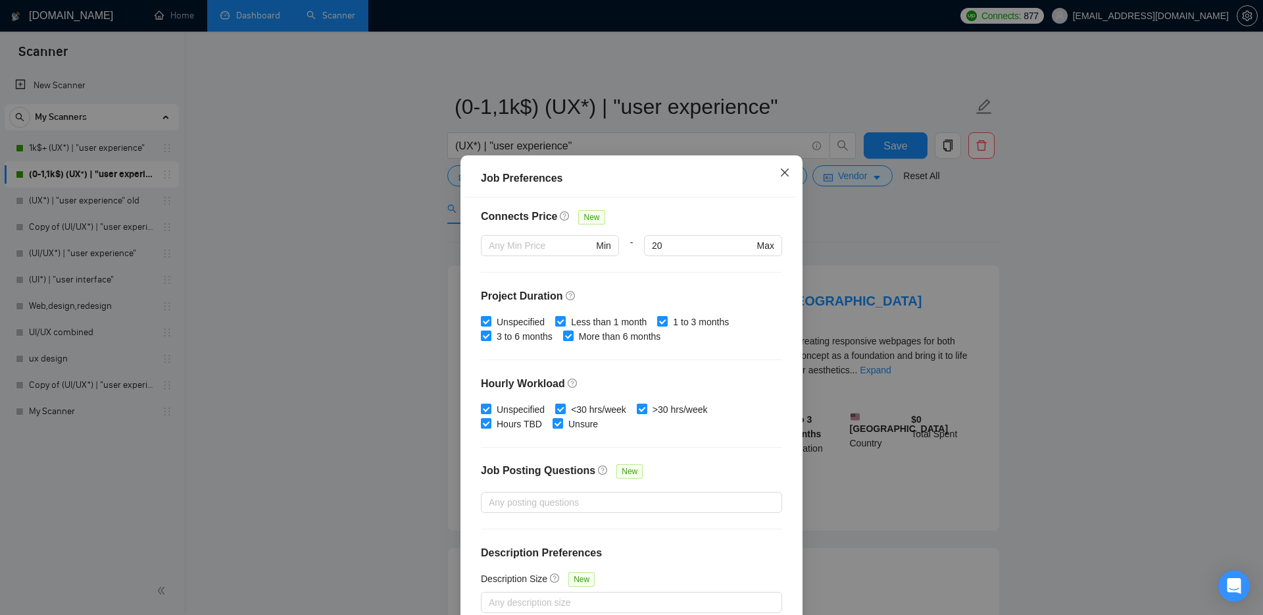
click at [776, 173] on span "Close" at bounding box center [785, 173] width 36 height 36
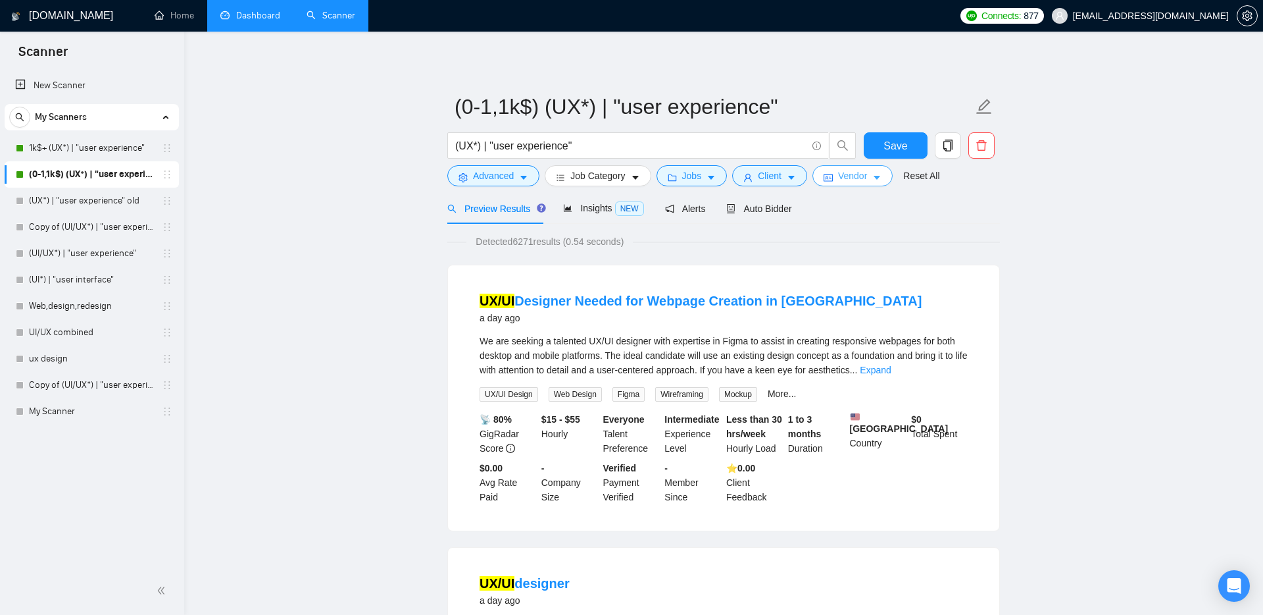
click at [852, 171] on span "Vendor" at bounding box center [852, 175] width 29 height 14
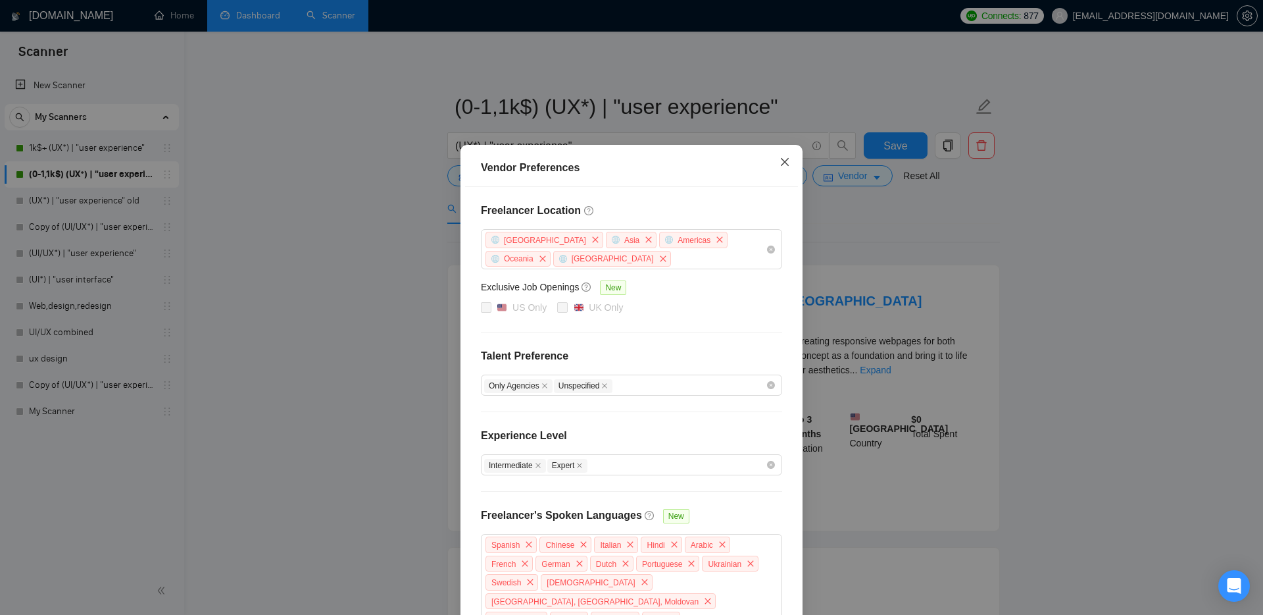
click at [793, 161] on span "Close" at bounding box center [785, 163] width 36 height 36
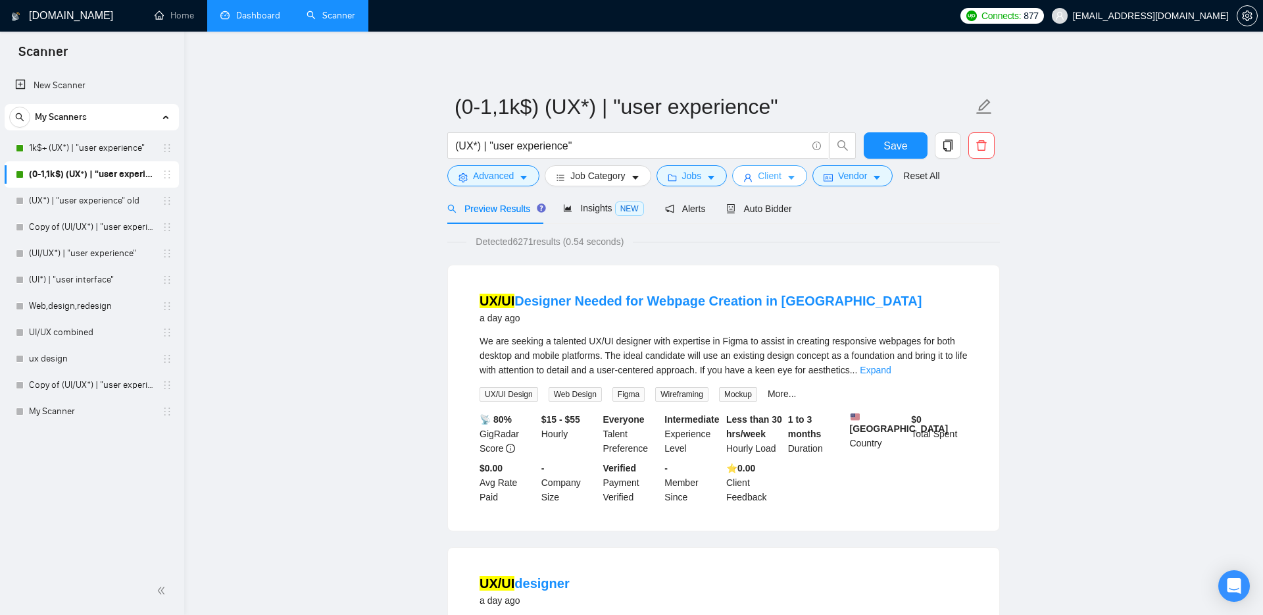
click at [770, 180] on span "Client" at bounding box center [770, 175] width 24 height 14
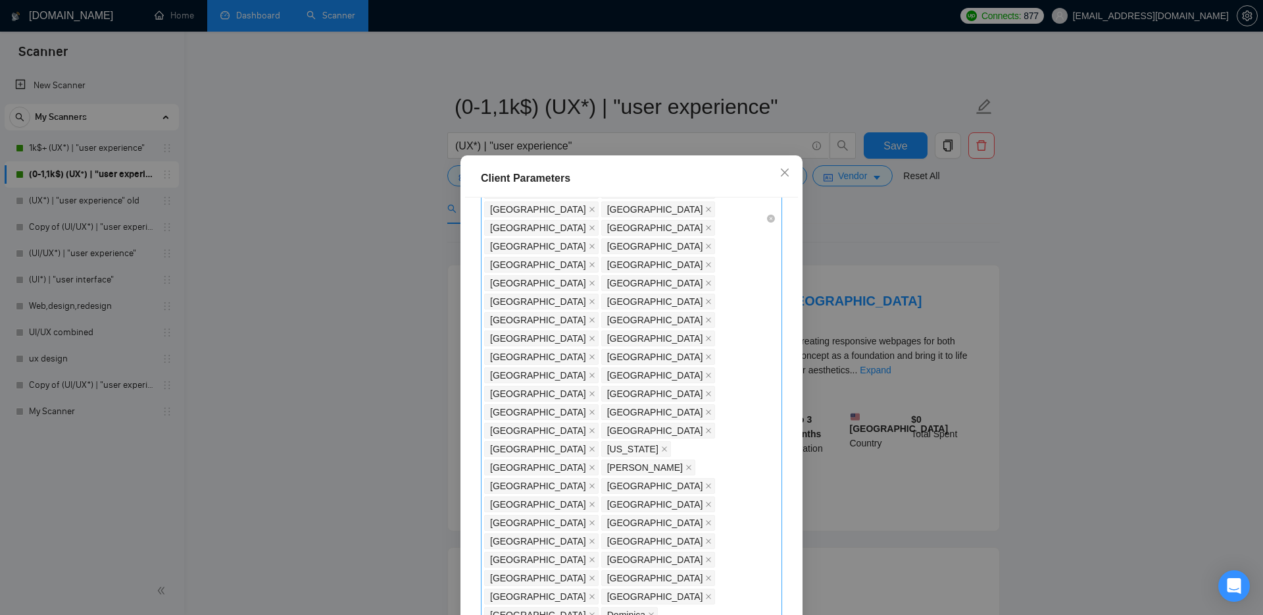
scroll to position [657, 0]
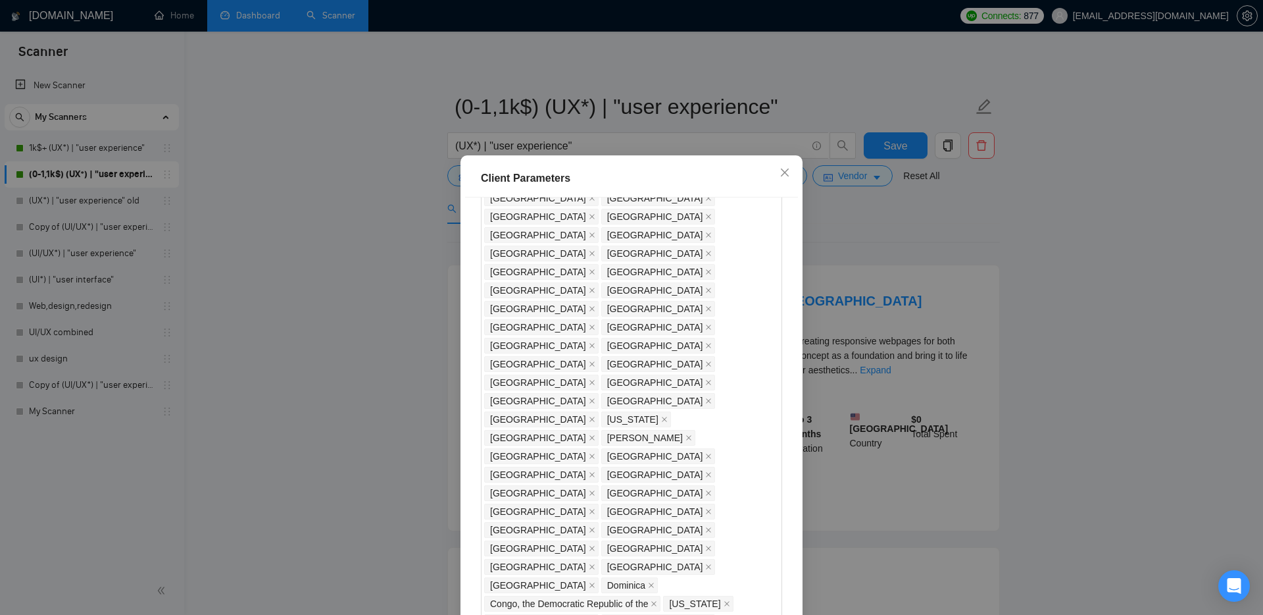
checkbox input "true"
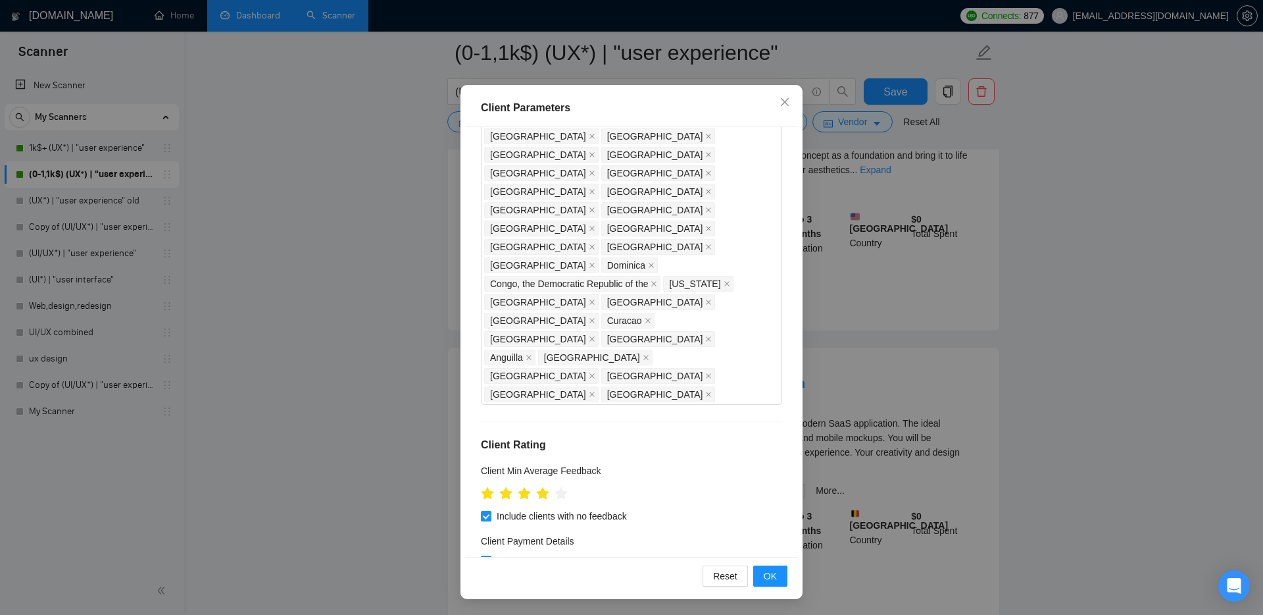
scroll to position [265, 0]
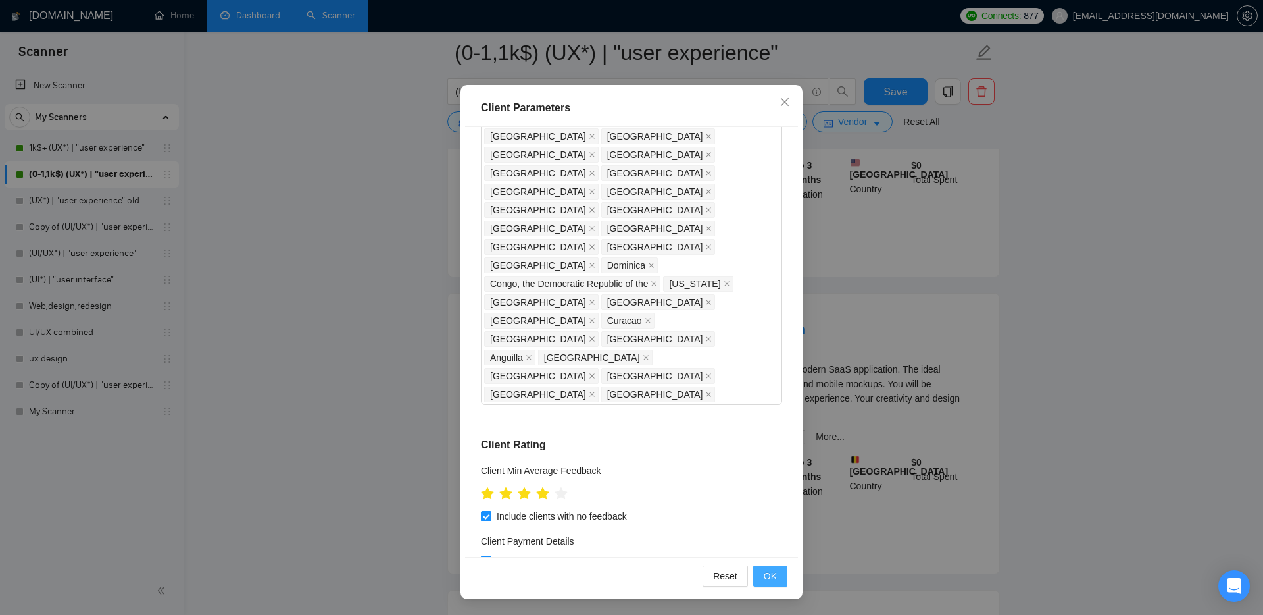
click at [774, 576] on span "OK" at bounding box center [770, 576] width 13 height 14
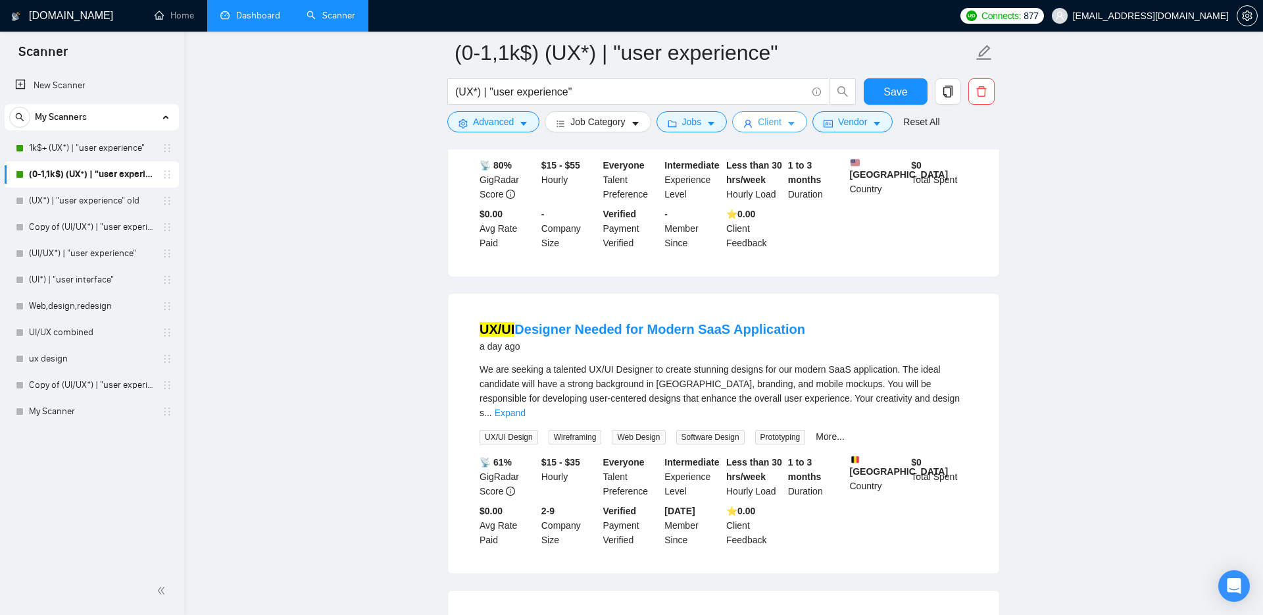
scroll to position [0, 0]
click at [698, 126] on span "Jobs" at bounding box center [692, 121] width 20 height 14
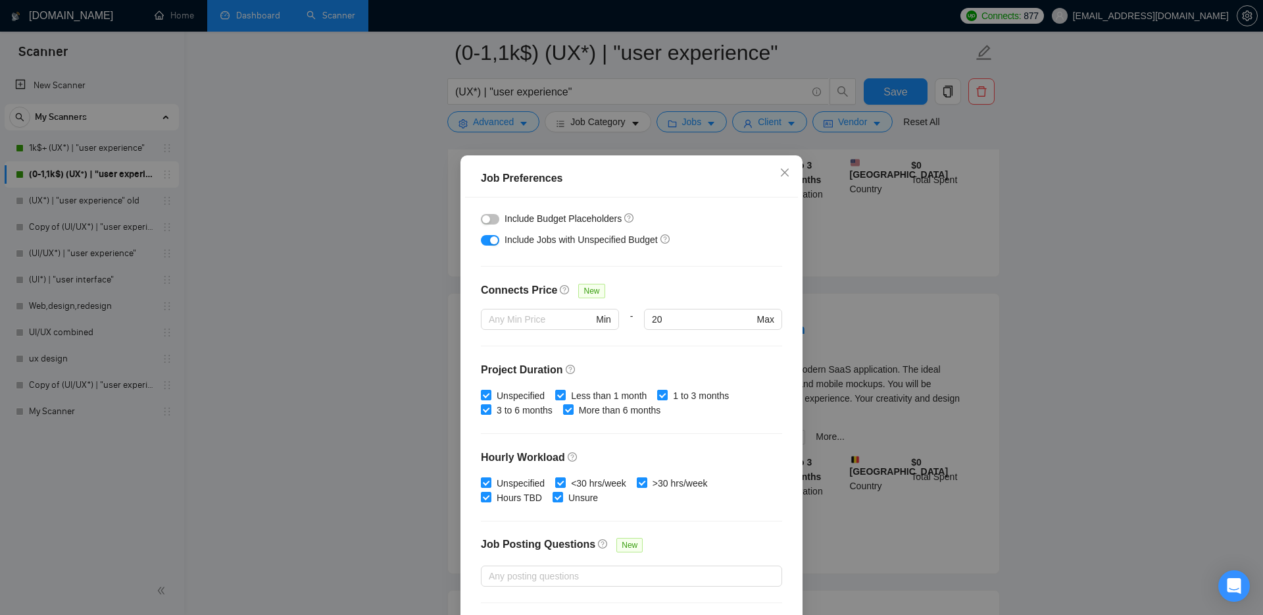
scroll to position [216, 0]
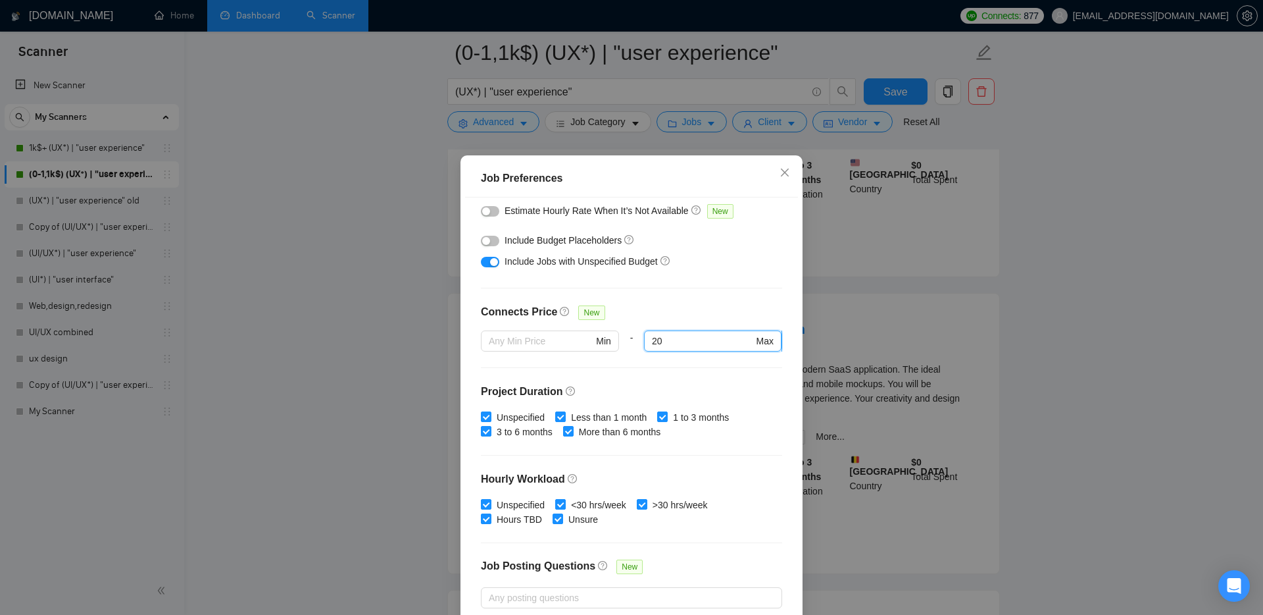
click at [674, 337] on input "20" at bounding box center [702, 341] width 101 height 14
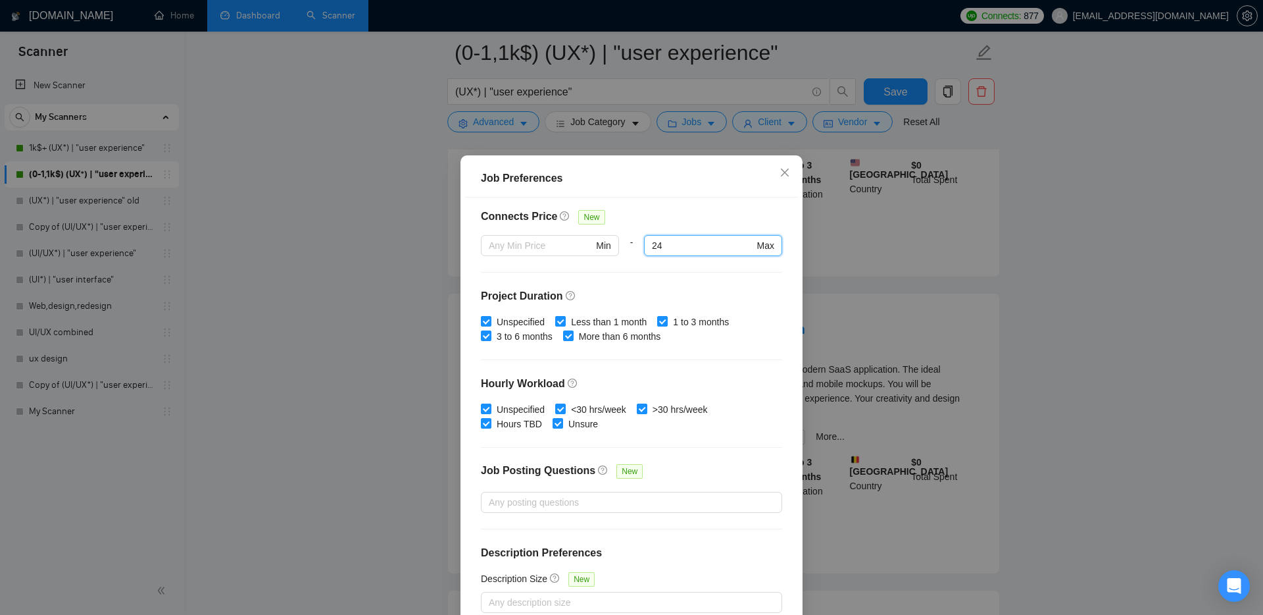
scroll to position [70, 0]
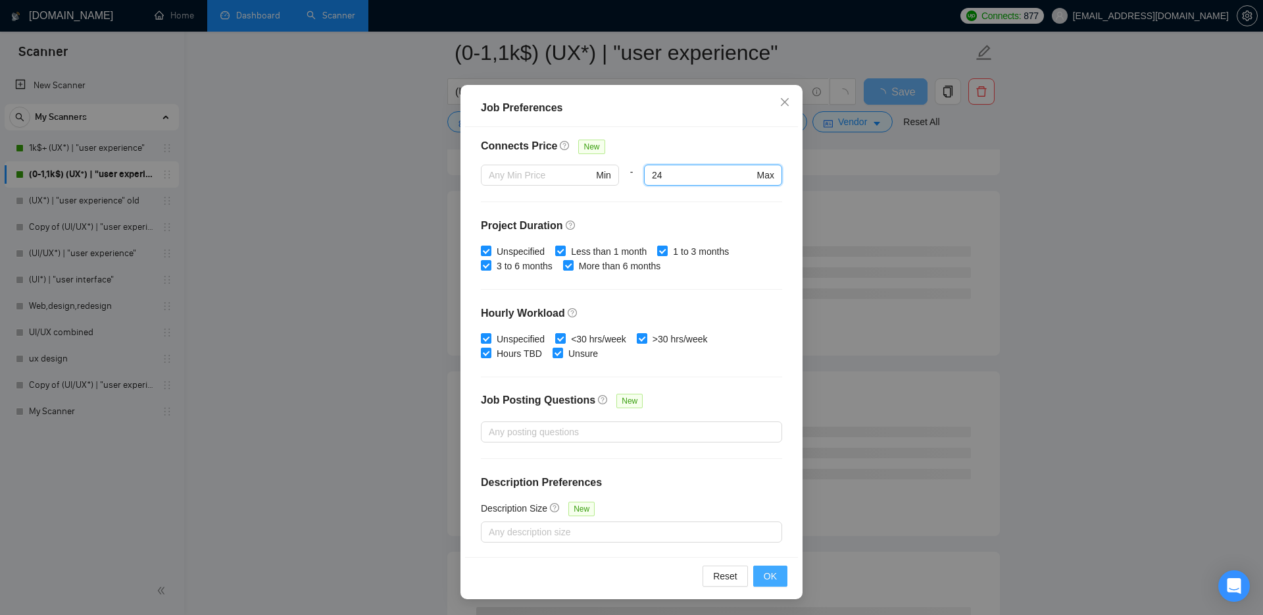
type input "24"
click at [776, 580] on span "OK" at bounding box center [770, 576] width 13 height 14
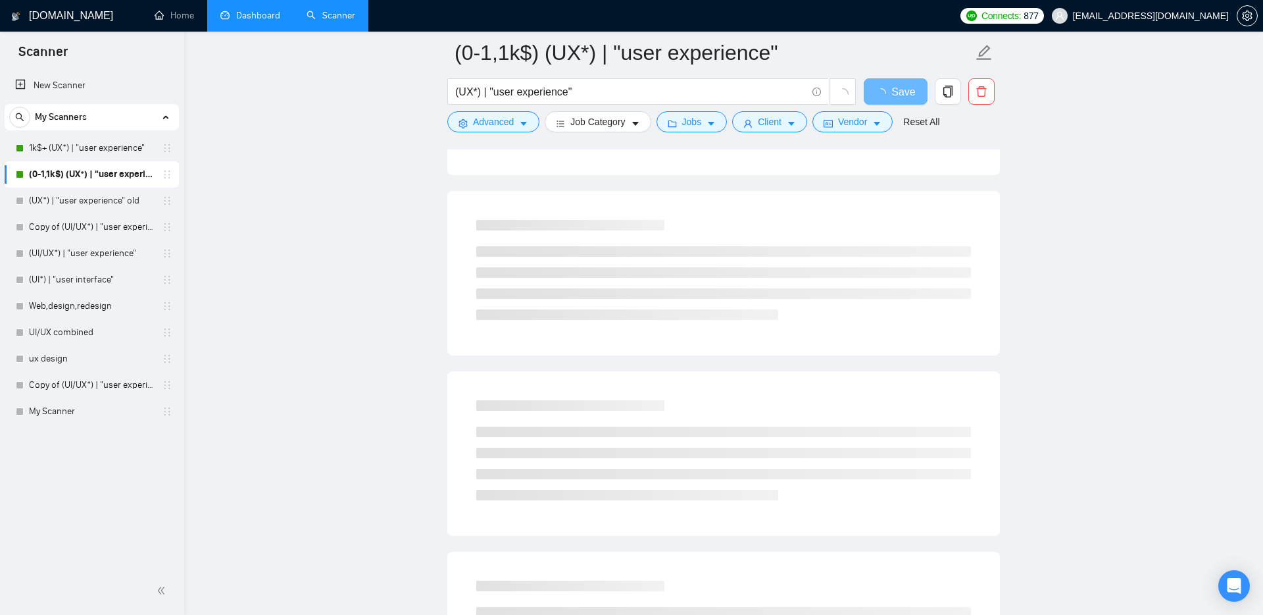
scroll to position [0, 0]
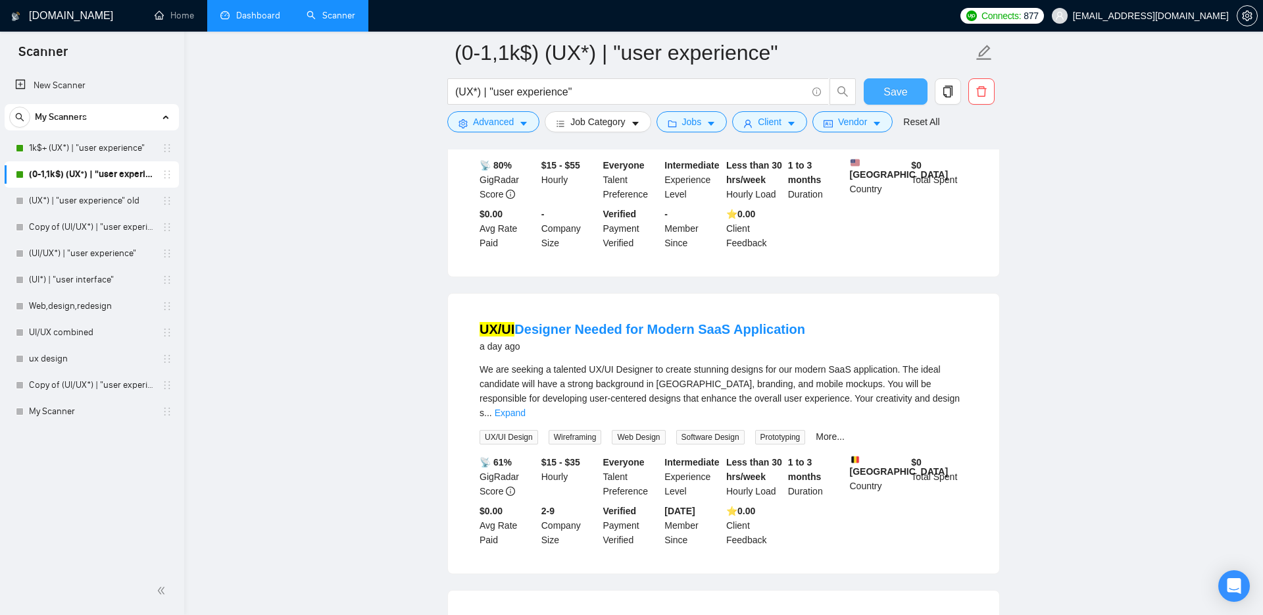
click at [890, 91] on span "Save" at bounding box center [896, 92] width 24 height 16
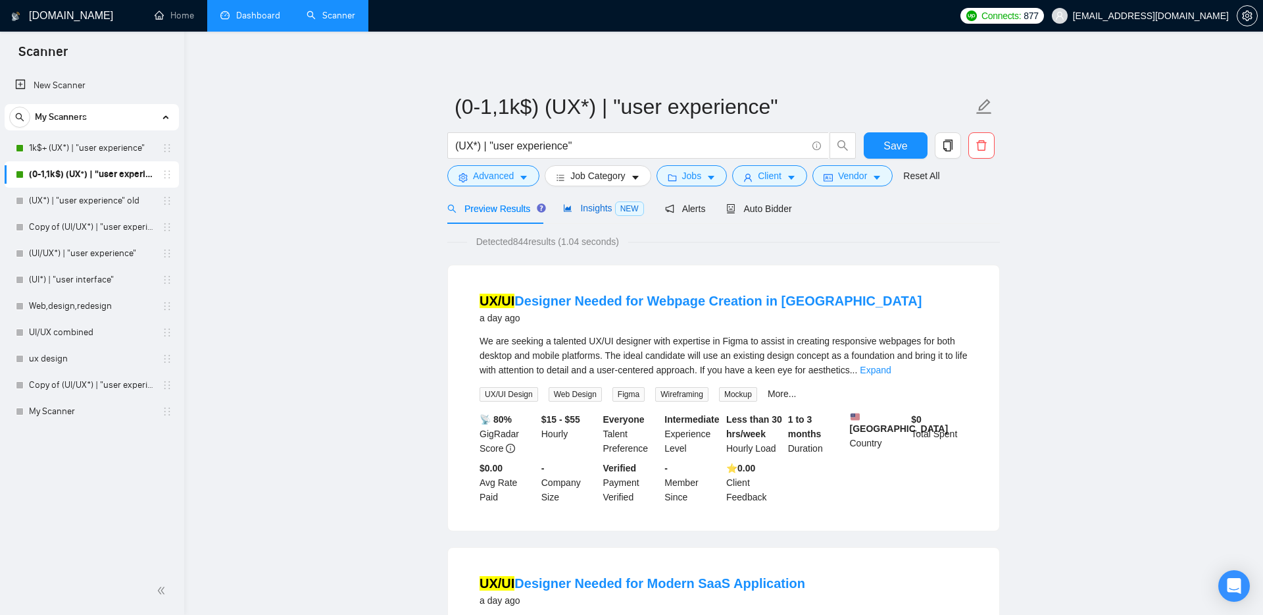
click at [602, 213] on div "Insights NEW" at bounding box center [603, 208] width 80 height 15
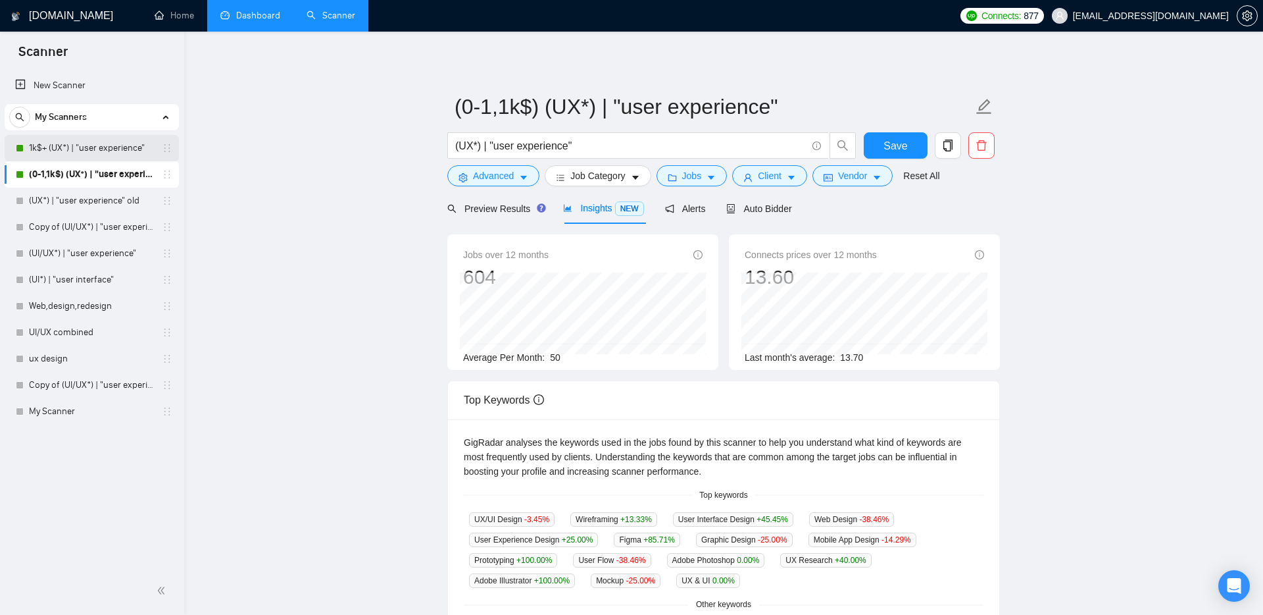
click at [60, 145] on link "1k$+ (UX*) | "user experience"" at bounding box center [91, 148] width 125 height 26
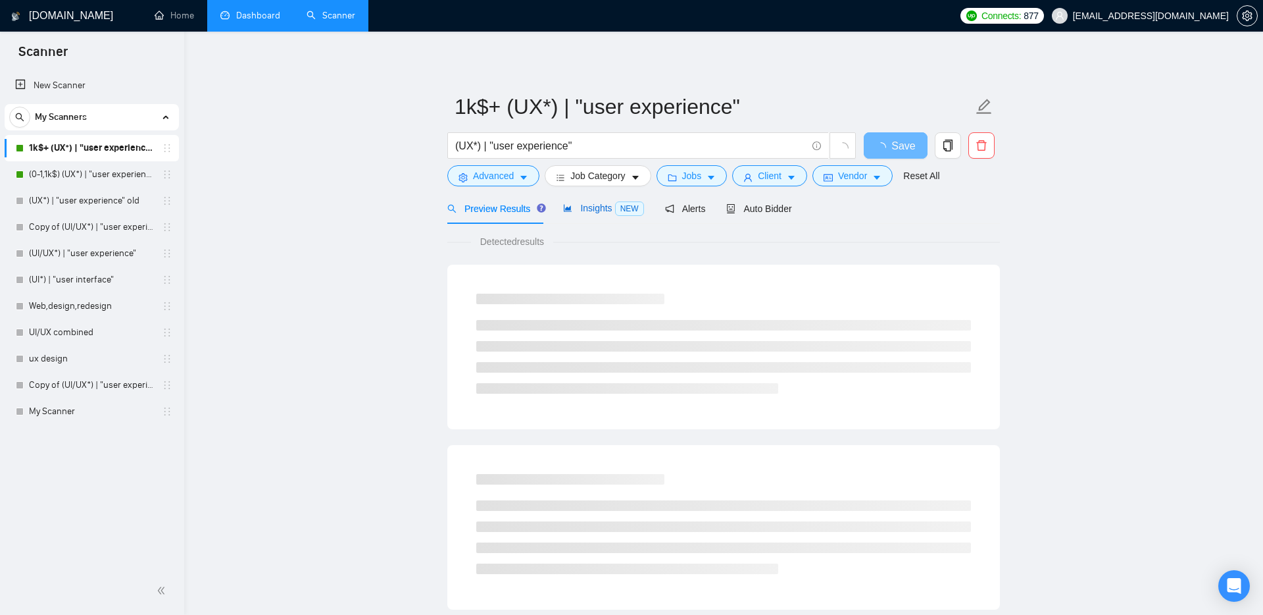
click at [599, 212] on span "Insights NEW" at bounding box center [603, 208] width 80 height 11
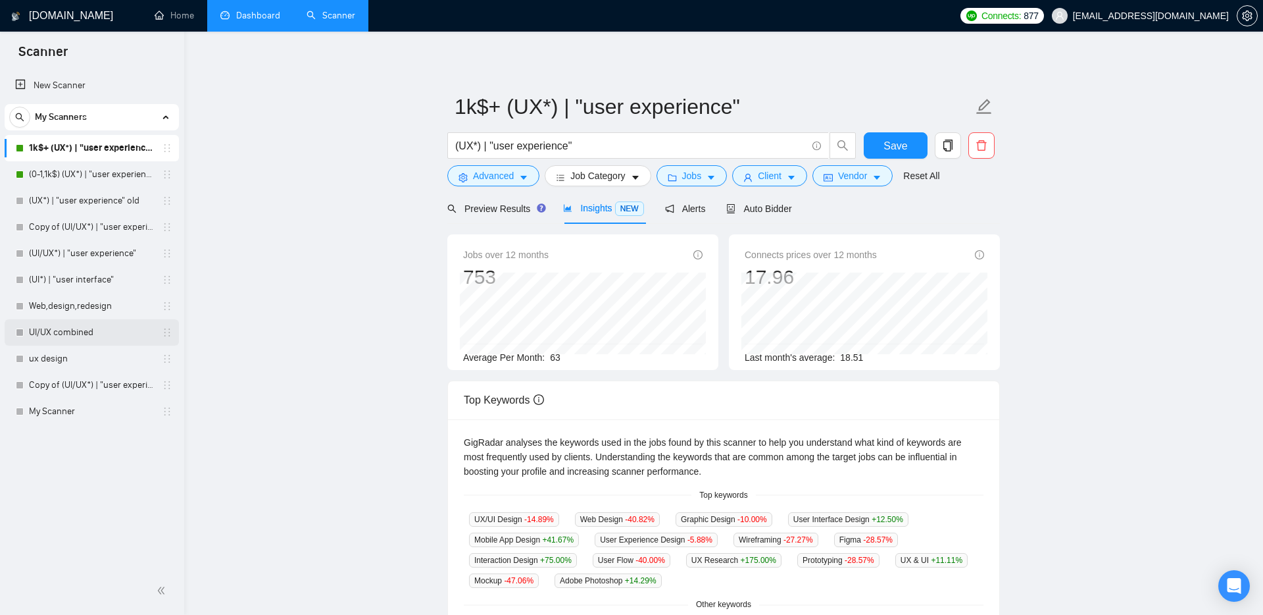
click at [72, 336] on link "UI/UX combined" at bounding box center [91, 332] width 125 height 26
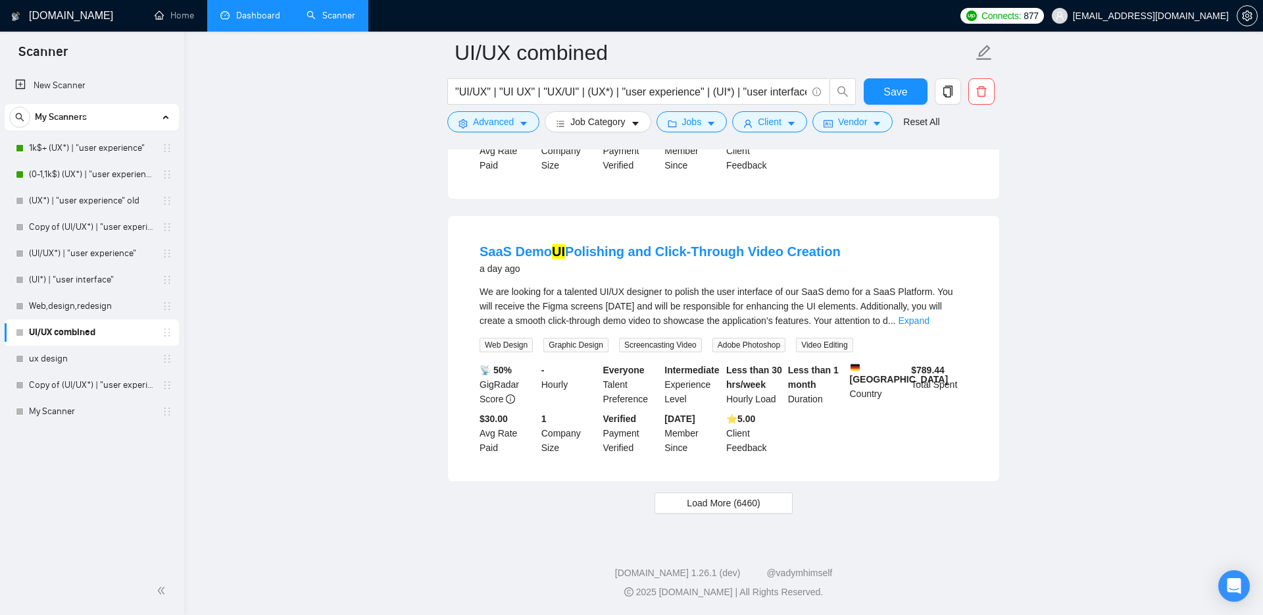
scroll to position [2641, 0]
click at [711, 497] on span "Load More (6460)" at bounding box center [723, 502] width 73 height 14
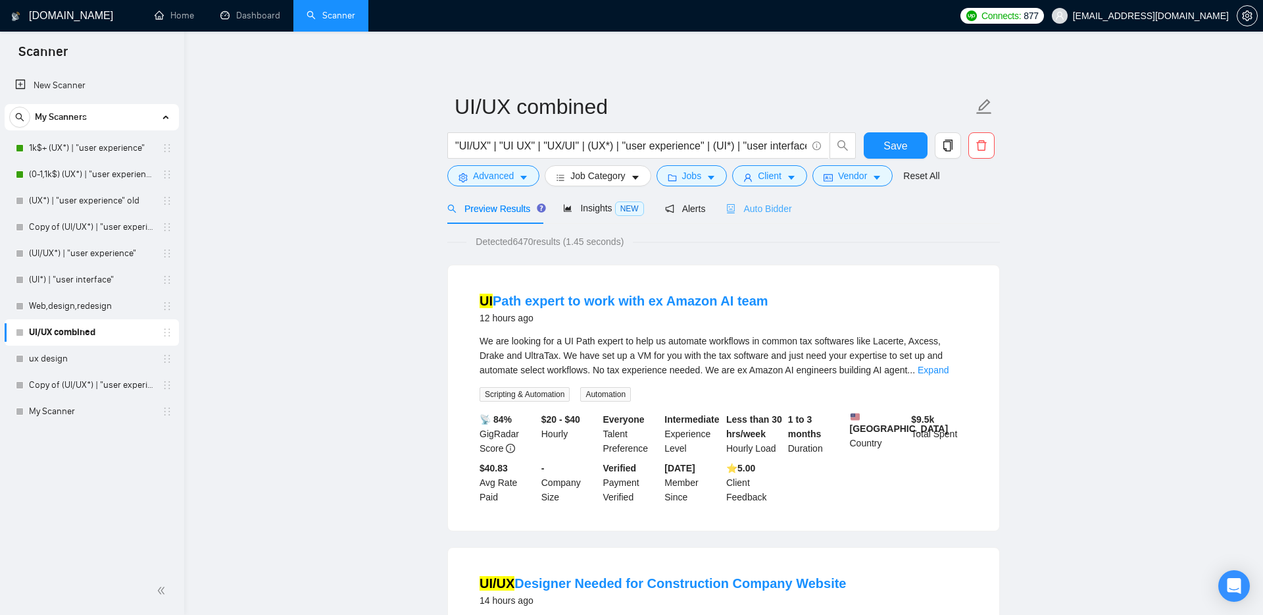
click at [786, 218] on div "Auto Bidder" at bounding box center [758, 208] width 65 height 31
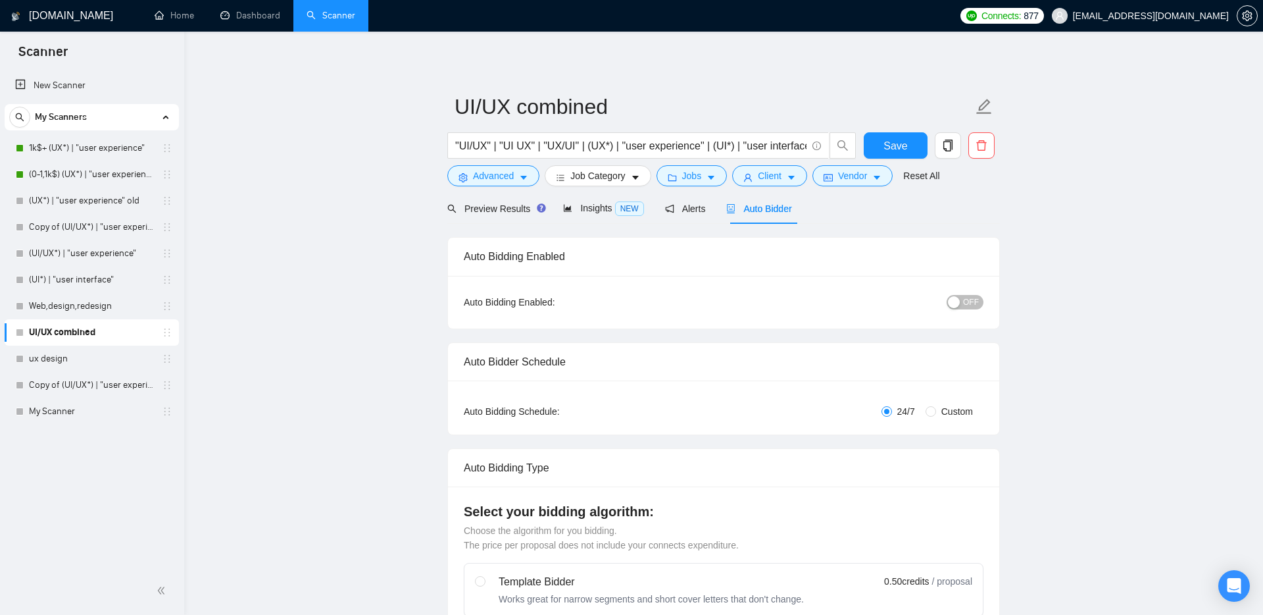
checkbox input "true"
click at [97, 146] on link "1k$+ (UX*) | "user experience"" at bounding box center [91, 148] width 125 height 26
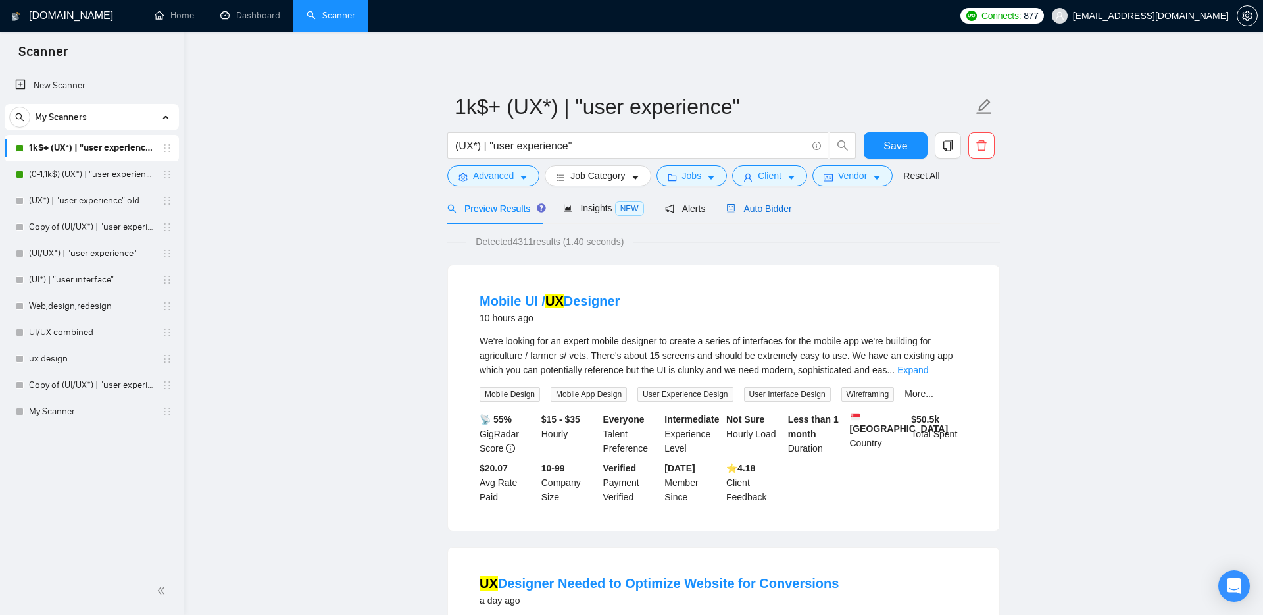
click at [779, 207] on span "Auto Bidder" at bounding box center [758, 208] width 65 height 11
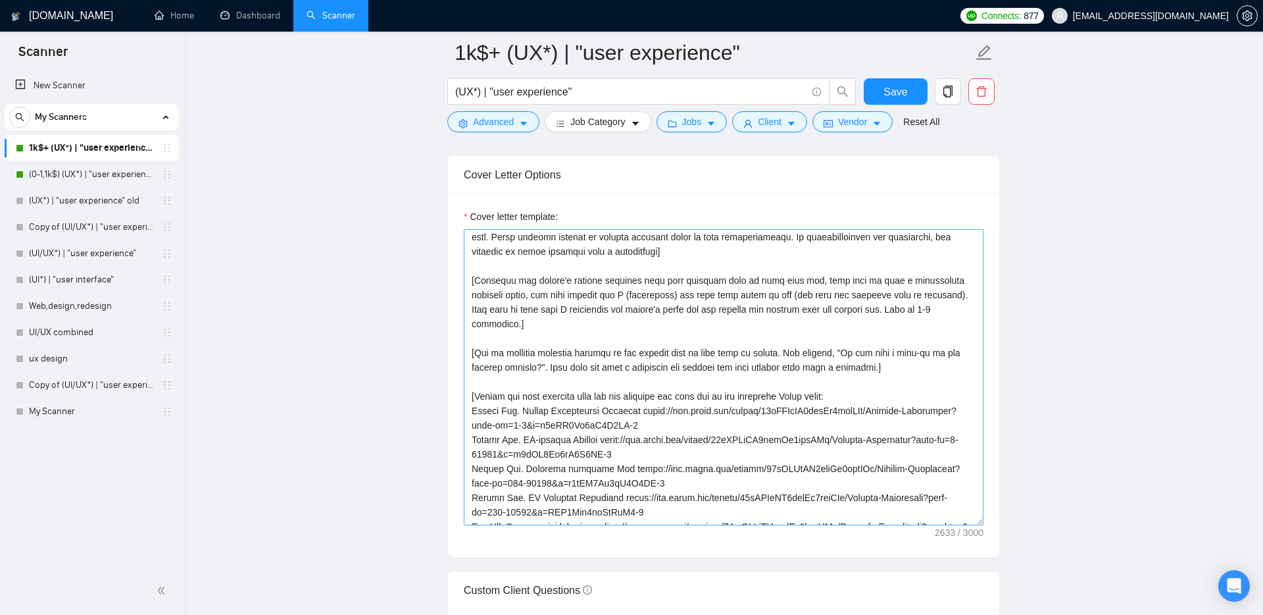
scroll to position [33, 0]
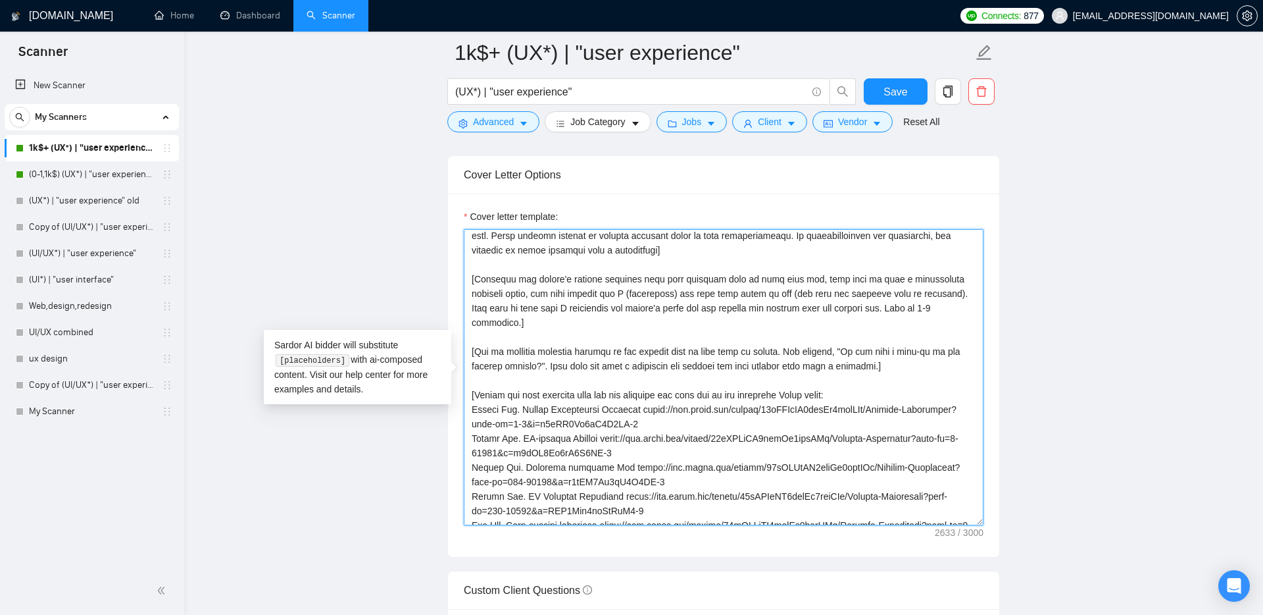
drag, startPoint x: 925, startPoint y: 352, endPoint x: 442, endPoint y: 340, distance: 483.1
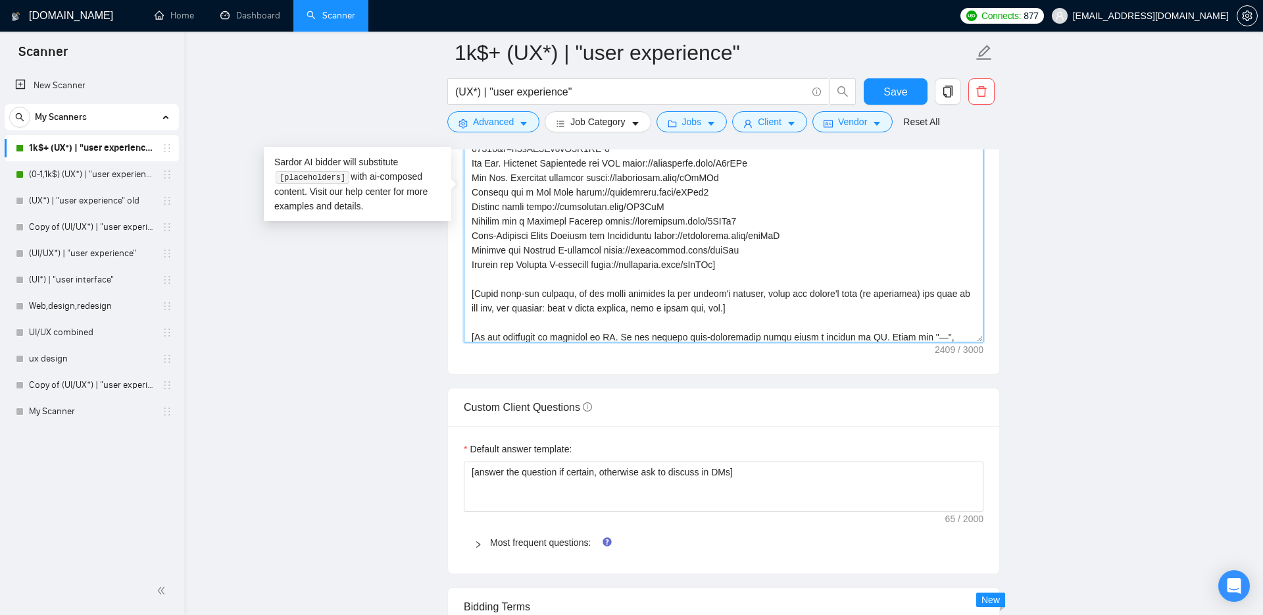
scroll to position [203, 0]
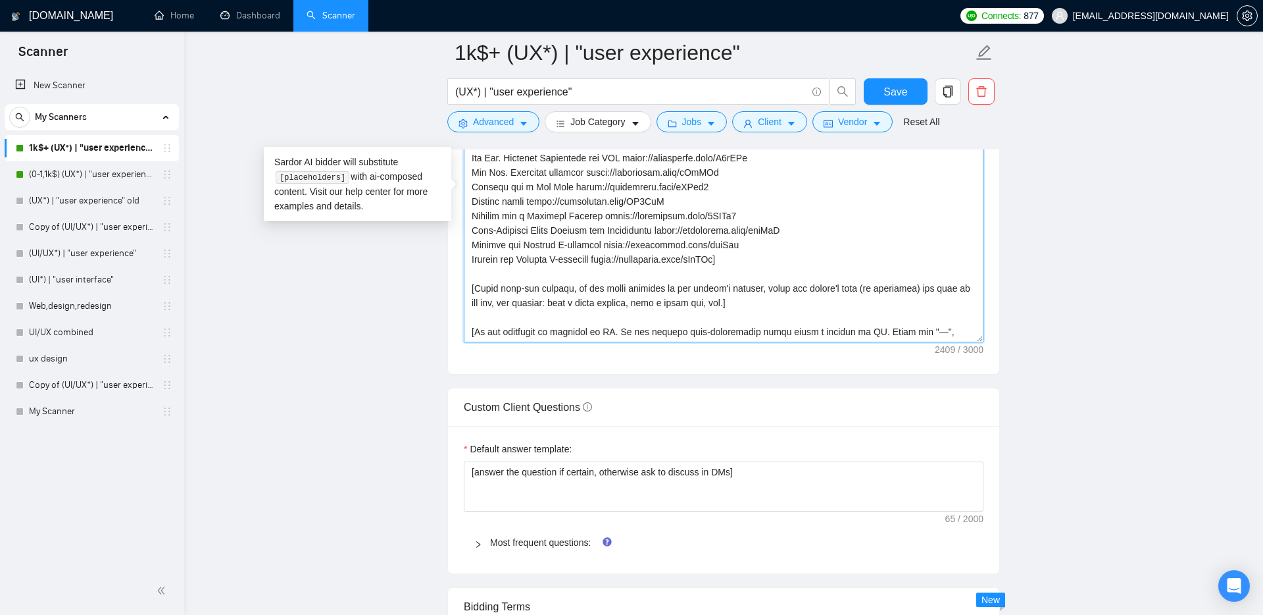
click at [544, 297] on textarea "Cover letter template:" at bounding box center [724, 194] width 520 height 296
drag, startPoint x: 775, startPoint y: 292, endPoint x: 445, endPoint y: 270, distance: 330.4
click at [444, 270] on main "1k$+ (UX*) | "user experience" (UX*) | "user experience" Save Advanced Job Cate…" at bounding box center [723, 200] width 1037 height 3517
paste textarea "ask an open question at the end of this cover letter. I'm usually saying like, …"
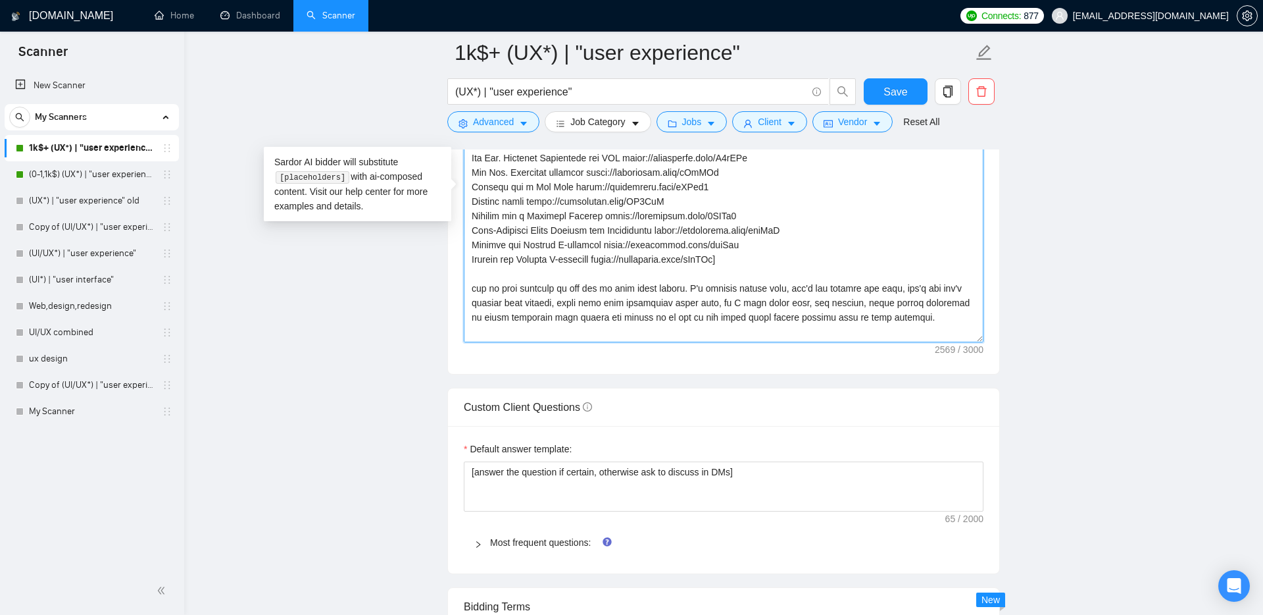
click at [474, 275] on textarea "Cover letter template:" at bounding box center [724, 194] width 520 height 296
click at [944, 296] on textarea "Cover letter template:" at bounding box center [724, 194] width 520 height 296
drag, startPoint x: 696, startPoint y: 274, endPoint x: 792, endPoint y: 271, distance: 96.1
click at [792, 271] on textarea "Cover letter template:" at bounding box center [724, 194] width 520 height 296
drag, startPoint x: 696, startPoint y: 274, endPoint x: 808, endPoint y: 270, distance: 112.6
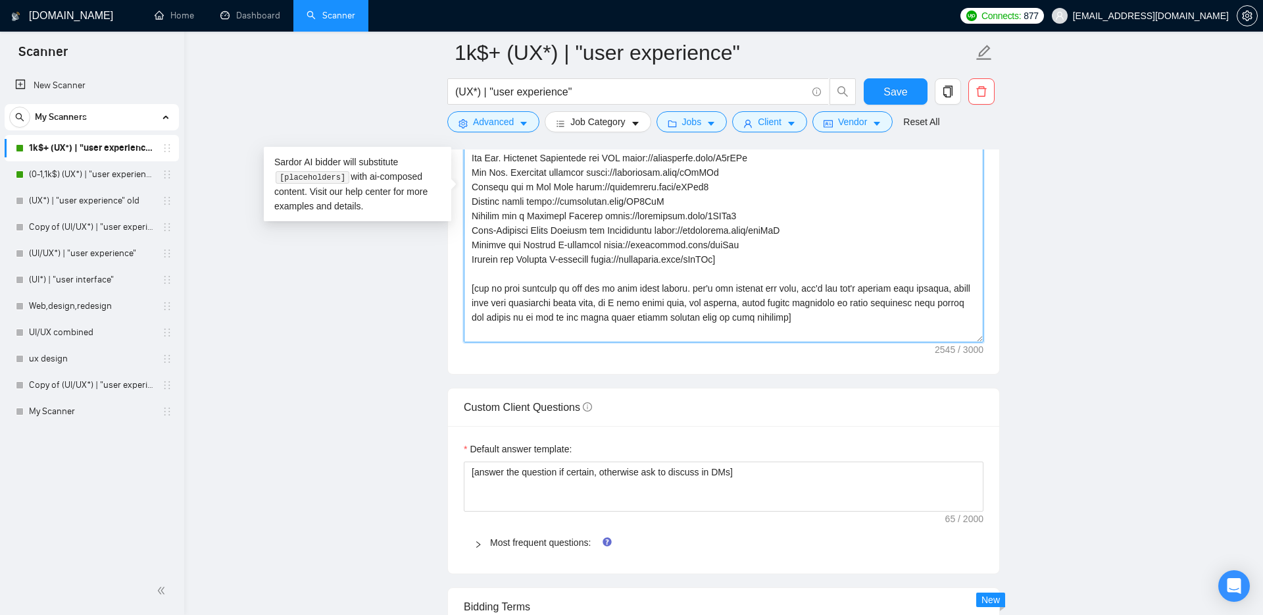
click at [808, 270] on textarea "Cover letter template:" at bounding box center [724, 194] width 520 height 296
click at [901, 274] on textarea "Cover letter template:" at bounding box center [724, 194] width 520 height 296
drag, startPoint x: 497, startPoint y: 286, endPoint x: 628, endPoint y: 288, distance: 131.0
click at [628, 288] on textarea "Cover letter template:" at bounding box center [724, 194] width 520 height 296
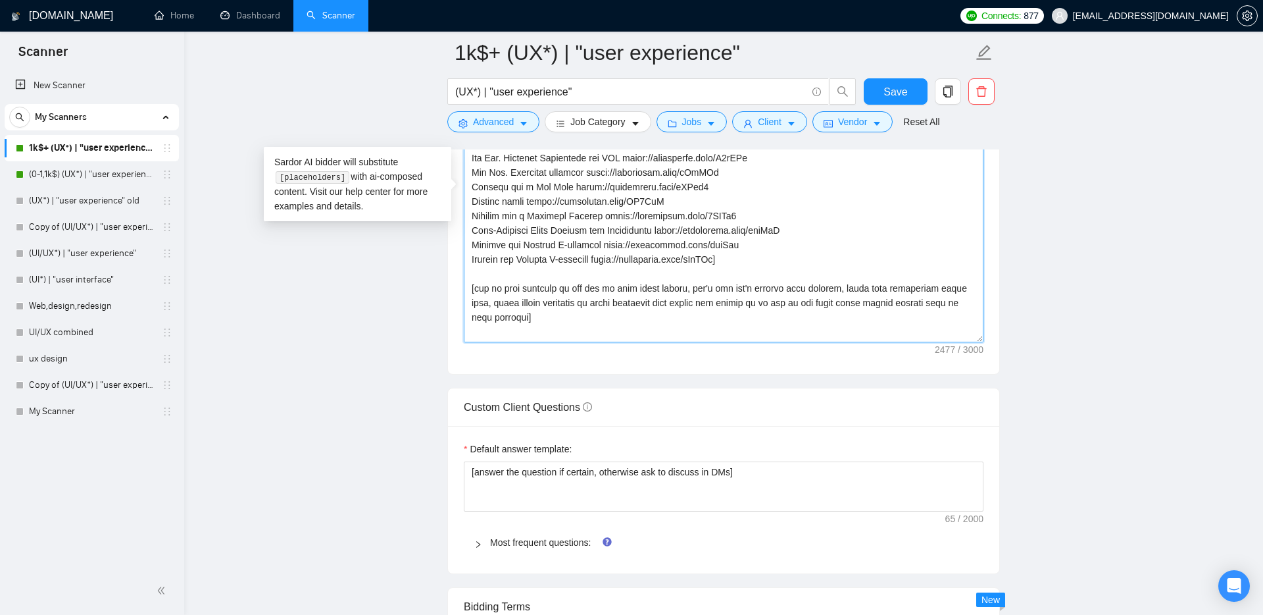
click at [844, 288] on textarea "Cover letter template:" at bounding box center [724, 194] width 520 height 296
click at [826, 286] on textarea "Cover letter template:" at bounding box center [724, 194] width 520 height 296
drag, startPoint x: 775, startPoint y: 290, endPoint x: 830, endPoint y: 290, distance: 55.3
click at [830, 290] on textarea "Cover letter template:" at bounding box center [724, 194] width 520 height 296
click at [831, 290] on textarea "Cover letter template:" at bounding box center [724, 194] width 520 height 296
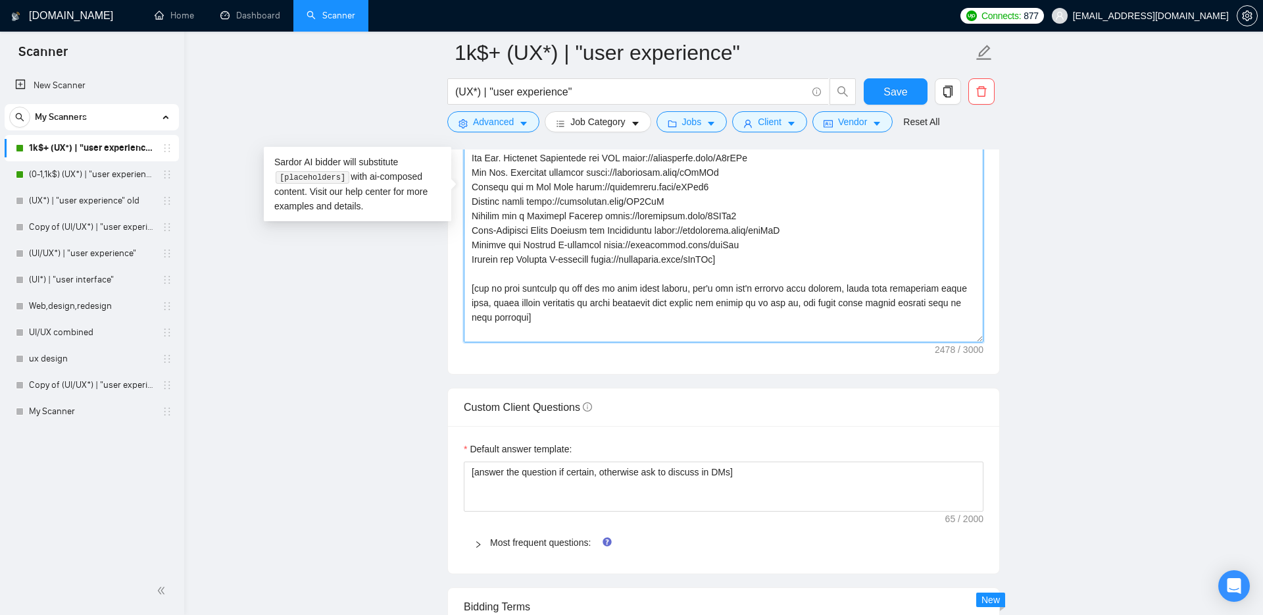
drag, startPoint x: 789, startPoint y: 288, endPoint x: 830, endPoint y: 289, distance: 41.5
click at [830, 289] on textarea "Cover letter template:" at bounding box center [724, 194] width 520 height 296
type textarea "[Write a personal greeting using the client's name or company name (if any is p…"
click at [406, 425] on main "1k$+ (UX*) | "user experience" (UX*) | "user experience" Save Advanced Job Cate…" at bounding box center [723, 200] width 1037 height 3517
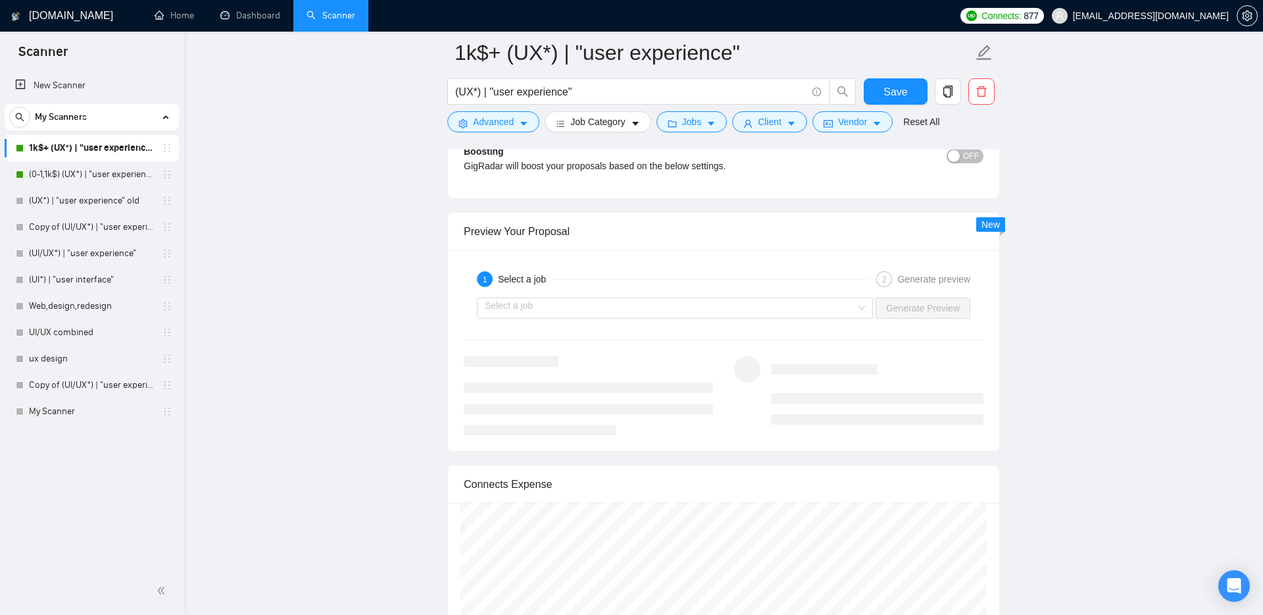
scroll to position [2415, 0]
click at [534, 313] on input "search" at bounding box center [670, 307] width 371 height 20
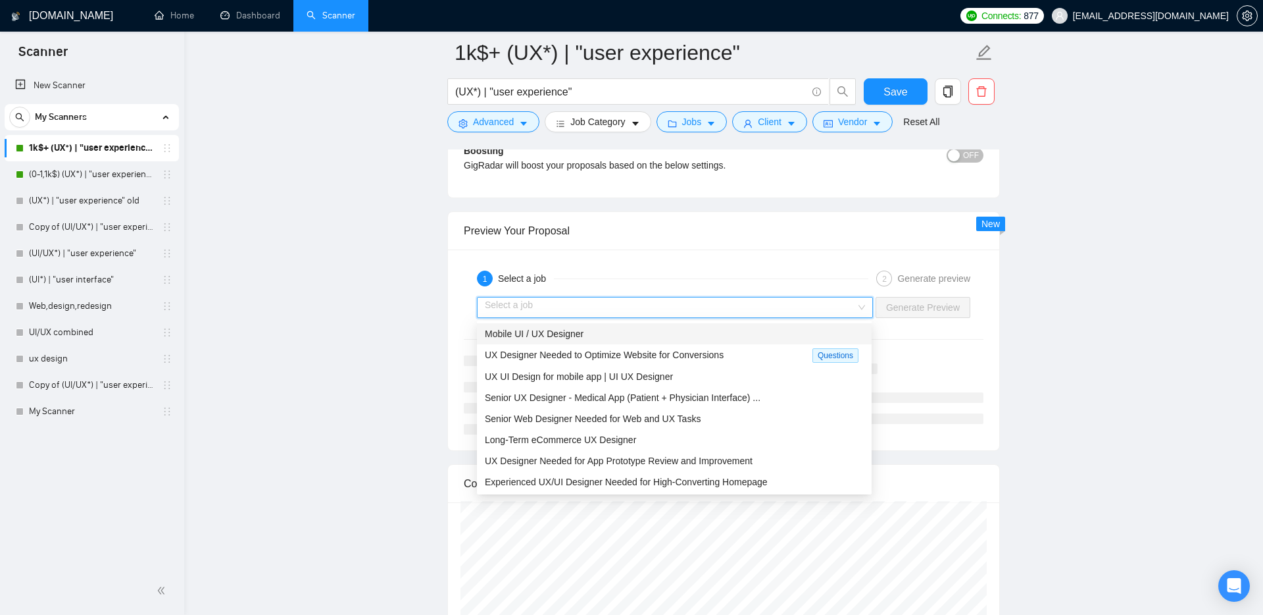
click at [540, 337] on span "Mobile UI / UX Designer" at bounding box center [534, 333] width 99 height 11
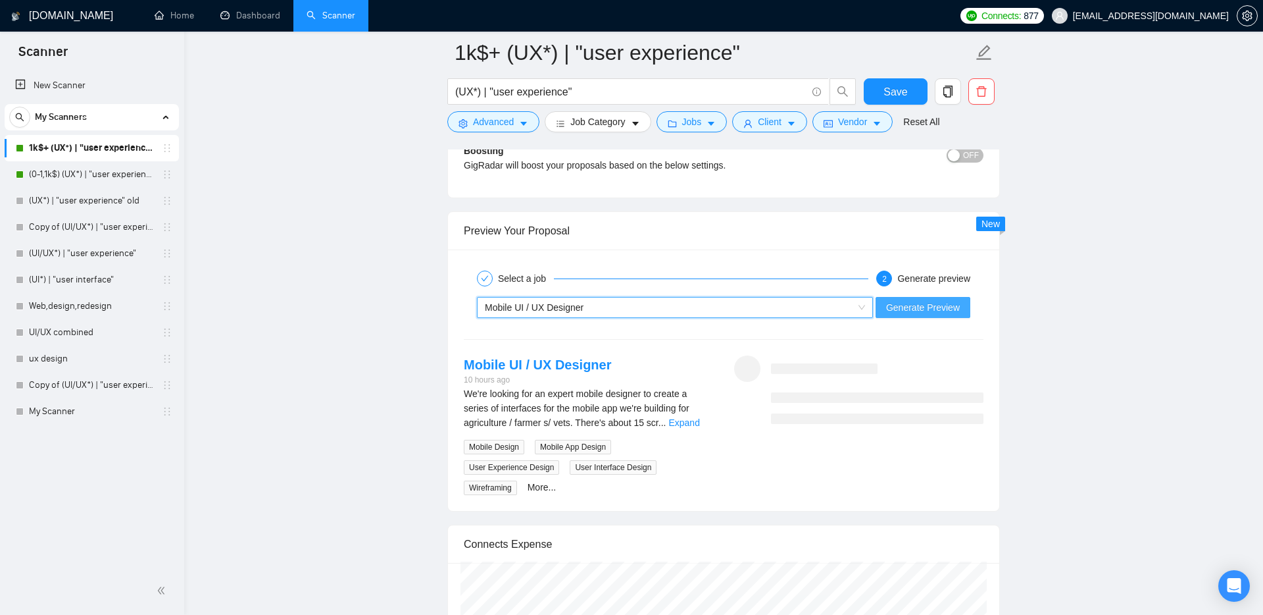
click at [919, 309] on span "Generate Preview" at bounding box center [923, 307] width 74 height 14
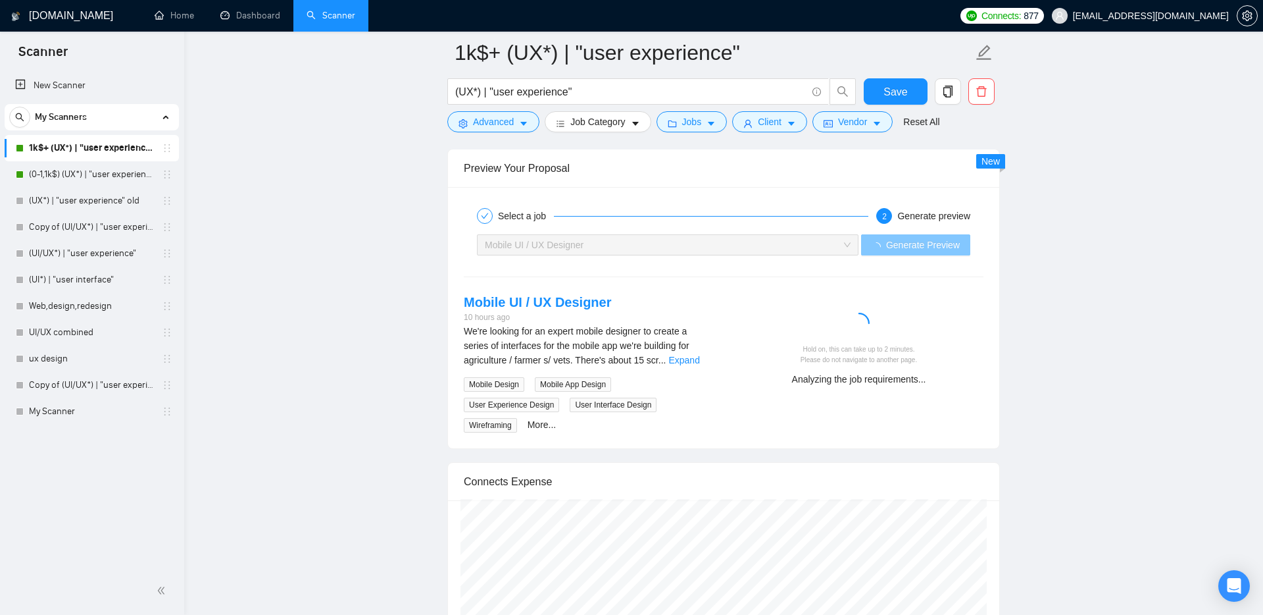
scroll to position [2487, 0]
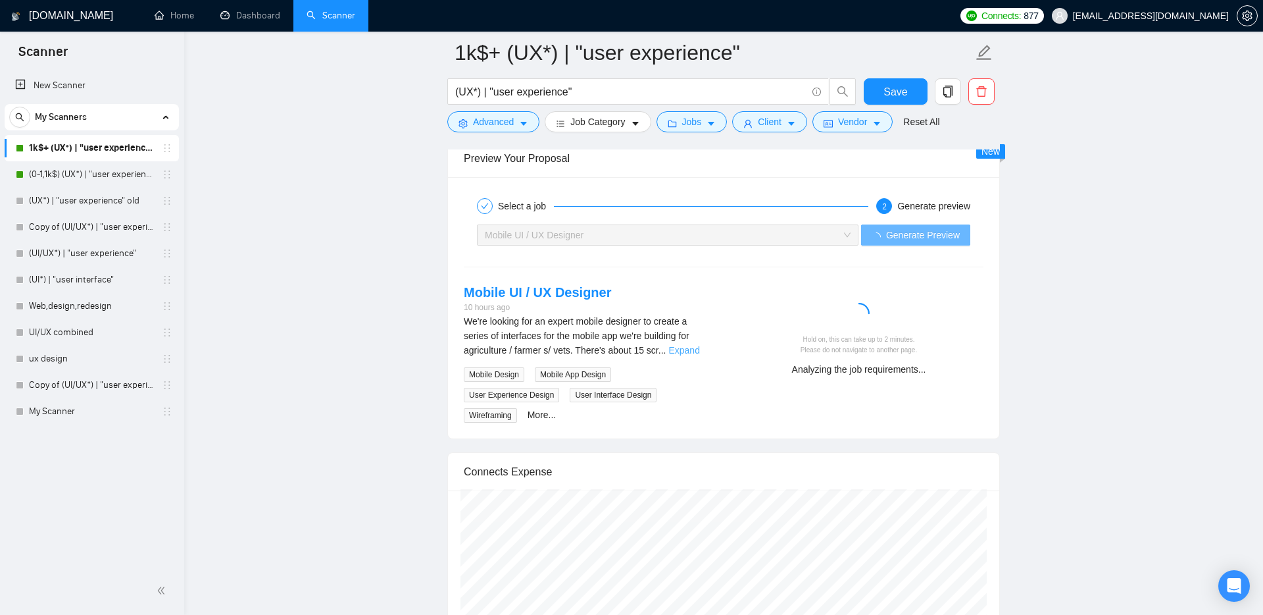
click at [699, 349] on link "Expand" at bounding box center [684, 350] width 31 height 11
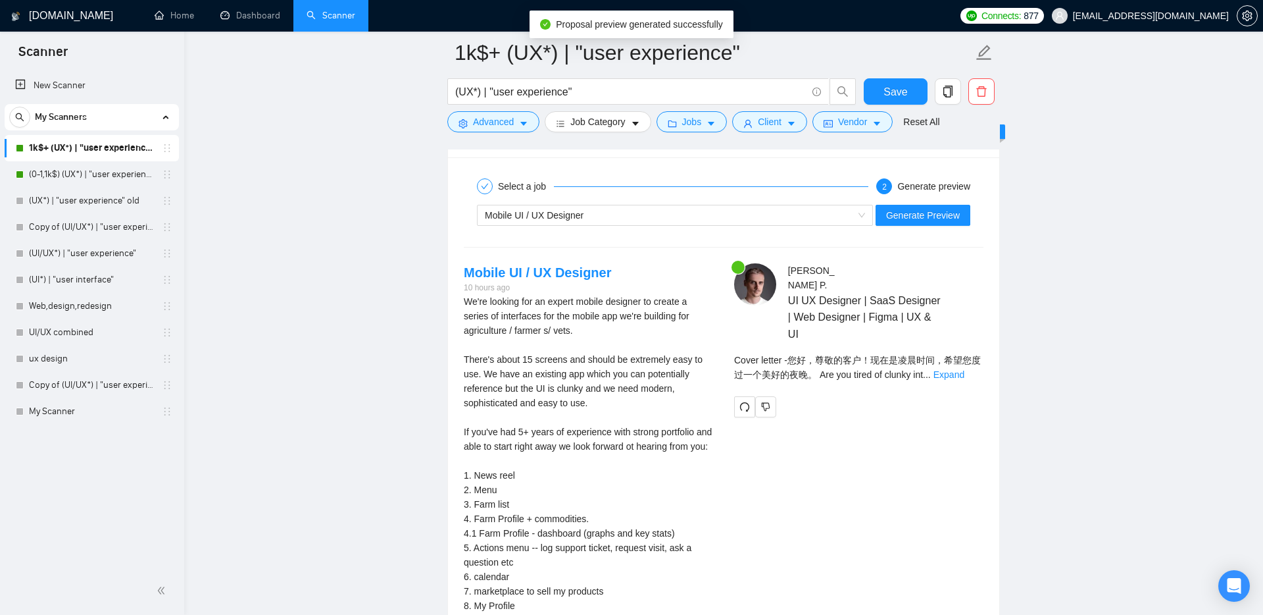
scroll to position [2512, 0]
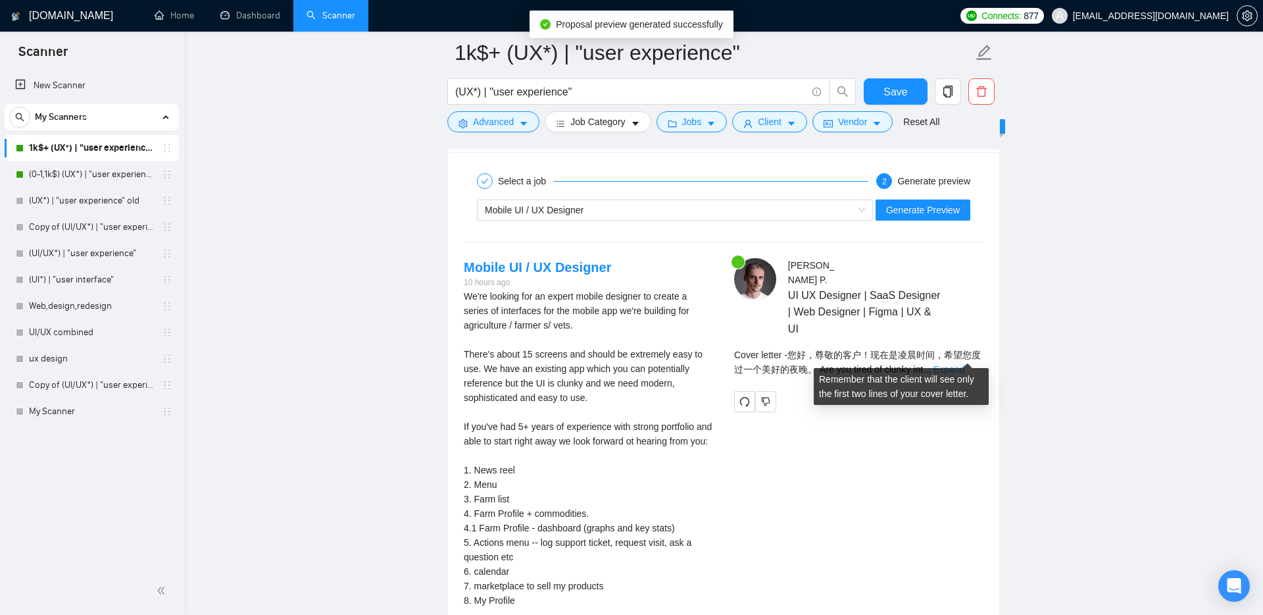
click at [957, 364] on link "Expand" at bounding box center [949, 369] width 31 height 11
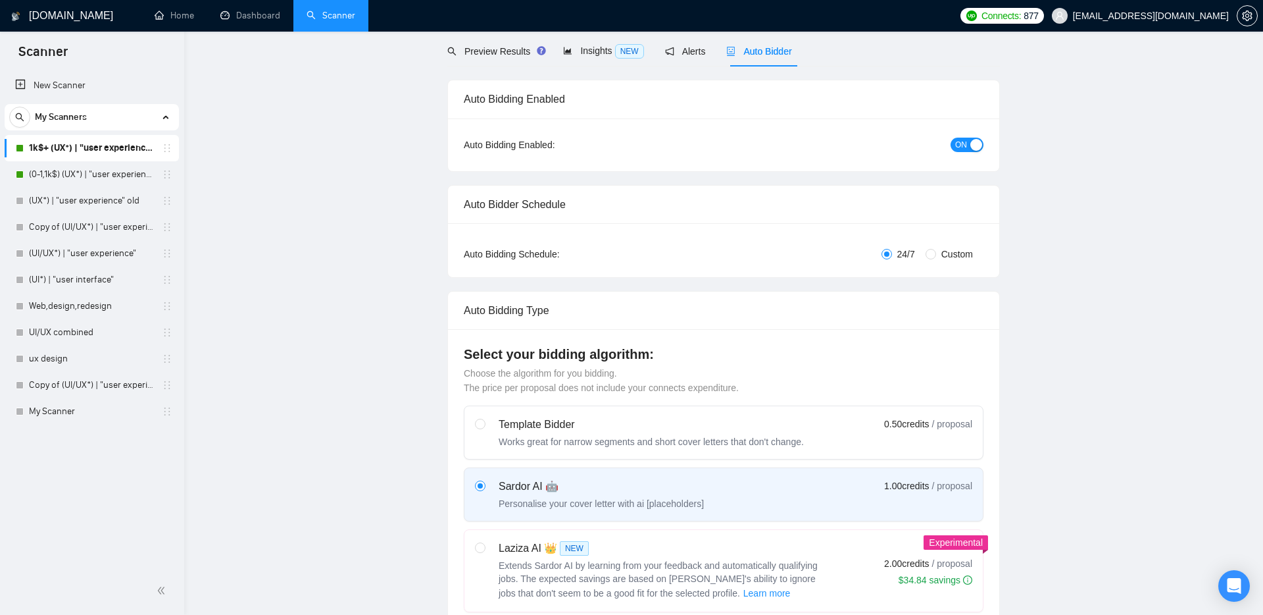
scroll to position [0, 0]
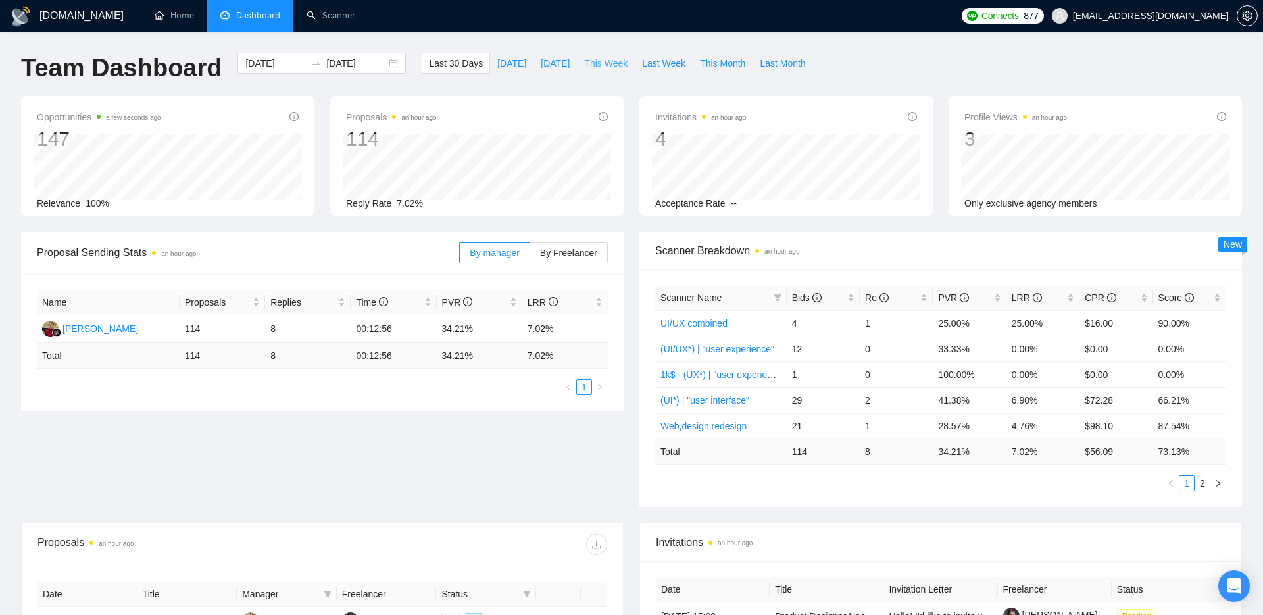
click at [607, 66] on span "This Week" at bounding box center [605, 63] width 43 height 14
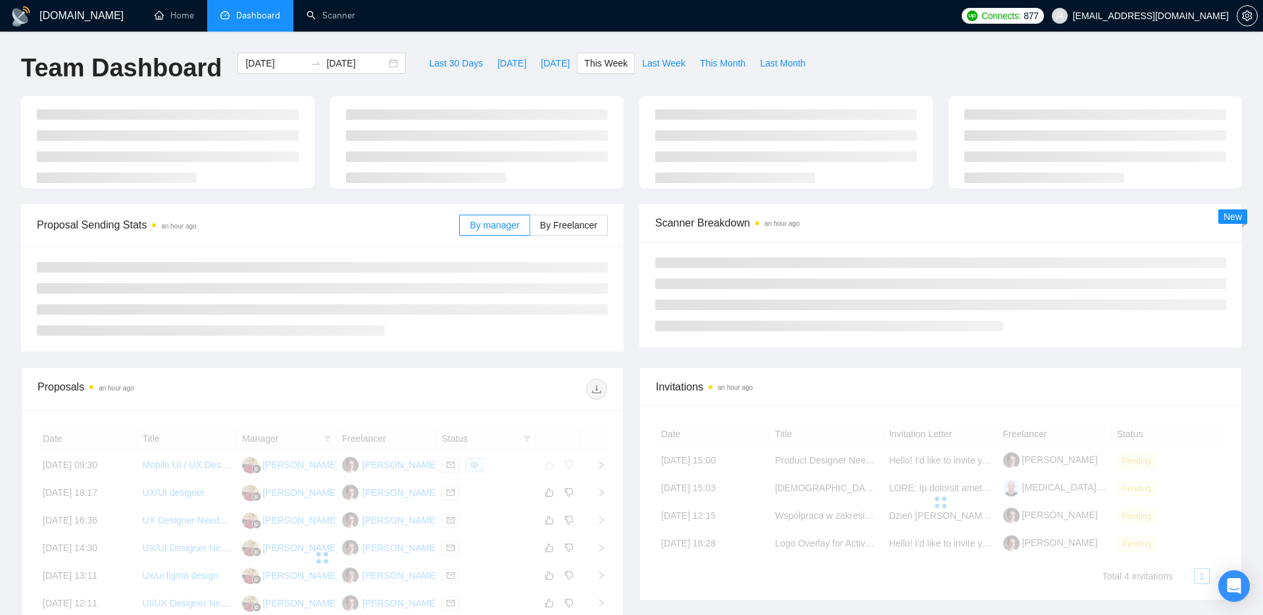
type input "[DATE]"
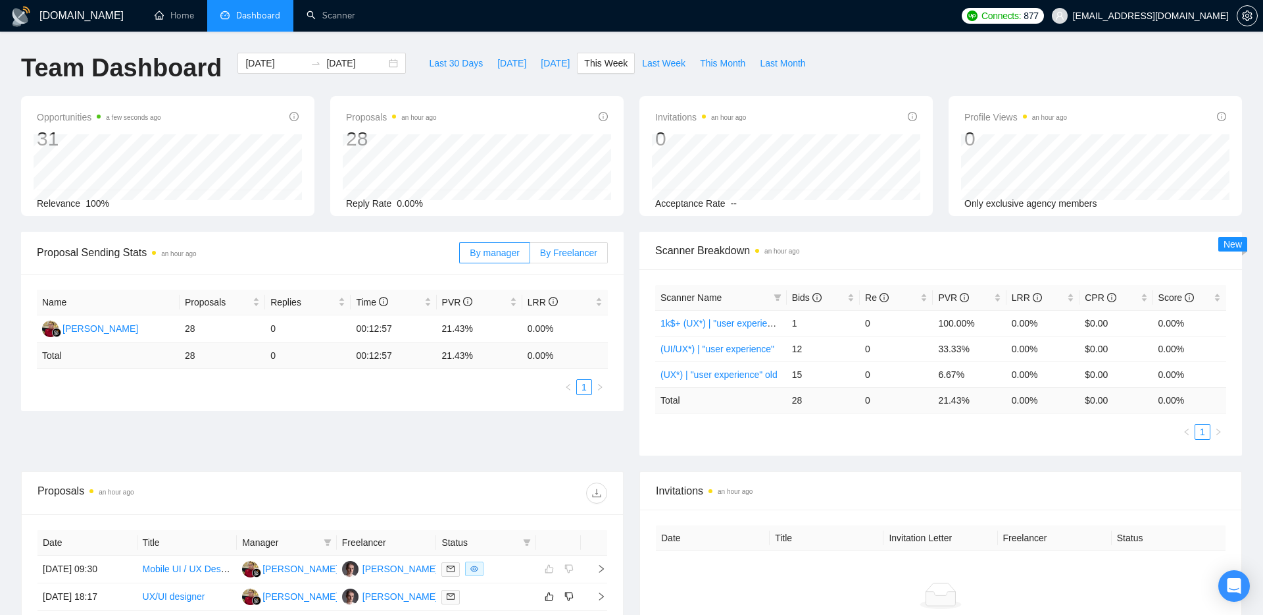
click at [567, 249] on span "By Freelancer" at bounding box center [568, 252] width 57 height 11
click at [530, 256] on input "By Freelancer" at bounding box center [530, 256] width 0 height 0
click at [480, 245] on label "By manager" at bounding box center [494, 252] width 70 height 21
click at [460, 256] on input "By manager" at bounding box center [460, 256] width 0 height 0
click at [564, 251] on span "By Freelancer" at bounding box center [568, 252] width 57 height 11
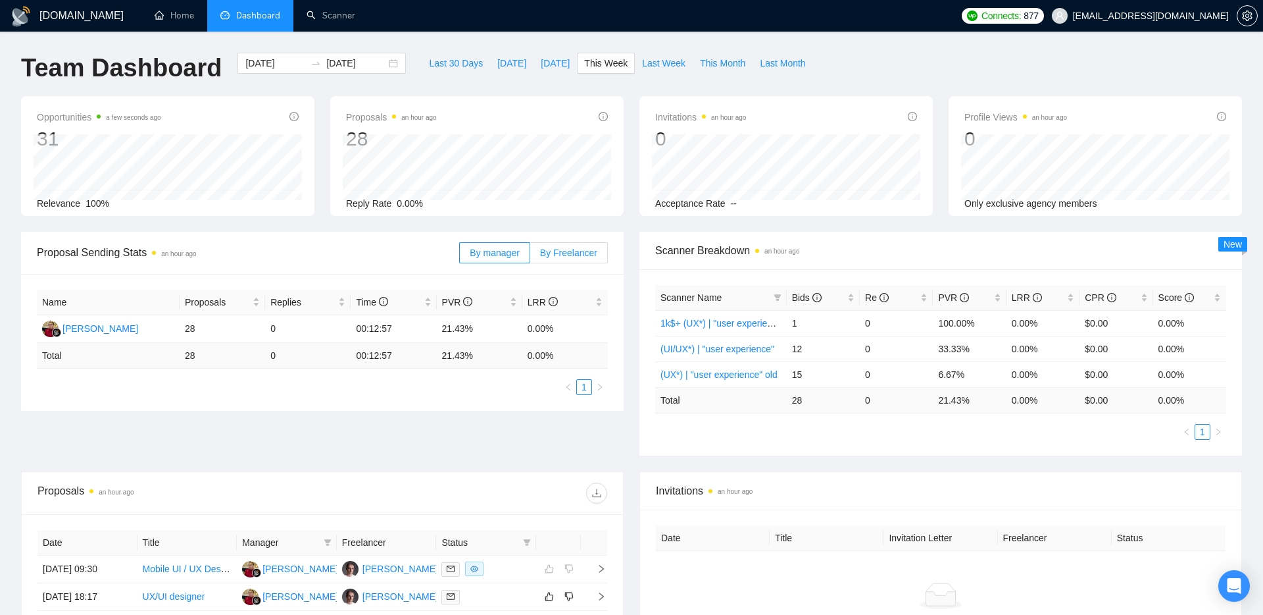
click at [545, 255] on span "By Freelancer" at bounding box center [568, 252] width 57 height 11
click at [530, 256] on input "By Freelancer" at bounding box center [530, 256] width 0 height 0
click at [492, 253] on span "By manager" at bounding box center [494, 252] width 49 height 11
click at [460, 256] on input "By manager" at bounding box center [460, 256] width 0 height 0
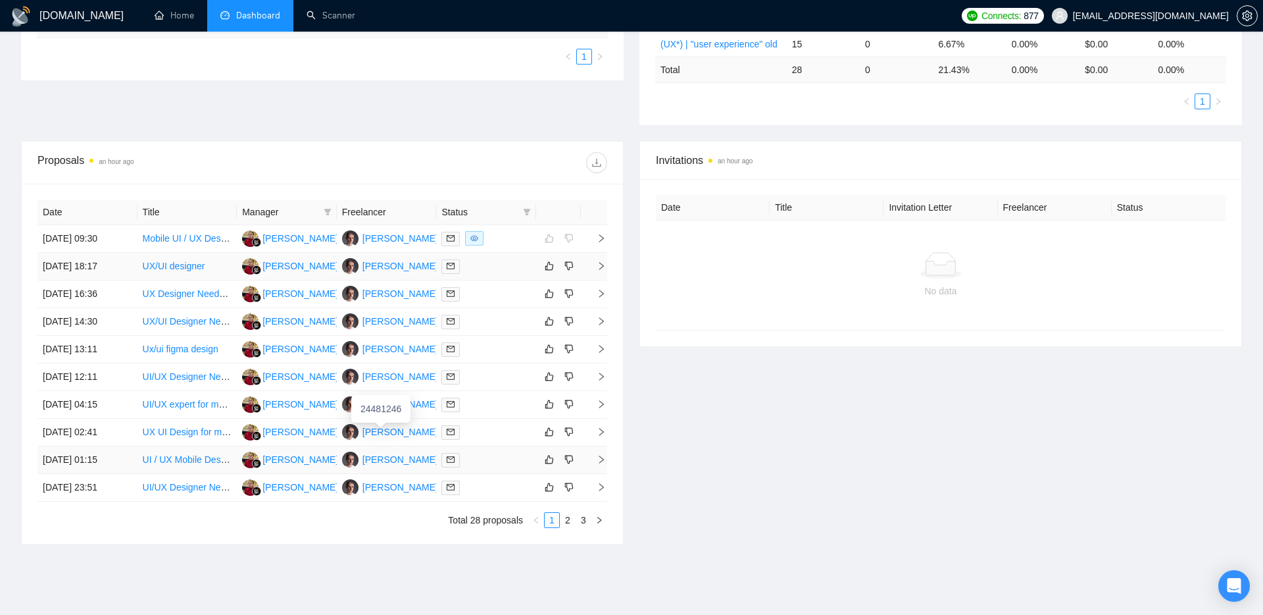
scroll to position [336, 0]
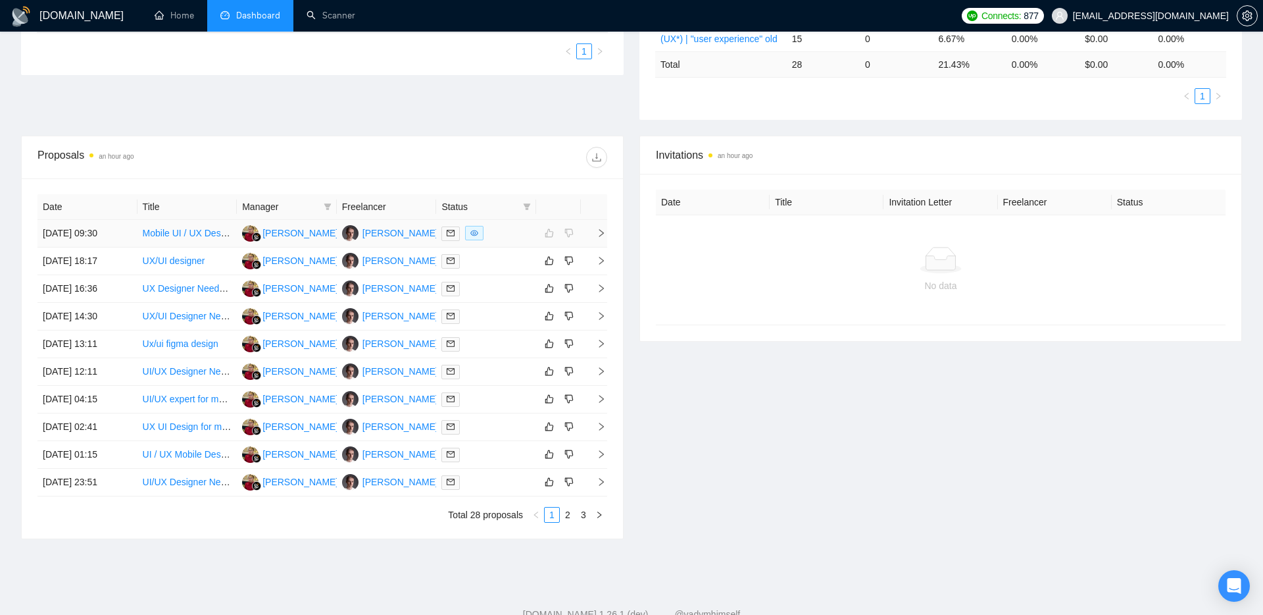
click at [293, 234] on div "[PERSON_NAME]" at bounding box center [301, 233] width 76 height 14
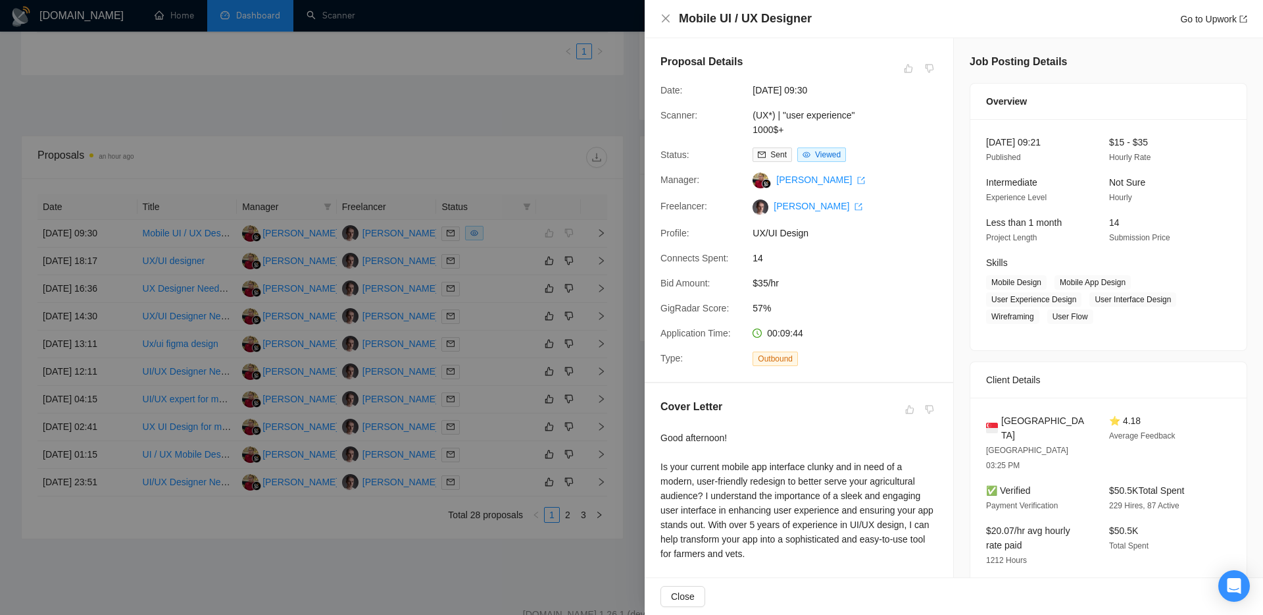
click at [444, 157] on div at bounding box center [631, 307] width 1263 height 615
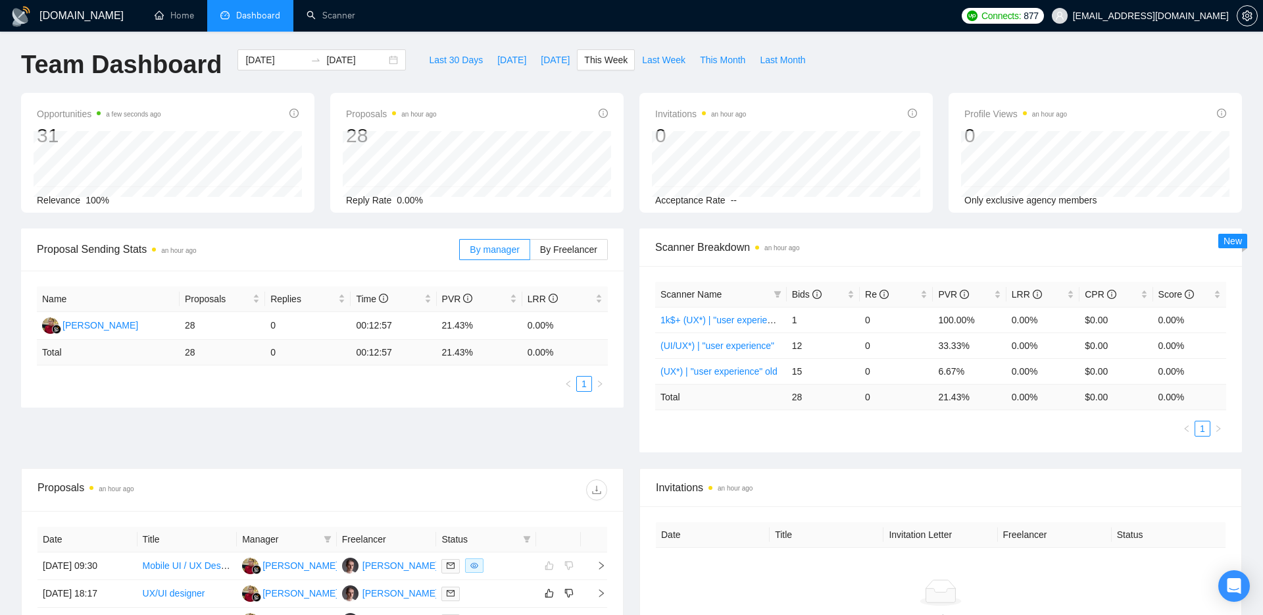
scroll to position [0, 0]
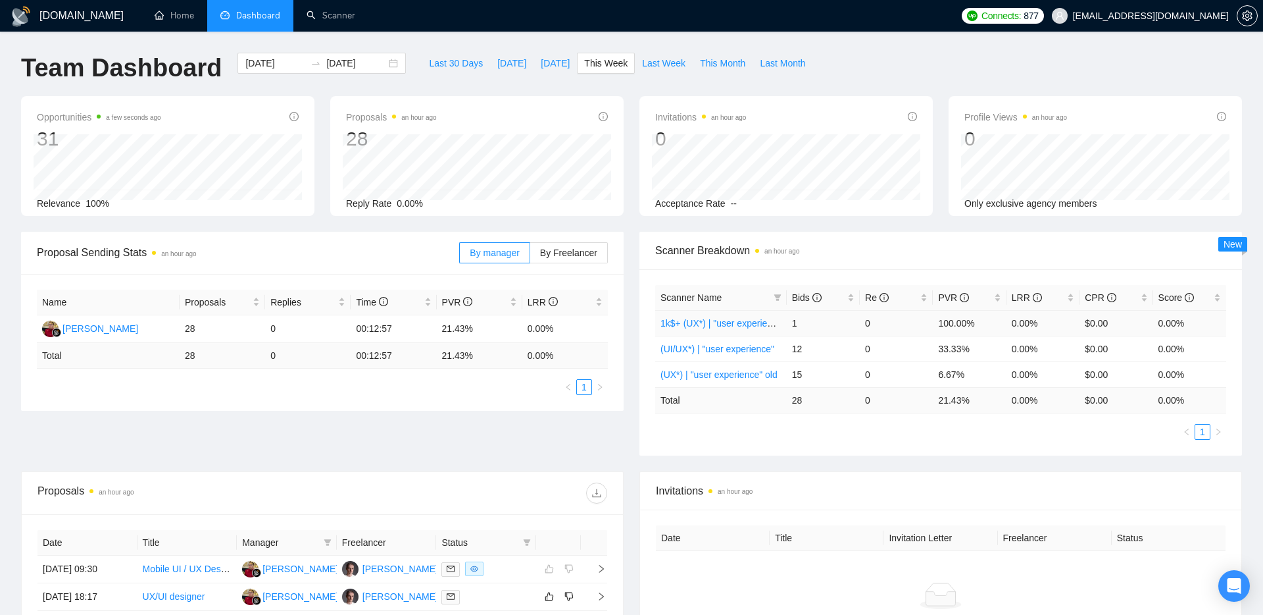
click at [713, 322] on link "1k$+ (UX*) | "user experience"" at bounding box center [723, 323] width 125 height 11
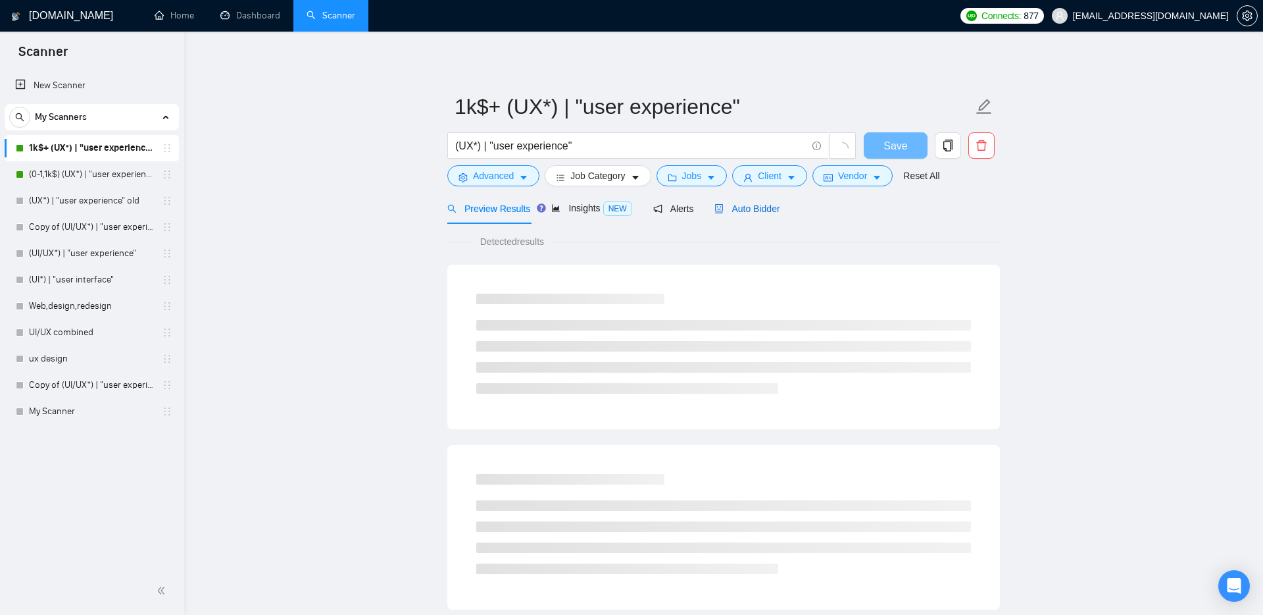
click at [773, 207] on span "Auto Bidder" at bounding box center [747, 208] width 65 height 11
